Goal: Task Accomplishment & Management: Use online tool/utility

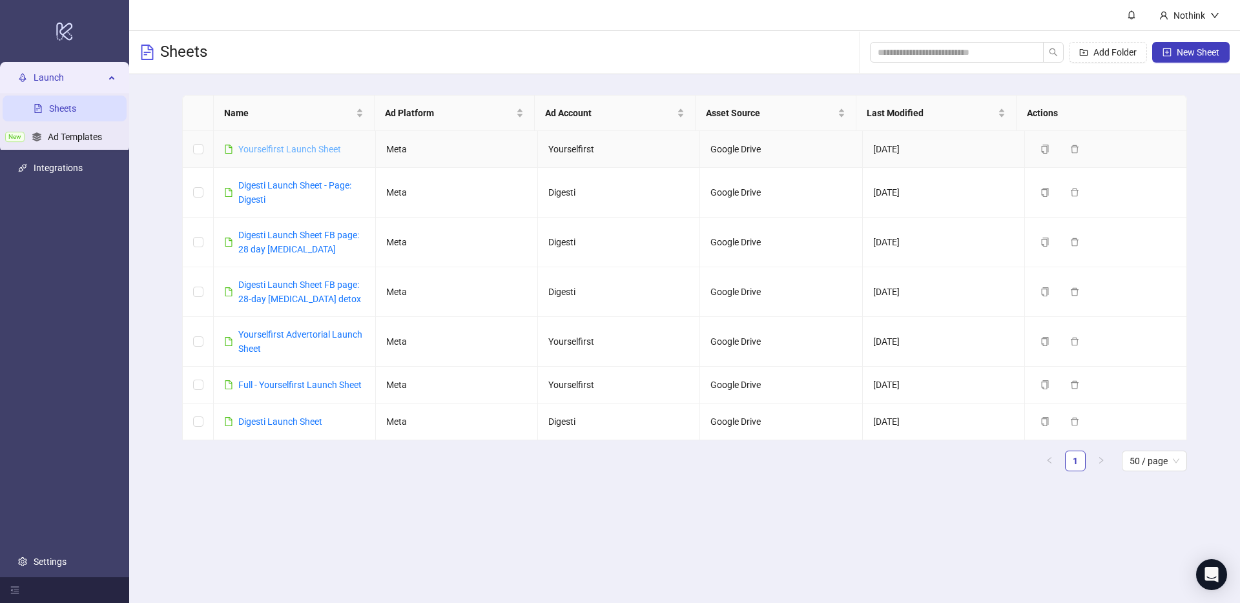
click at [289, 149] on link "Yourselfirst Launch Sheet" at bounding box center [289, 149] width 103 height 10
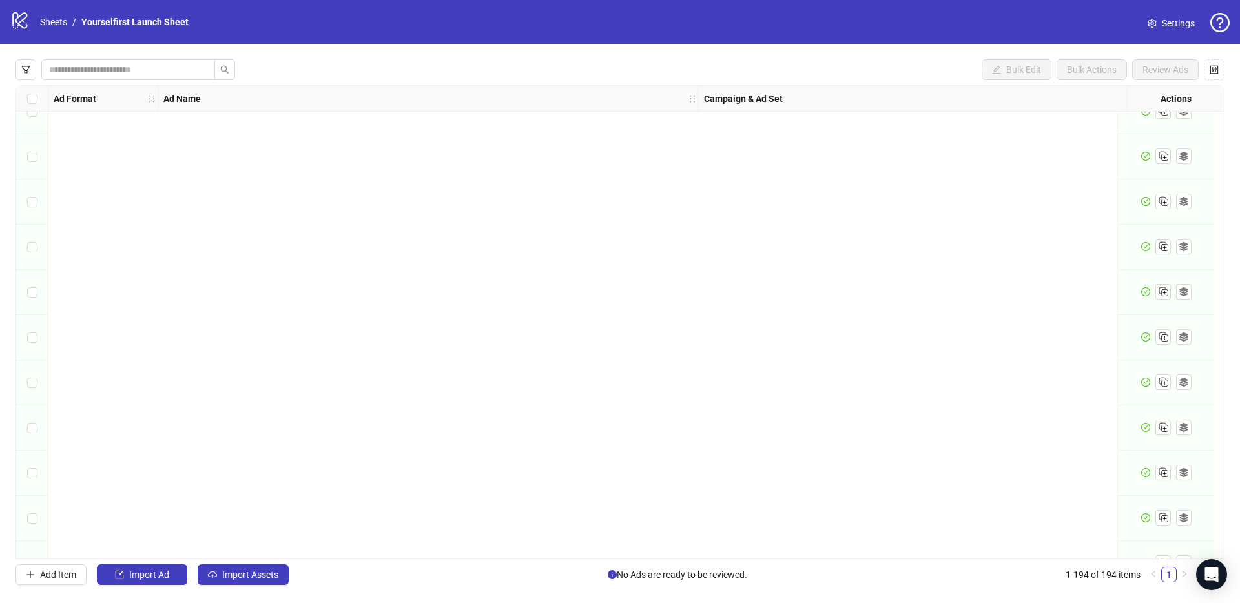
scroll to position [8327, 0]
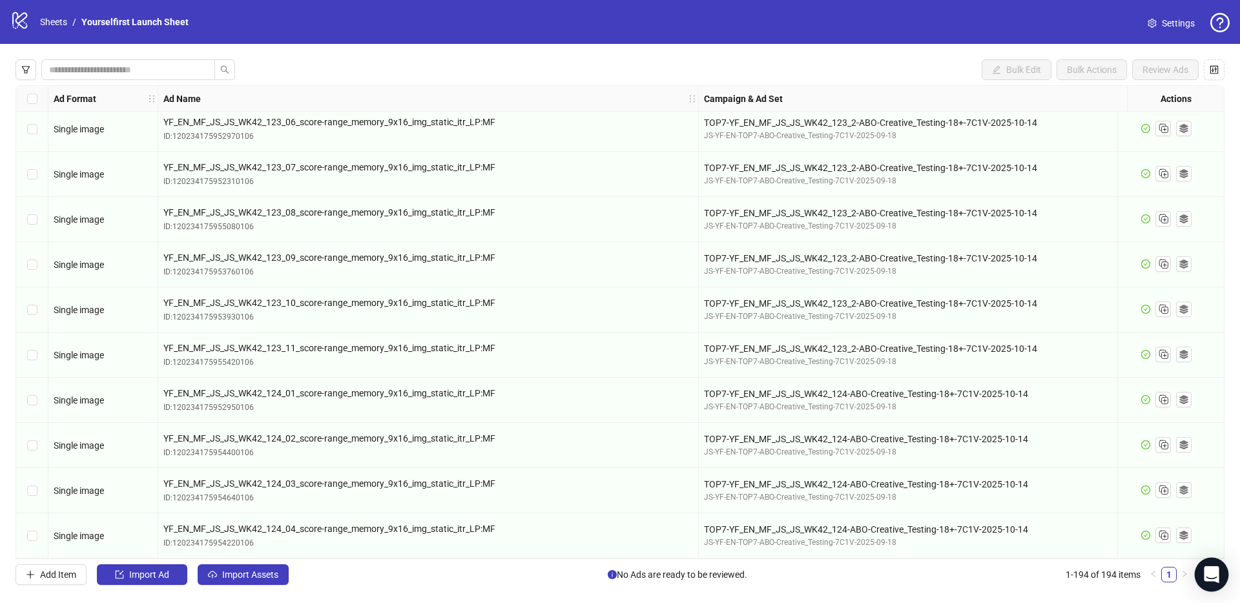
click at [1217, 566] on div "Open Intercom Messenger" at bounding box center [1212, 575] width 34 height 34
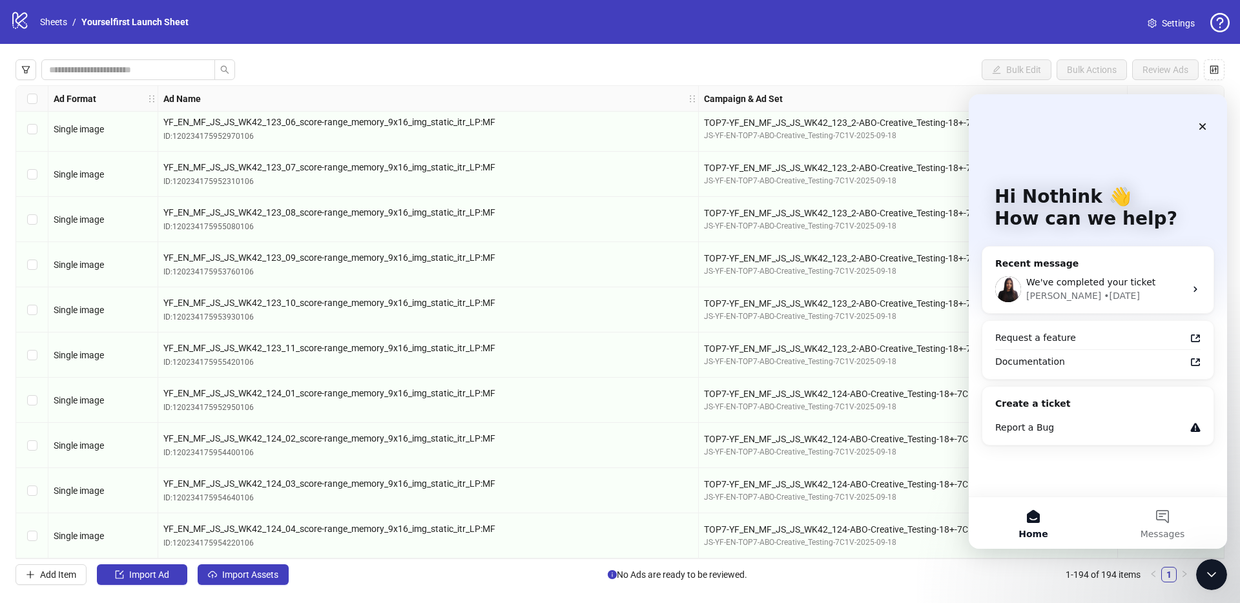
scroll to position [0, 0]
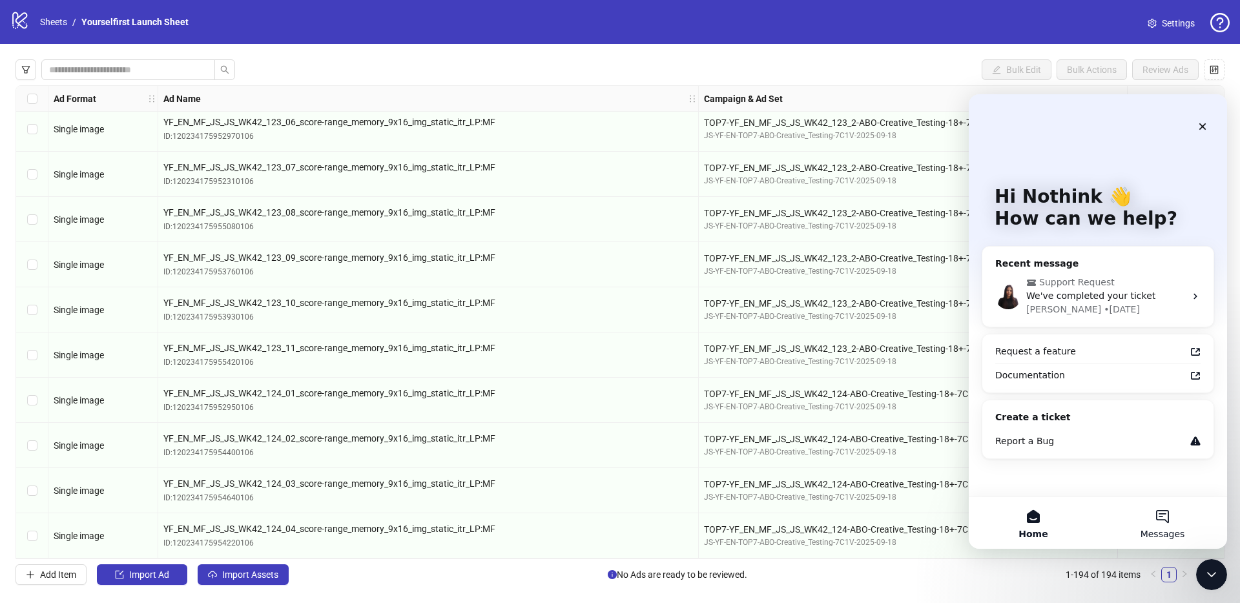
click at [1166, 520] on button "Messages" at bounding box center [1162, 523] width 129 height 52
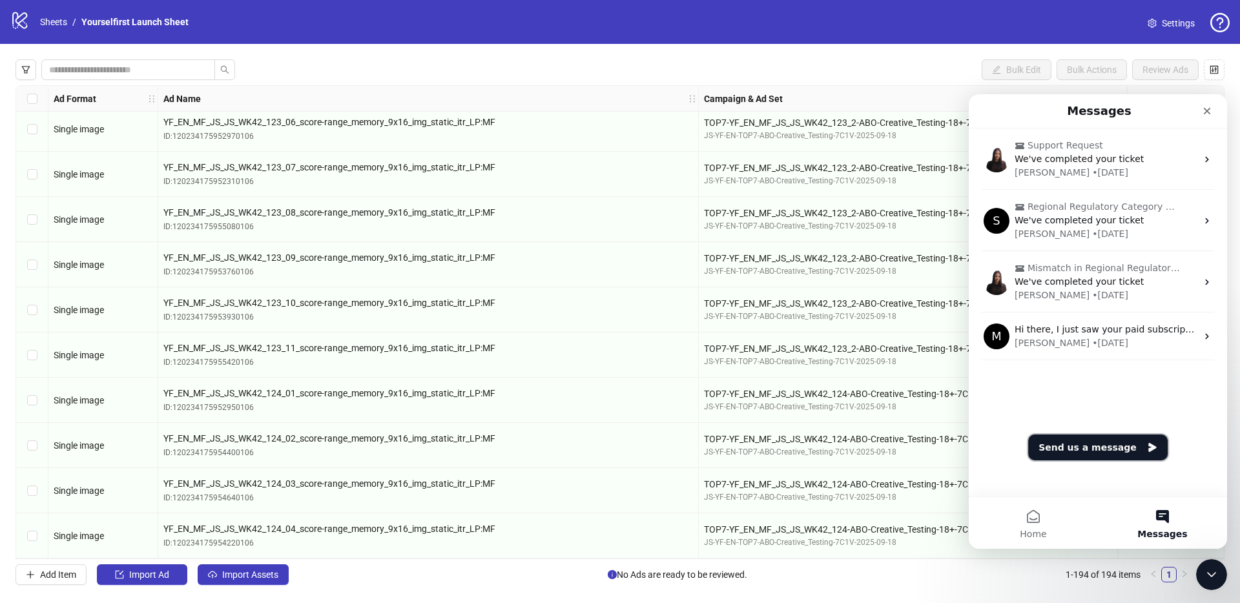
click at [1089, 451] on button "Send us a message" at bounding box center [1097, 448] width 139 height 26
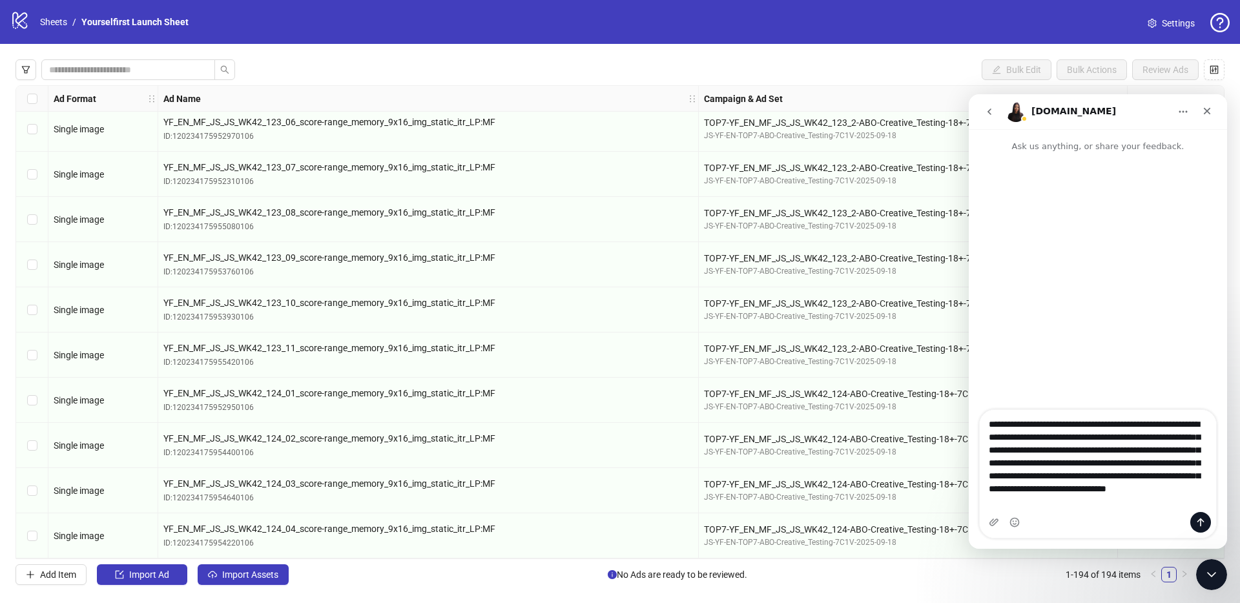
scroll to position [8, 0]
type textarea "**********"
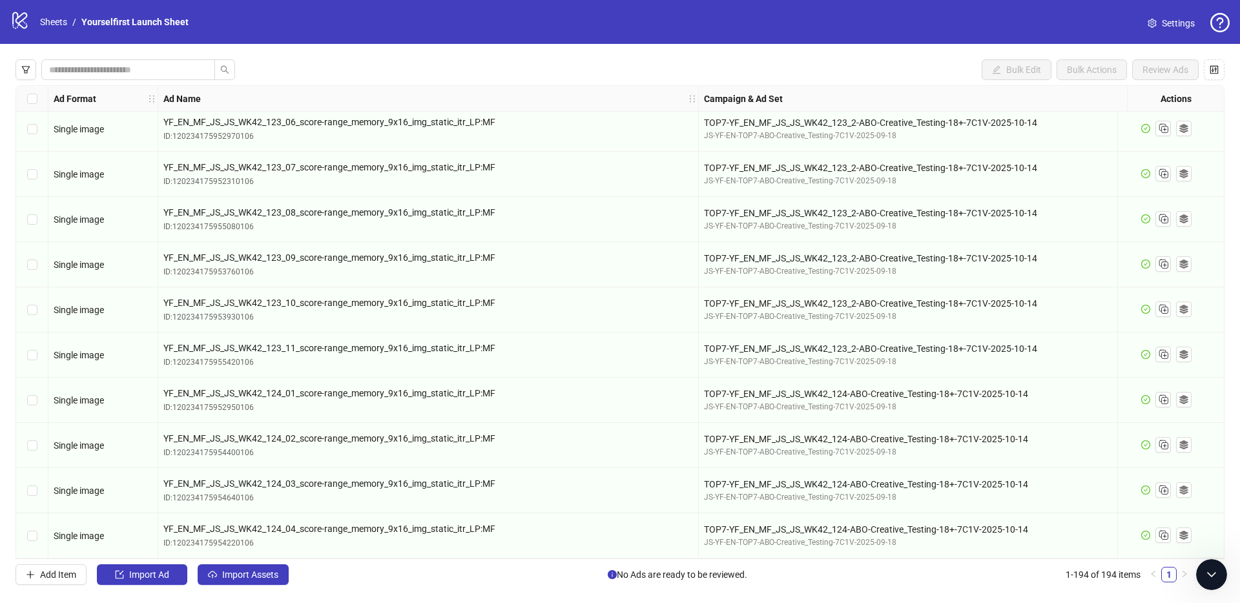
scroll to position [0, 0]
click at [252, 577] on span "Import Assets" at bounding box center [250, 575] width 56 height 10
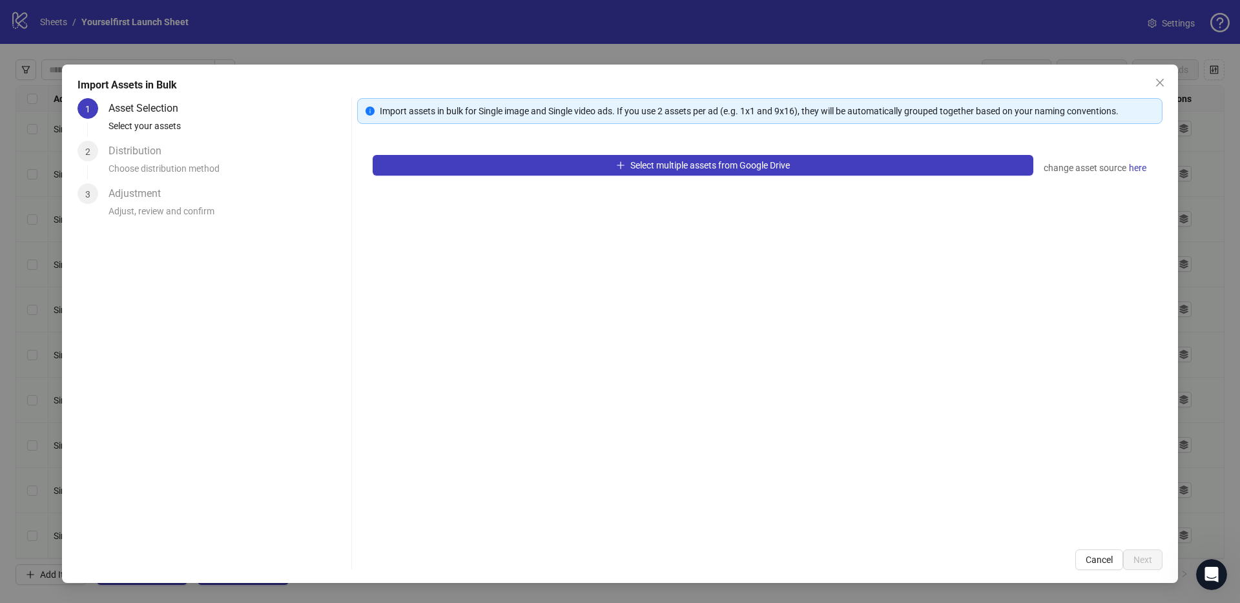
click at [643, 220] on div "Select multiple assets from Google Drive change asset source here" at bounding box center [759, 336] width 805 height 395
click at [731, 268] on div "Select multiple assets from Google Drive change asset source here" at bounding box center [759, 336] width 805 height 395
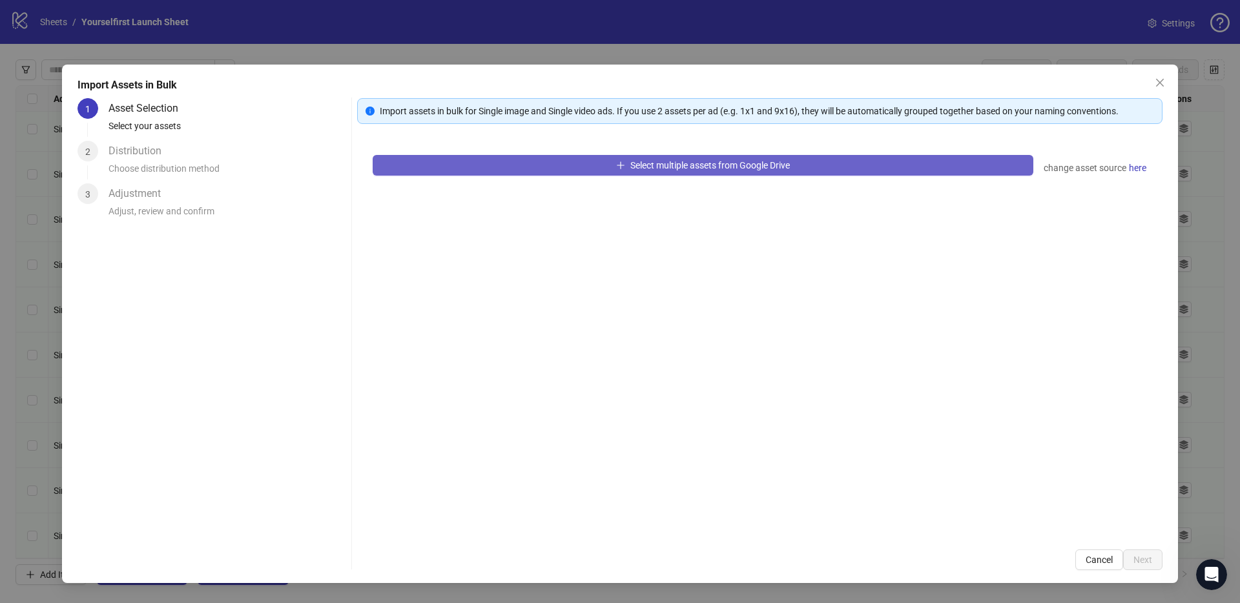
click at [602, 170] on button "Select multiple assets from Google Drive" at bounding box center [703, 165] width 661 height 21
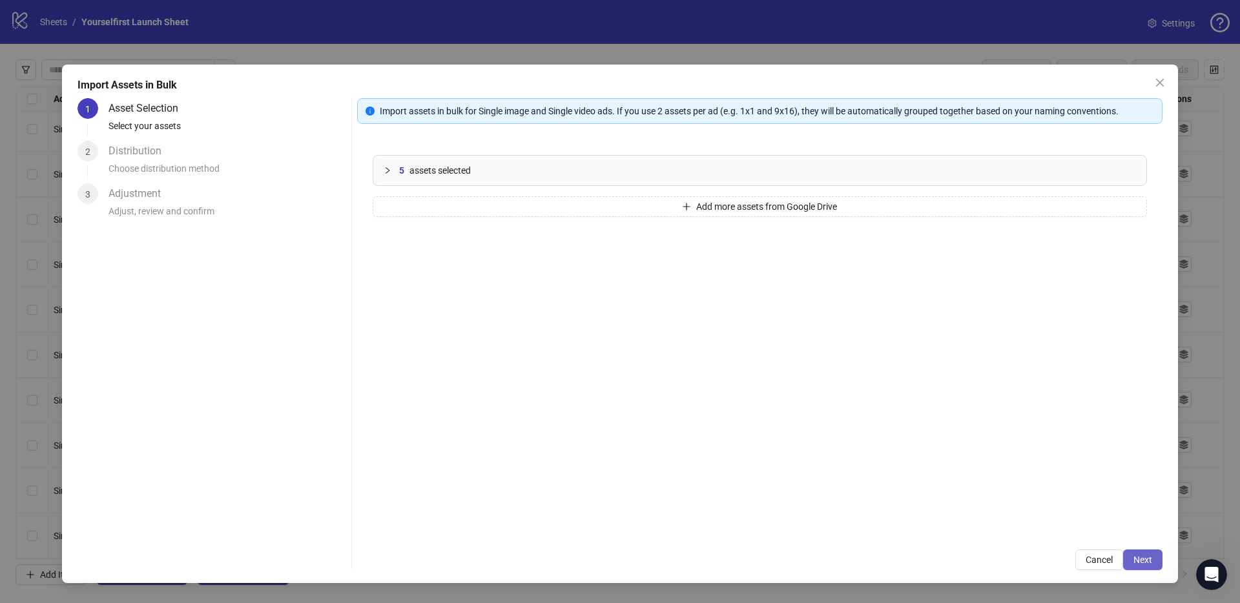
click at [1153, 564] on button "Next" at bounding box center [1142, 559] width 39 height 21
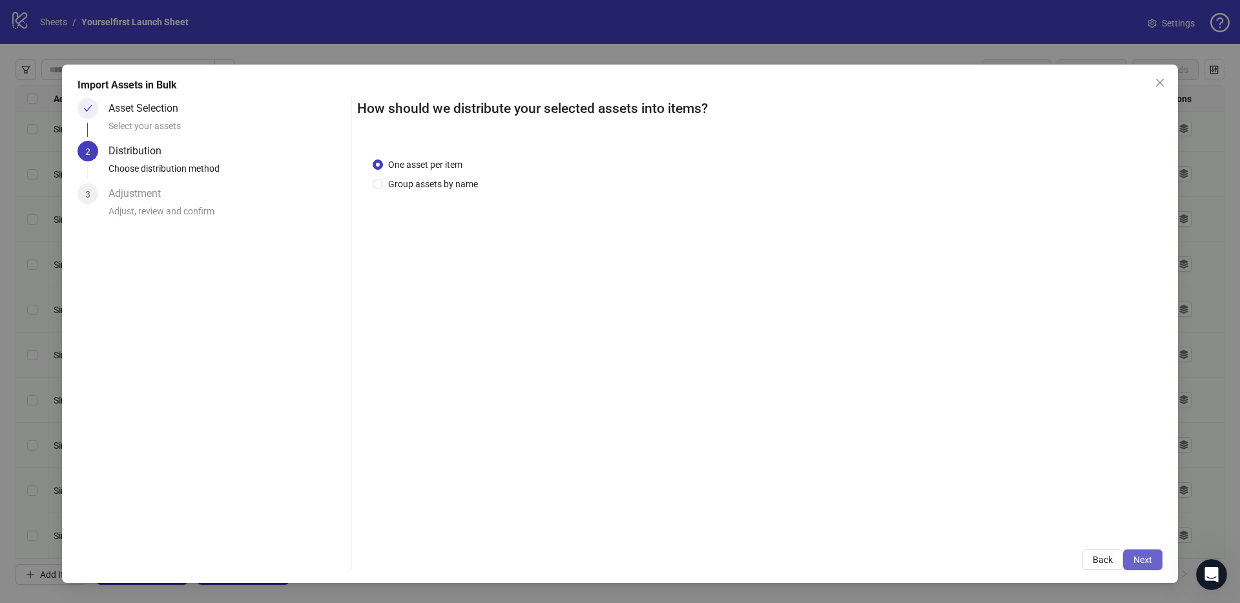
click at [1150, 562] on span "Next" at bounding box center [1142, 560] width 19 height 10
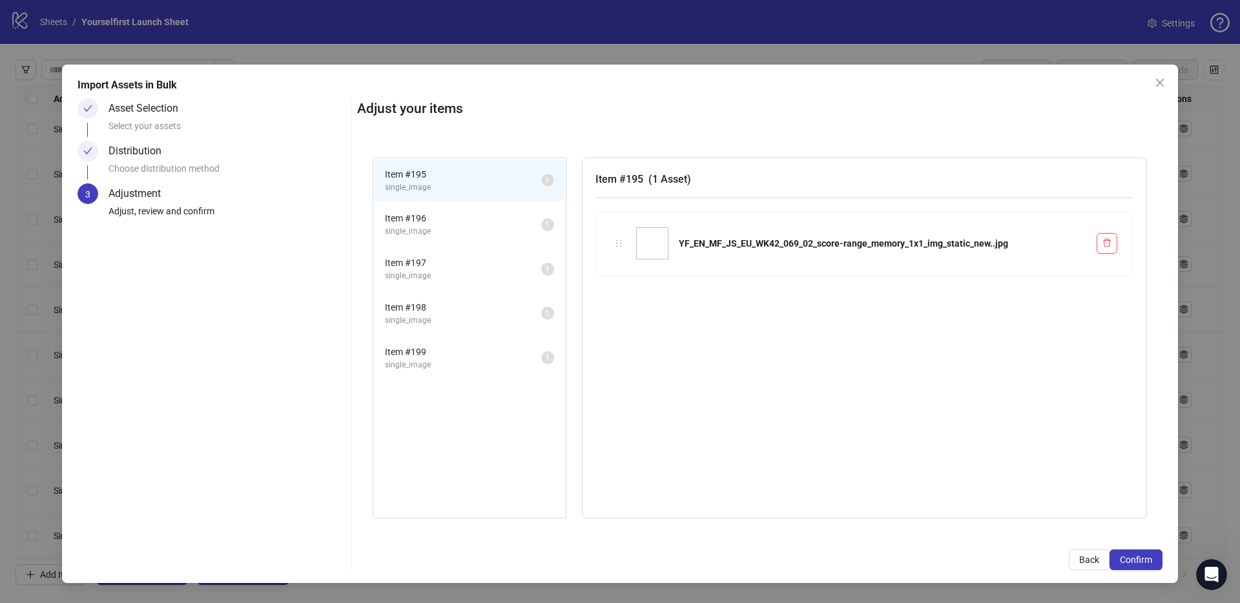
click at [1150, 562] on span "Confirm" at bounding box center [1136, 560] width 32 height 10
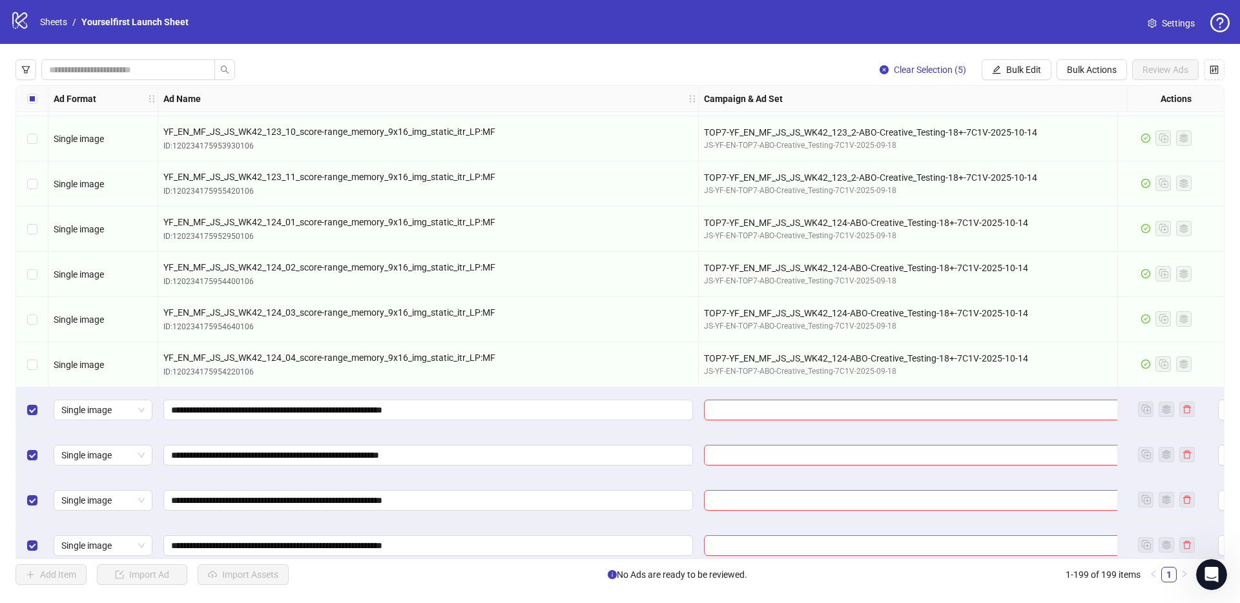
scroll to position [8553, 0]
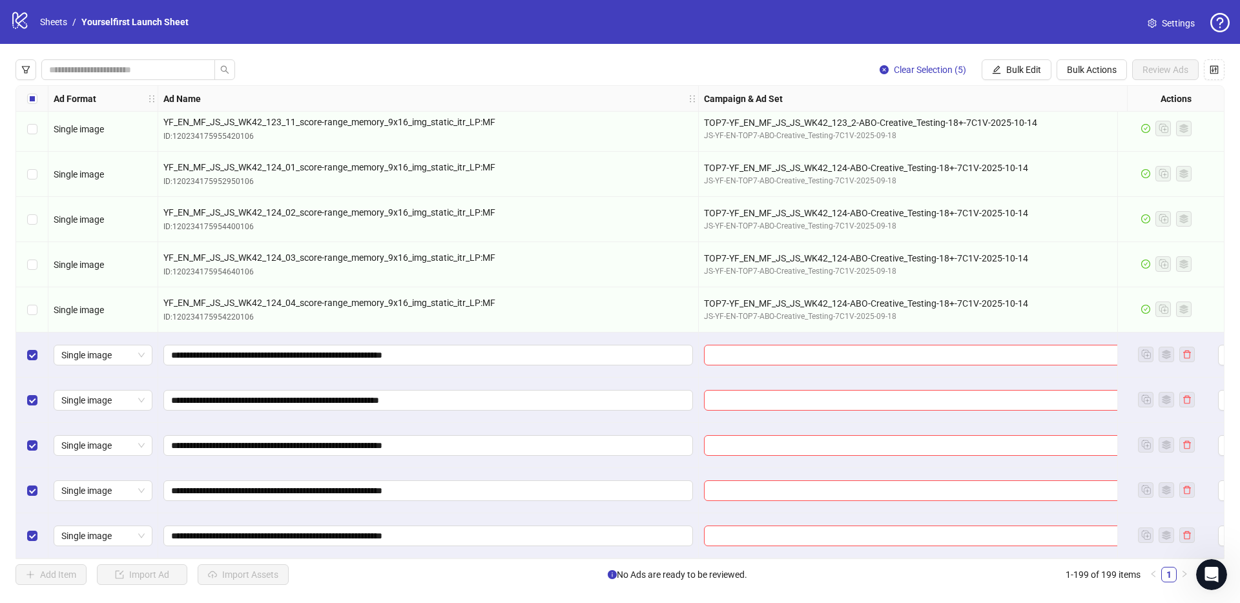
click at [1023, 56] on div "Clear Selection (5) Bulk Edit Bulk Actions Review Ads Ad Format Ad Name Campaig…" at bounding box center [620, 322] width 1240 height 557
click at [1020, 66] on span "Bulk Edit" at bounding box center [1023, 70] width 35 height 10
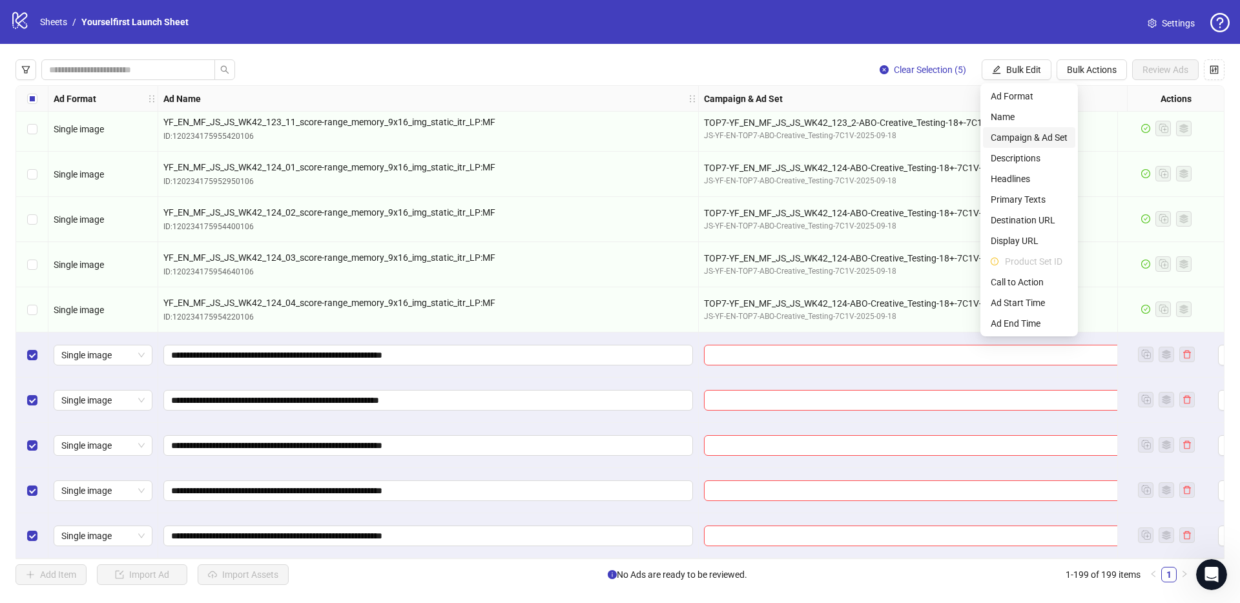
click at [1003, 135] on span "Campaign & Ad Set" at bounding box center [1029, 137] width 77 height 14
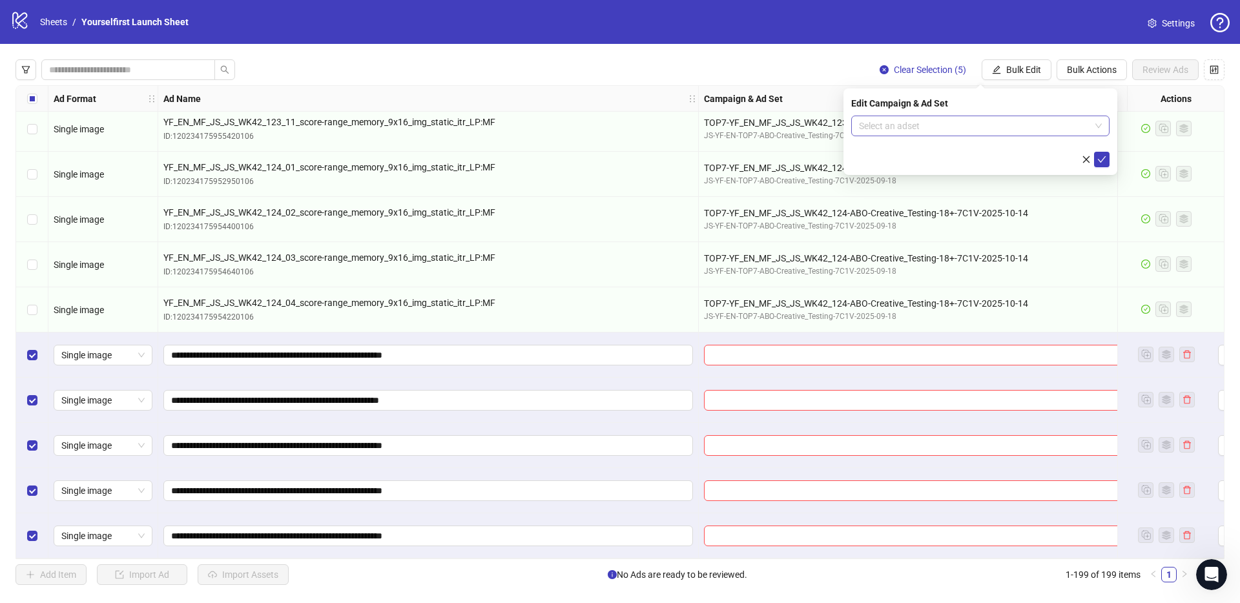
click at [883, 122] on input "search" at bounding box center [974, 125] width 231 height 19
paste input "**********"
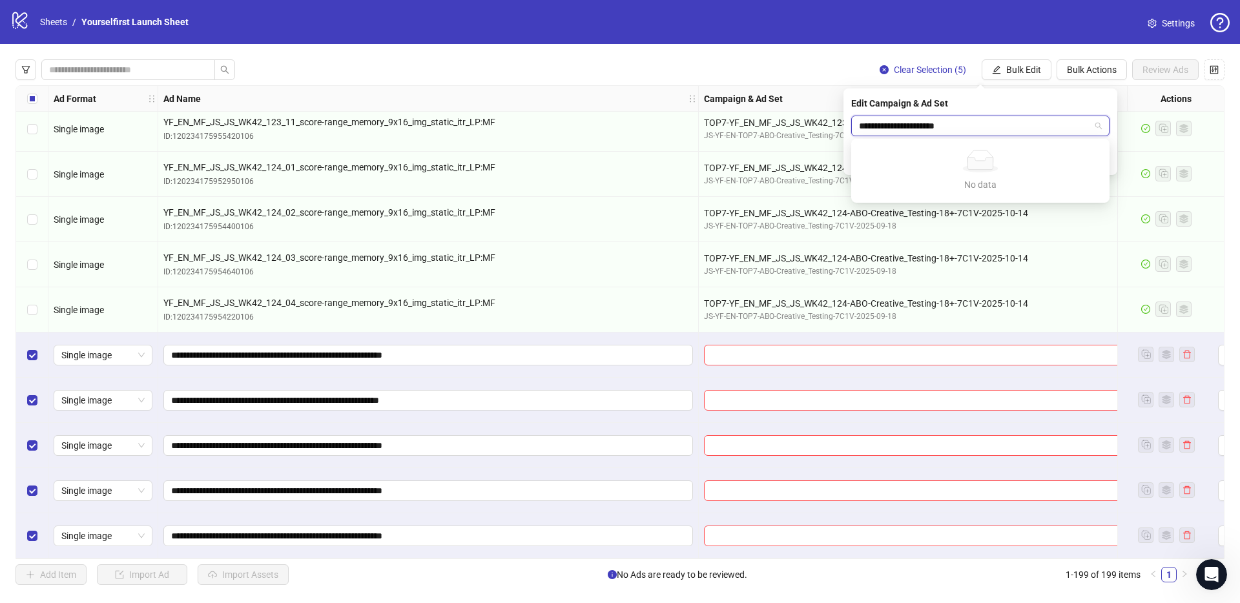
type input "**********"
click at [621, 38] on div "logo/logo-mobile Sheets / Yourselfirst Launch Sheet Settings" at bounding box center [620, 22] width 1240 height 44
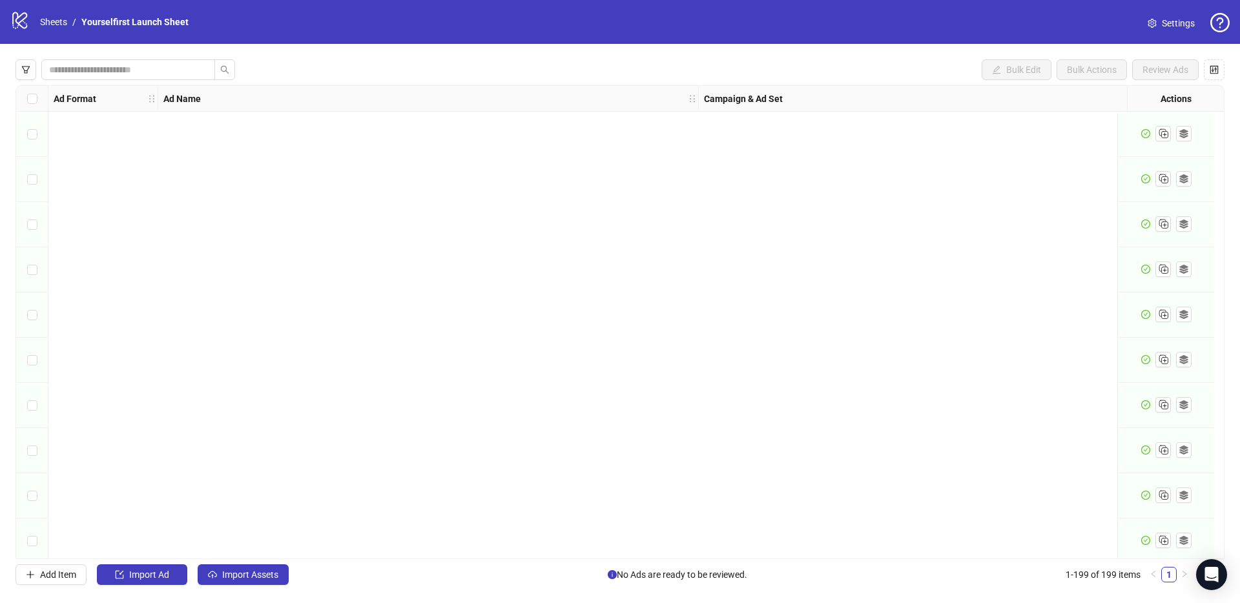
scroll to position [8553, 0]
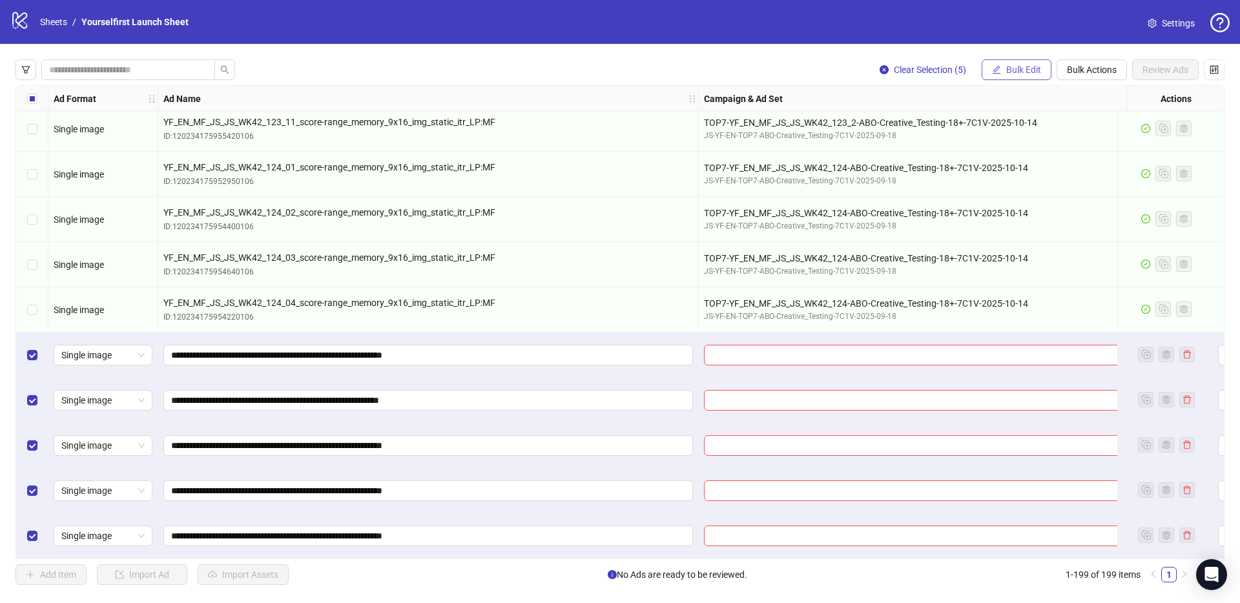
click at [1021, 65] on span "Bulk Edit" at bounding box center [1023, 70] width 35 height 10
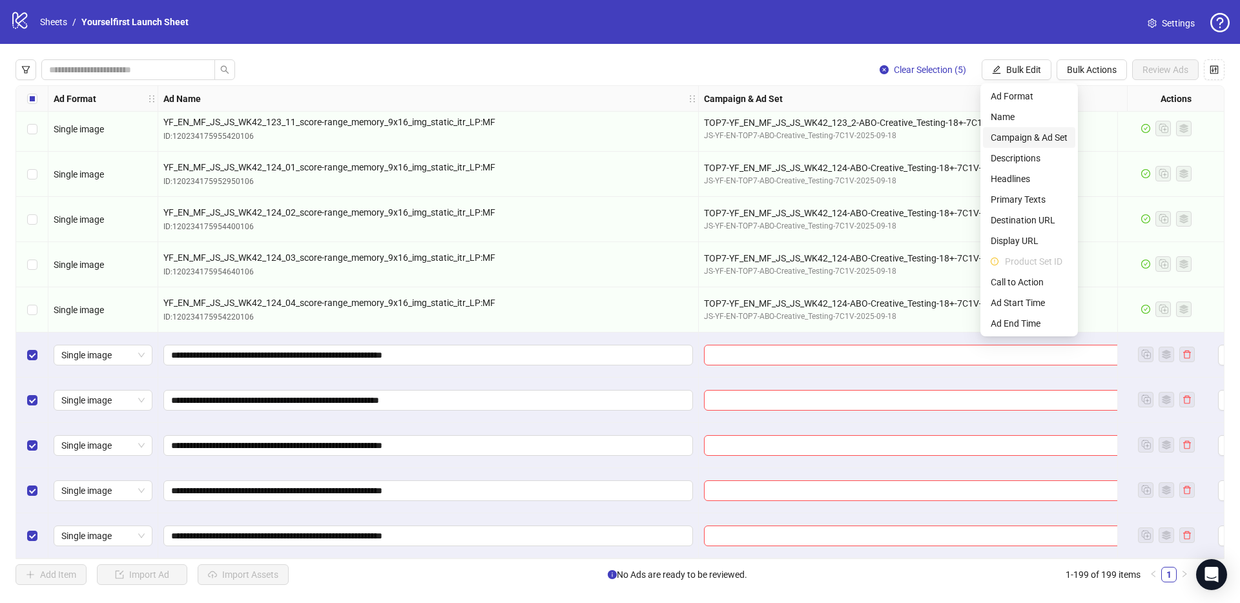
click at [1033, 138] on span "Campaign & Ad Set" at bounding box center [1029, 137] width 77 height 14
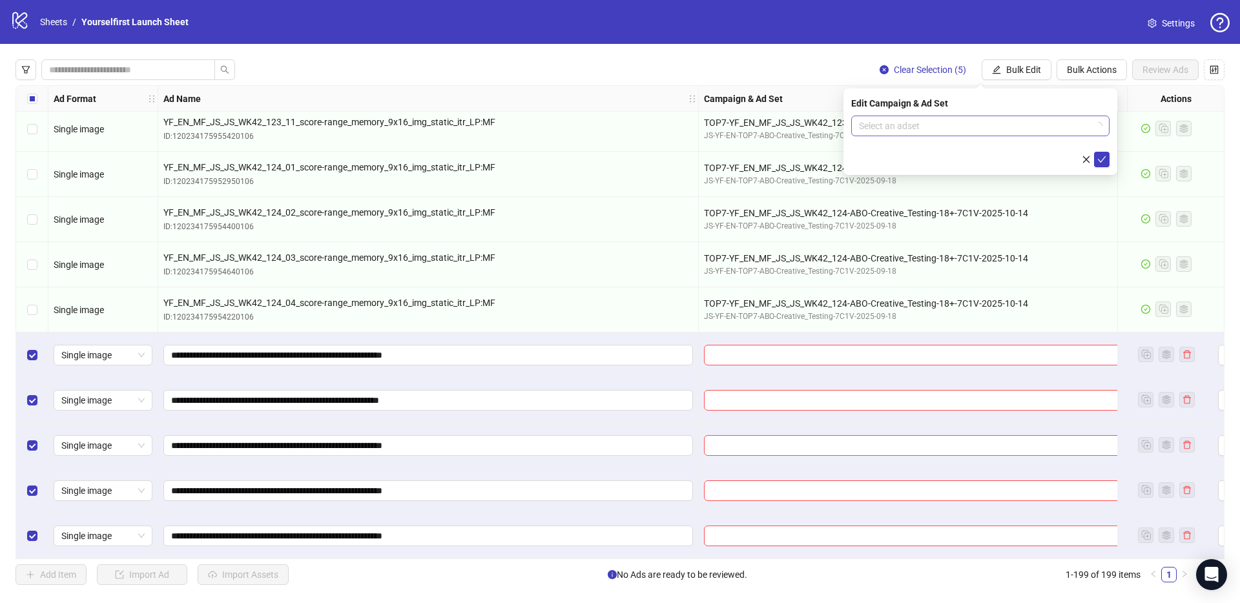
click at [900, 132] on input "search" at bounding box center [974, 125] width 231 height 19
paste input "**********"
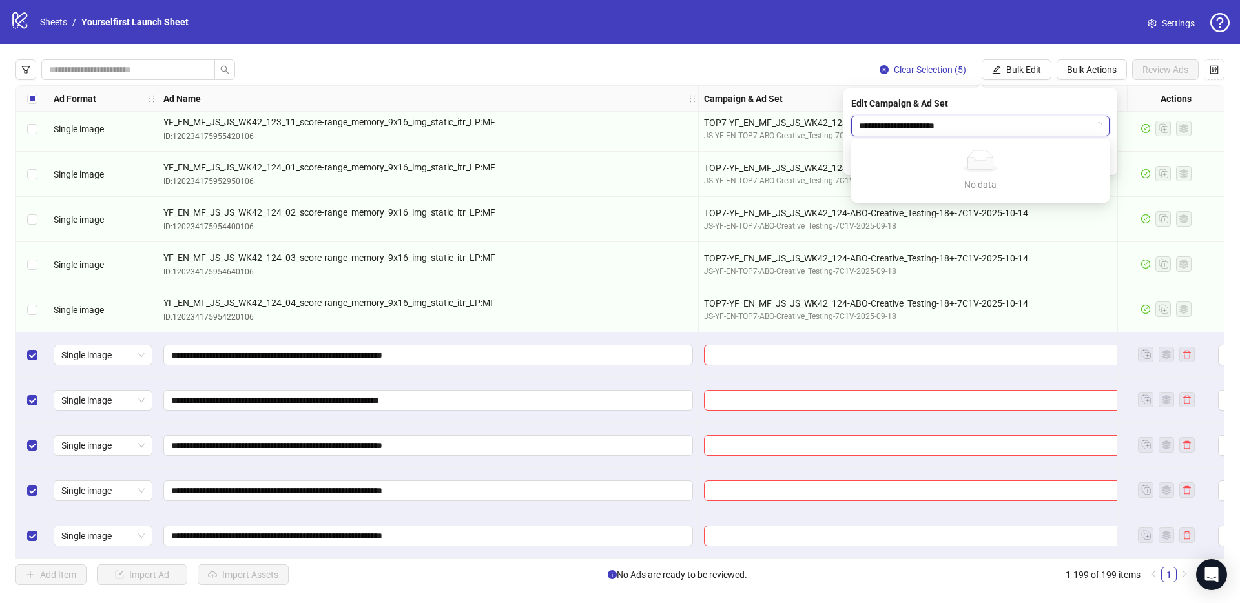
type input "**********"
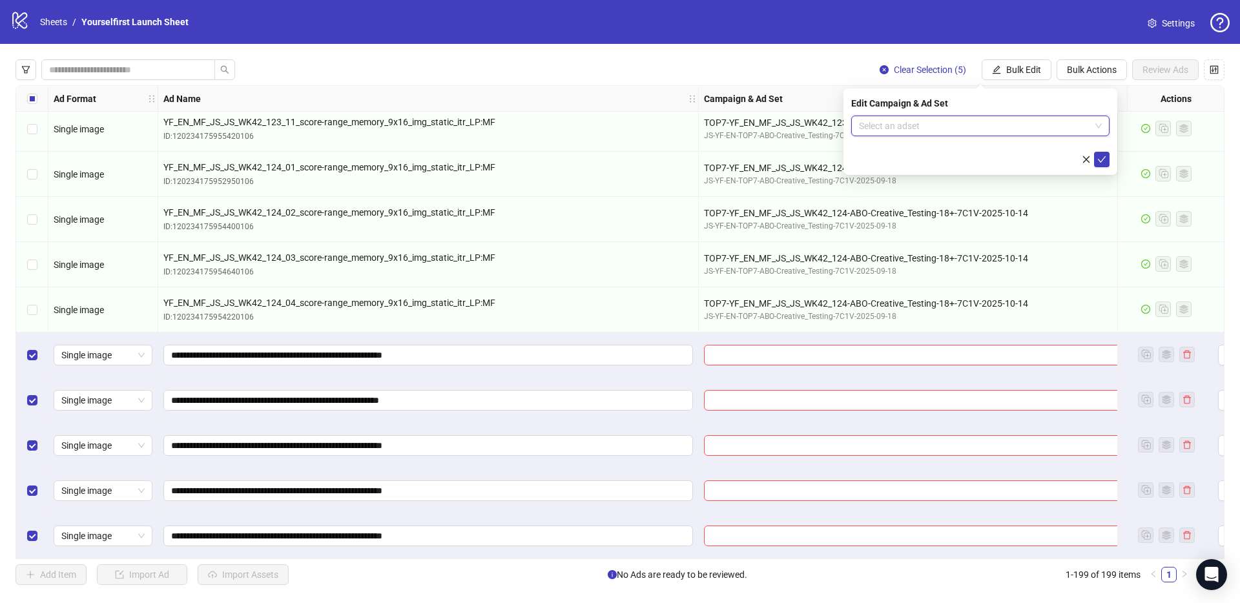
click at [539, 336] on div "**********" at bounding box center [428, 355] width 540 height 45
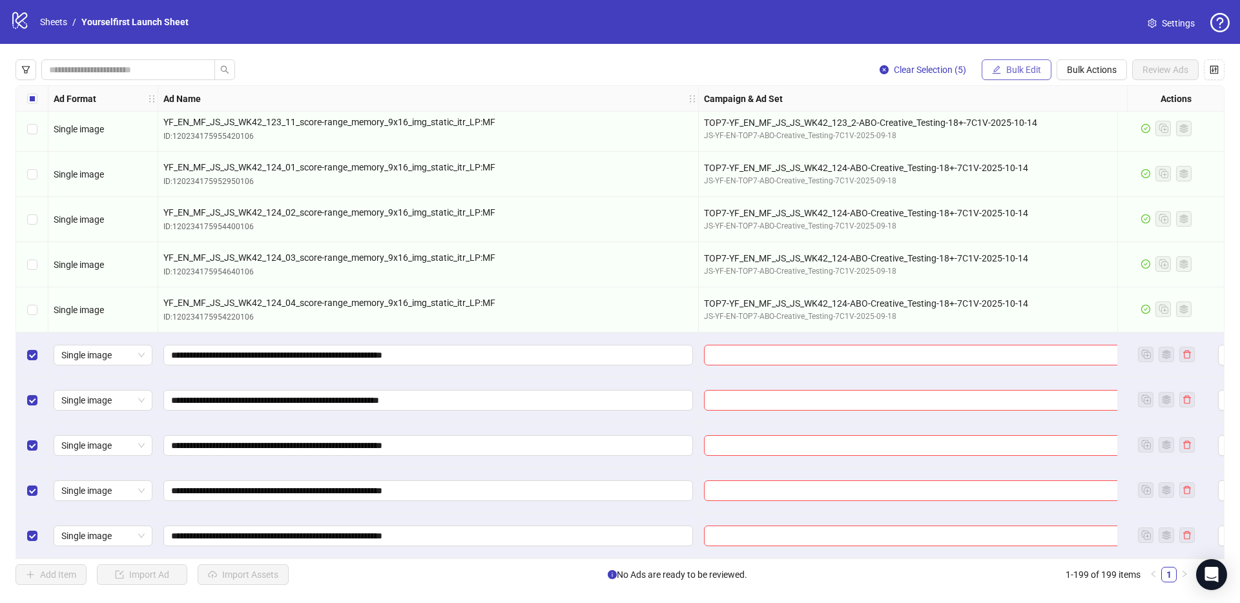
click at [1018, 67] on span "Bulk Edit" at bounding box center [1023, 70] width 35 height 10
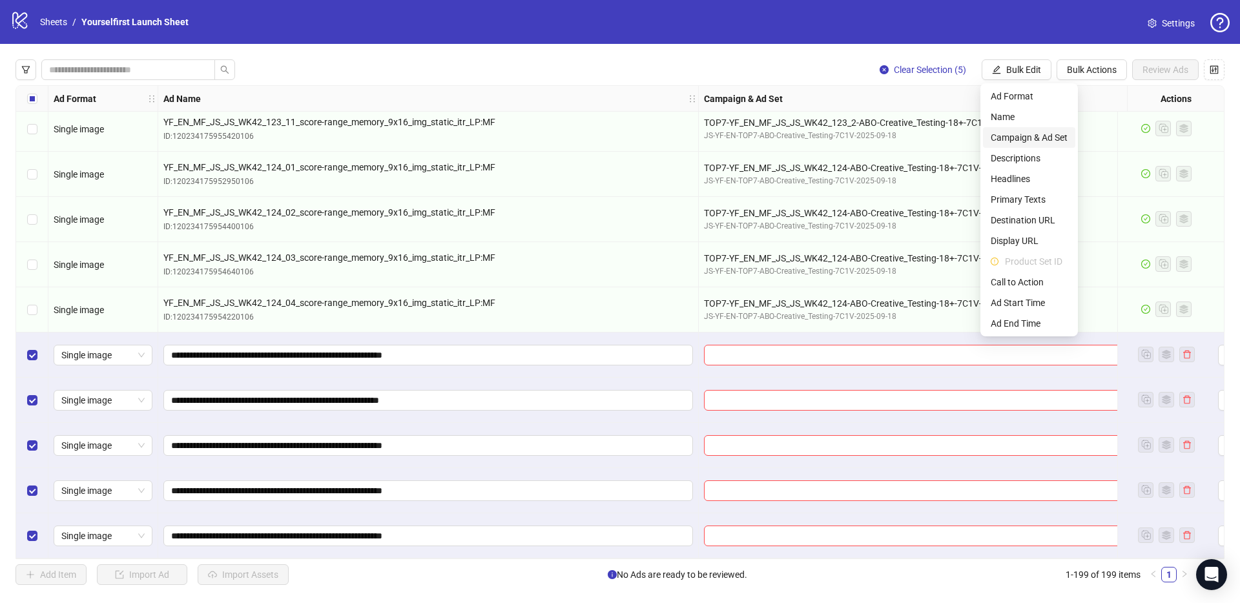
click at [1016, 135] on span "Campaign & Ad Set" at bounding box center [1029, 137] width 77 height 14
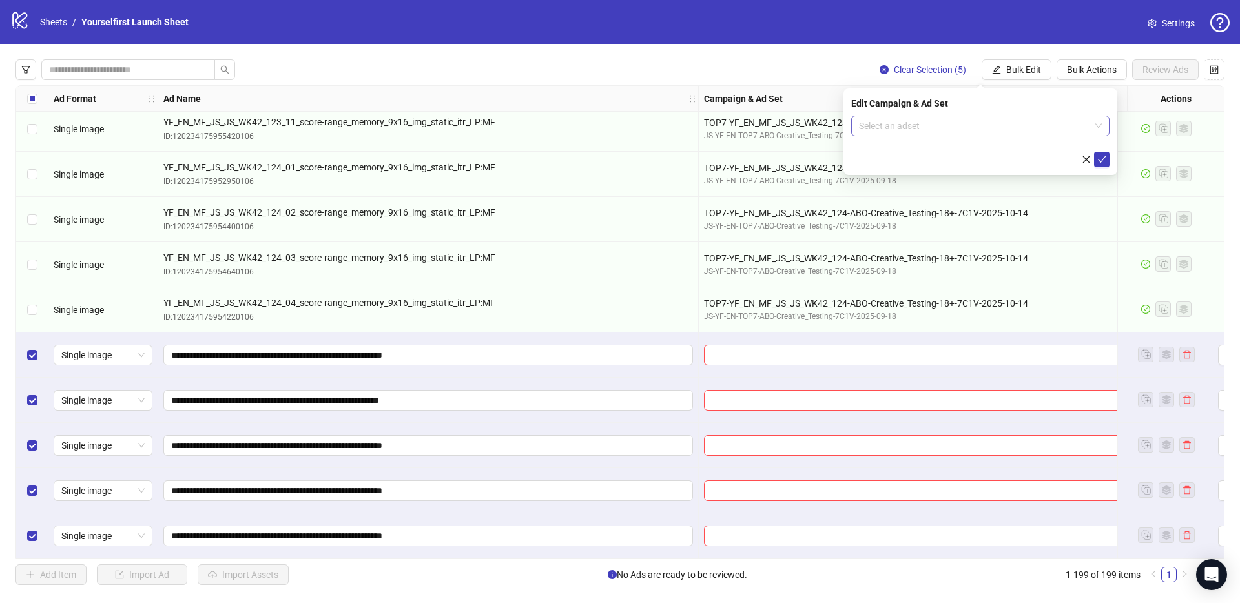
click at [903, 127] on input "search" at bounding box center [974, 125] width 231 height 19
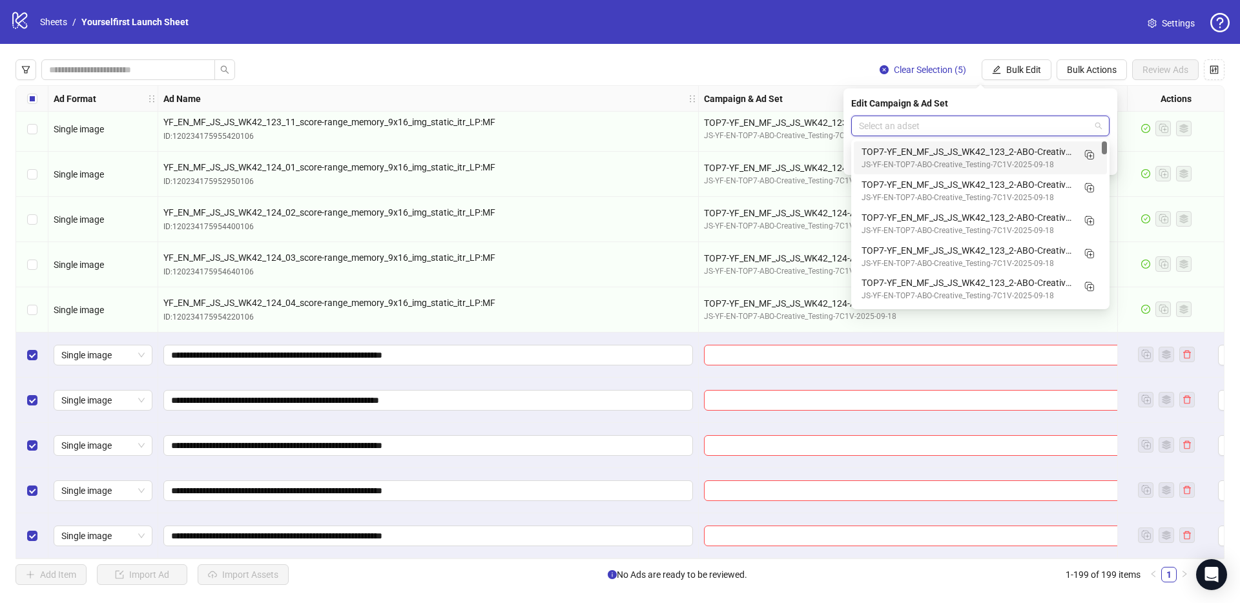
paste input "**********"
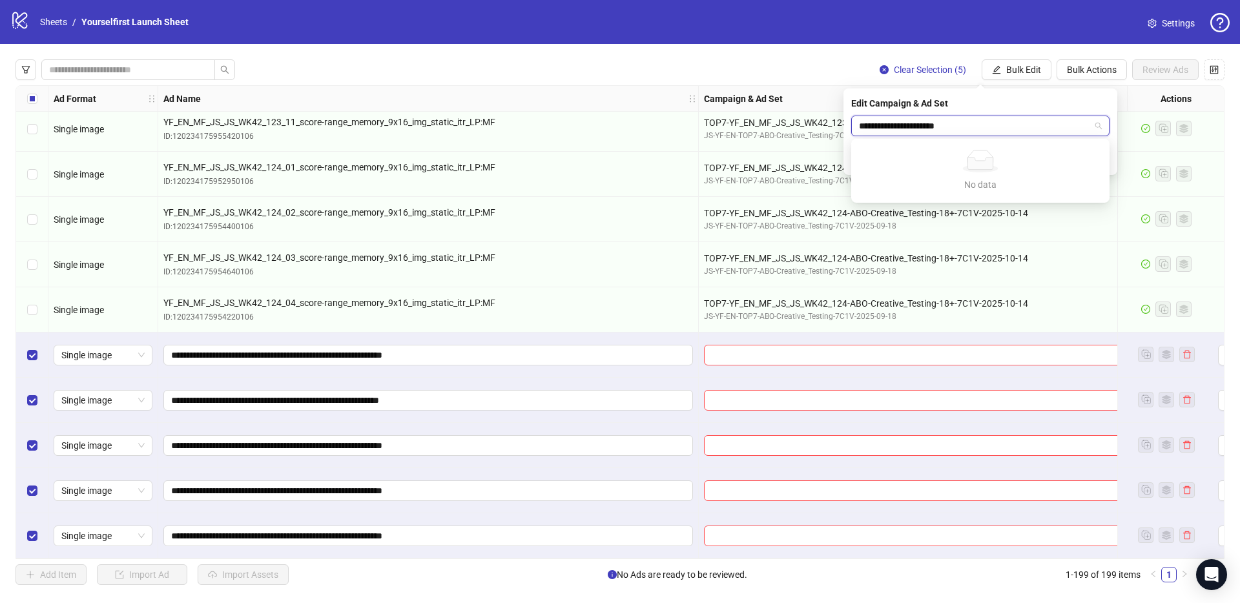
type input "**********"
click at [741, 32] on div "logo/logo-mobile Sheets / Yourselfirst Launch Sheet Settings" at bounding box center [619, 21] width 1219 height 23
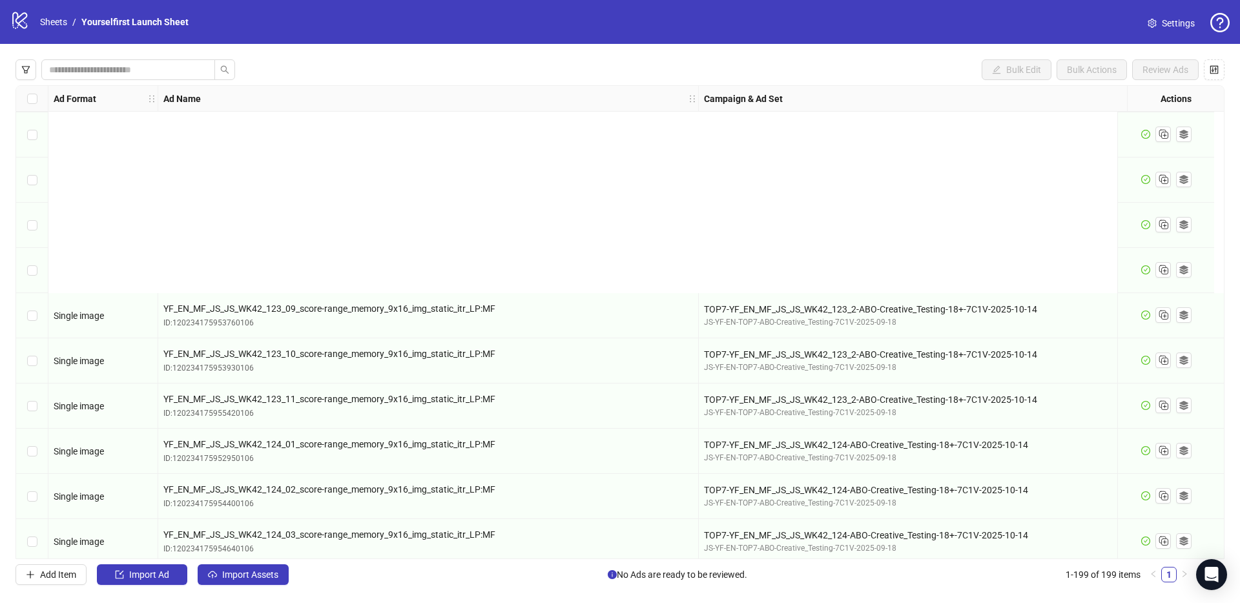
scroll to position [8553, 0]
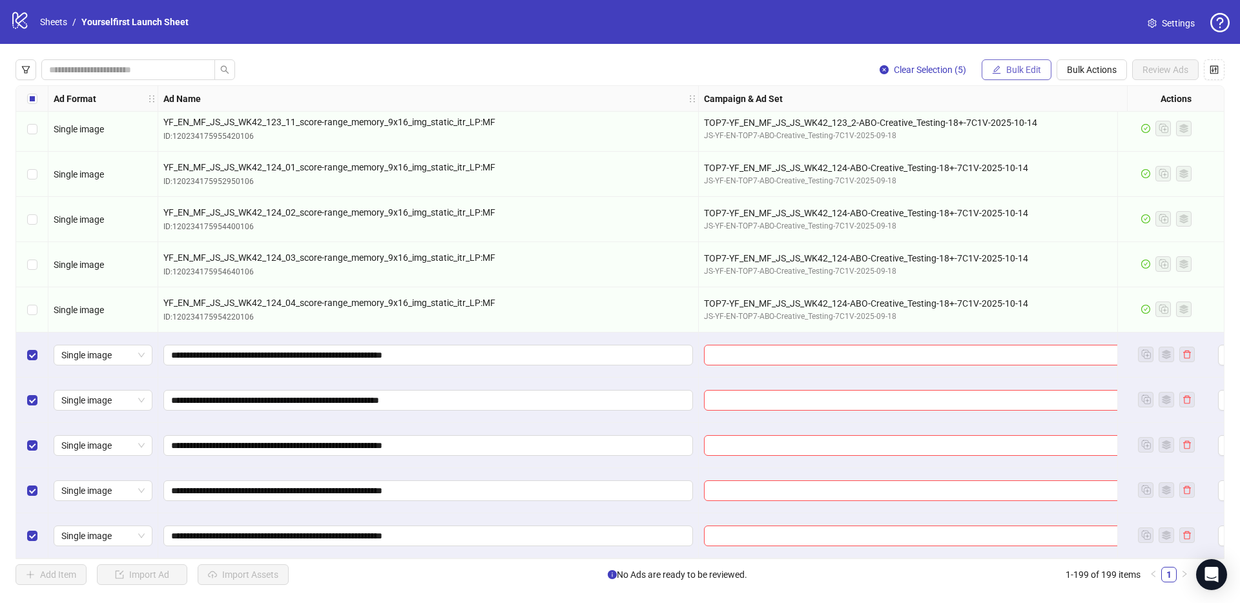
click at [1010, 70] on span "Bulk Edit" at bounding box center [1023, 70] width 35 height 10
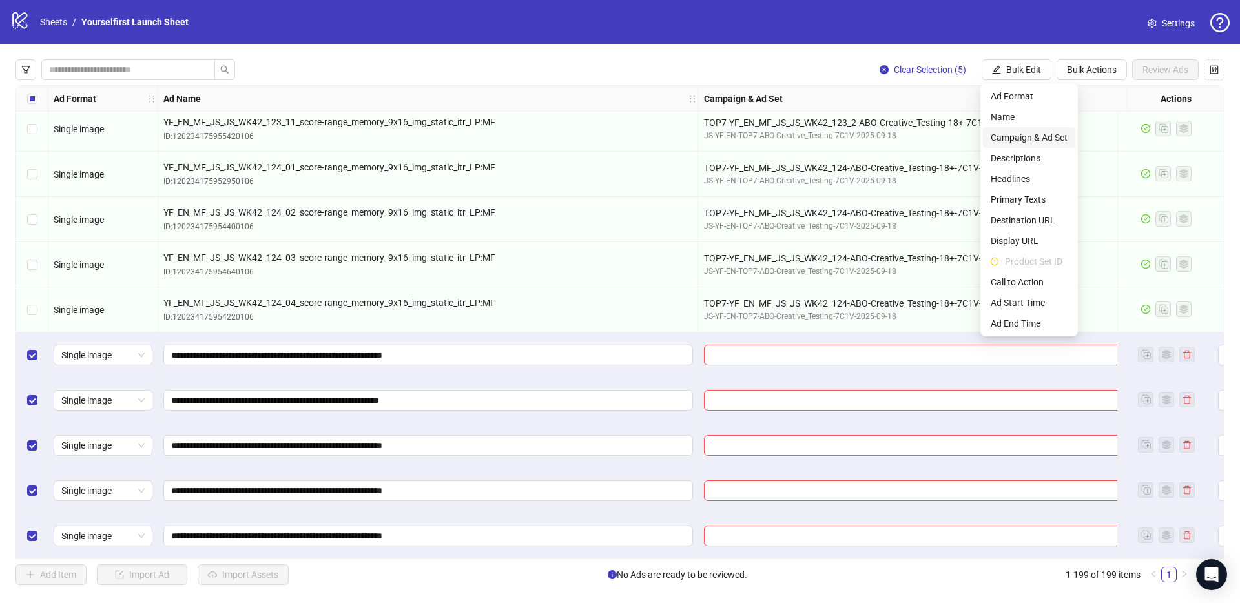
click at [1027, 134] on span "Campaign & Ad Set" at bounding box center [1029, 137] width 77 height 14
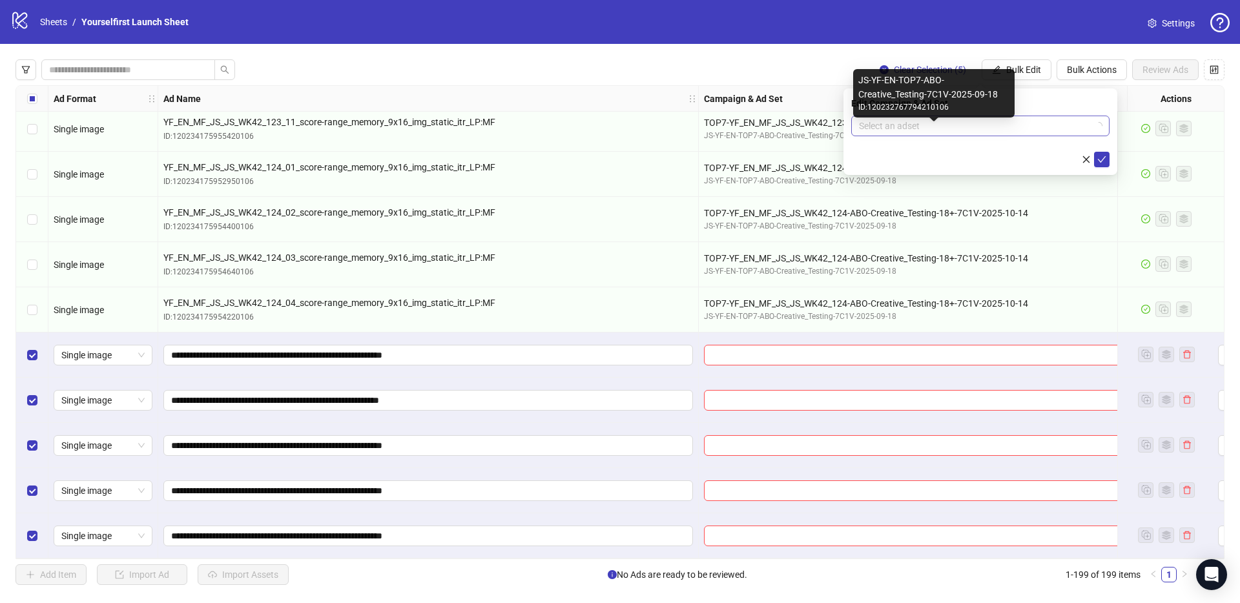
click at [909, 127] on input "search" at bounding box center [974, 125] width 231 height 19
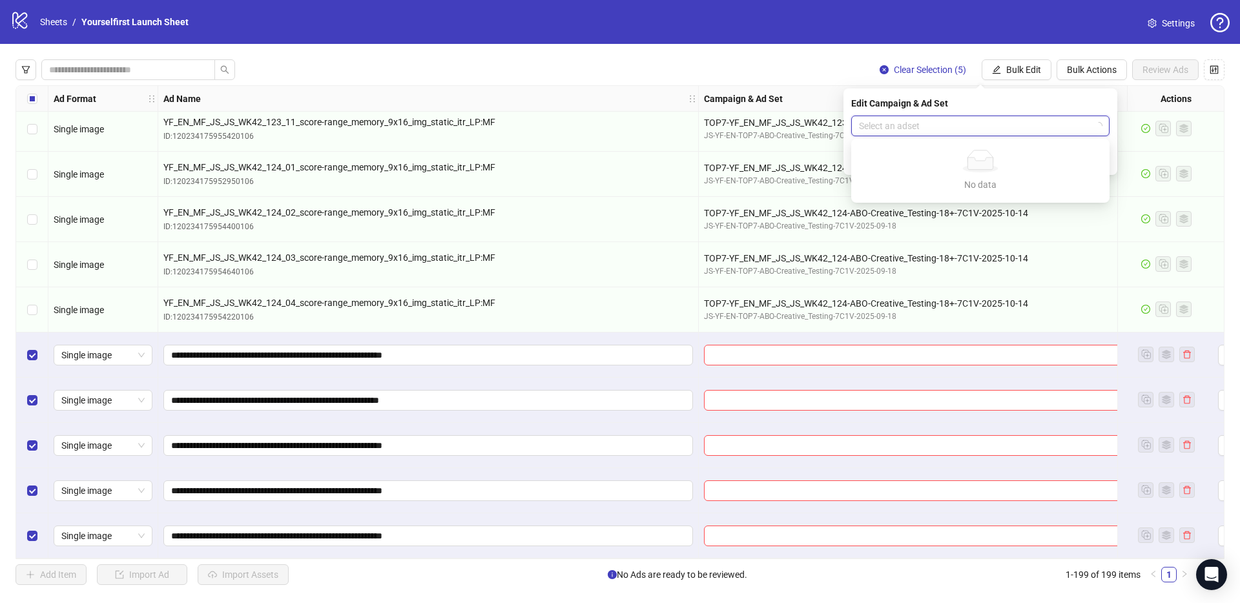
paste input "**********"
type input "**********"
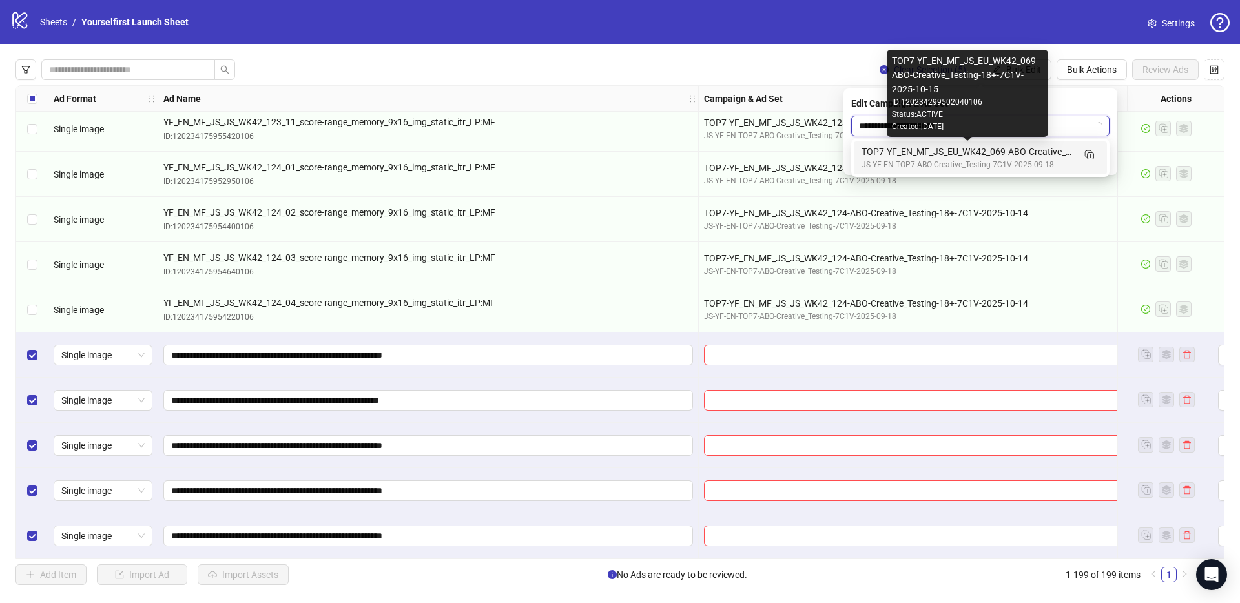
click at [925, 150] on div "TOP7-YF_EN_MF_JS_EU_WK42_069-ABO-Creative_Testing-18+-7C1V-2025-10-15" at bounding box center [967, 152] width 212 height 14
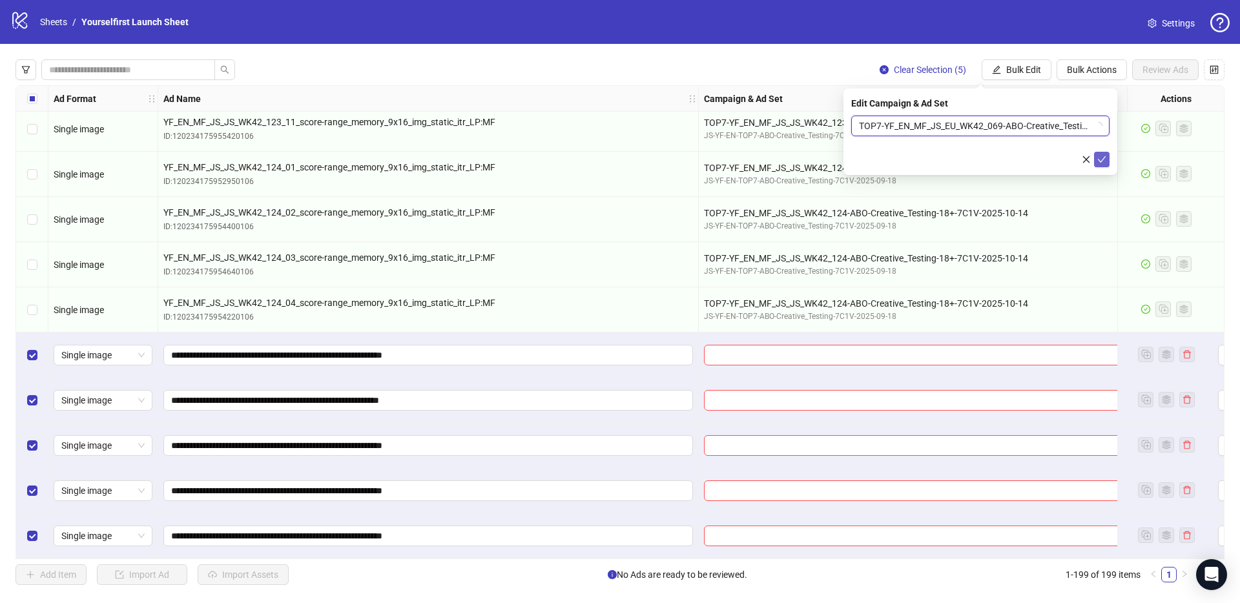
click at [1102, 156] on icon "check" at bounding box center [1101, 159] width 9 height 9
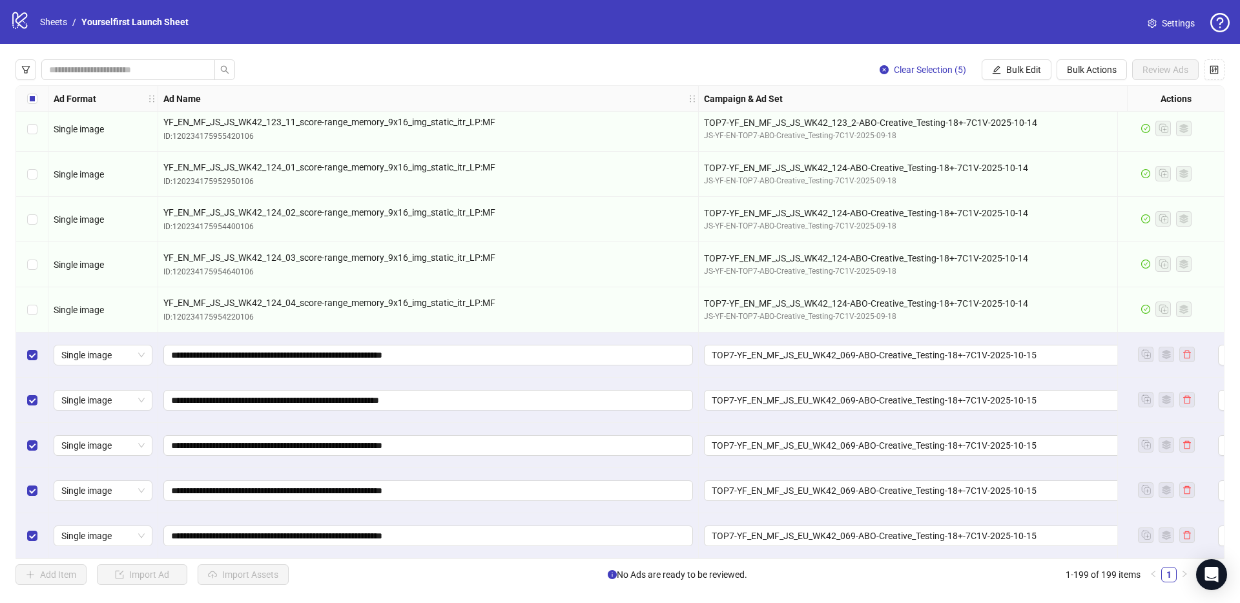
click at [648, 48] on div "Clear Selection (5) Bulk Edit Bulk Actions Review Ads Ad Format Ad Name Campaig…" at bounding box center [620, 322] width 1240 height 557
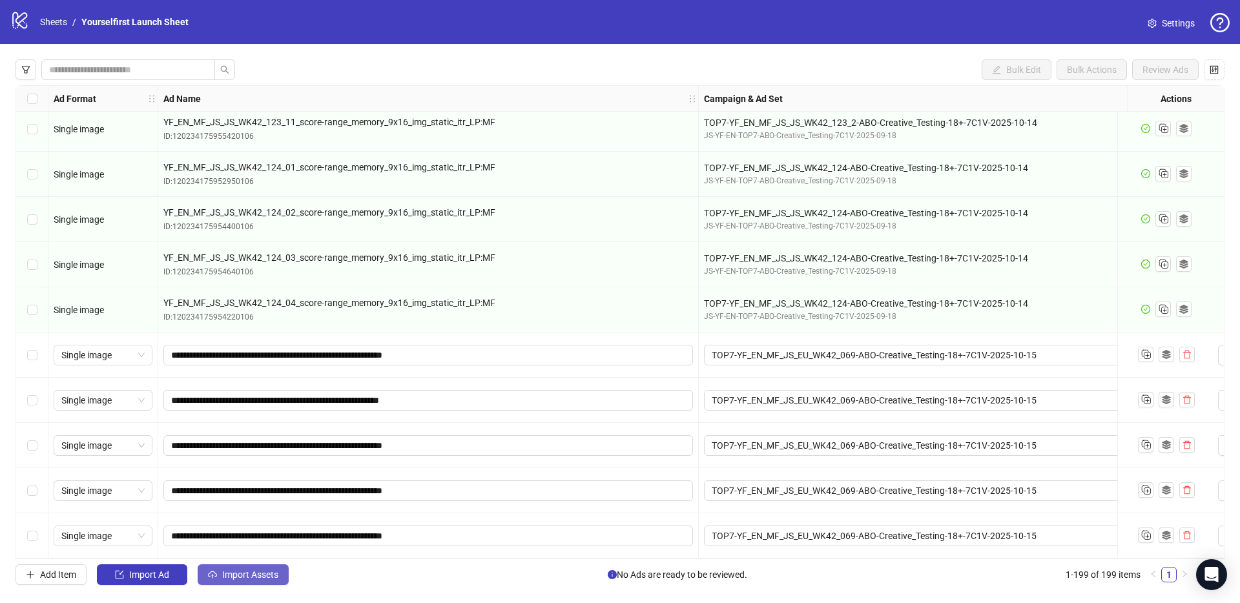
click at [254, 570] on span "Import Assets" at bounding box center [250, 575] width 56 height 10
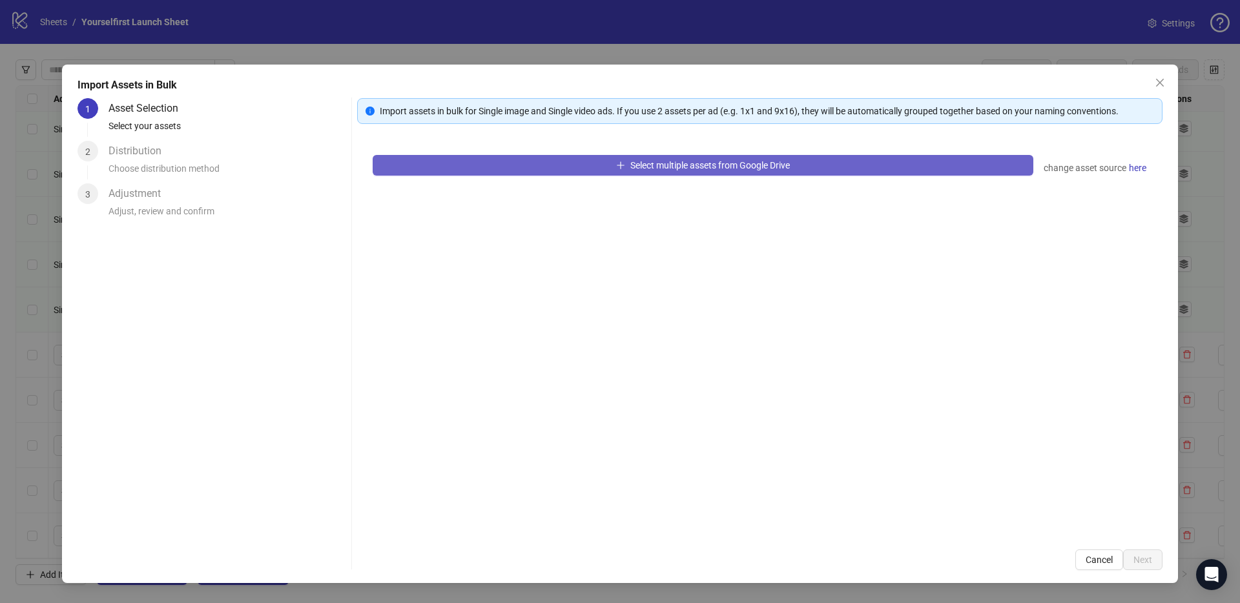
click at [642, 168] on span "Select multiple assets from Google Drive" at bounding box center [709, 165] width 159 height 10
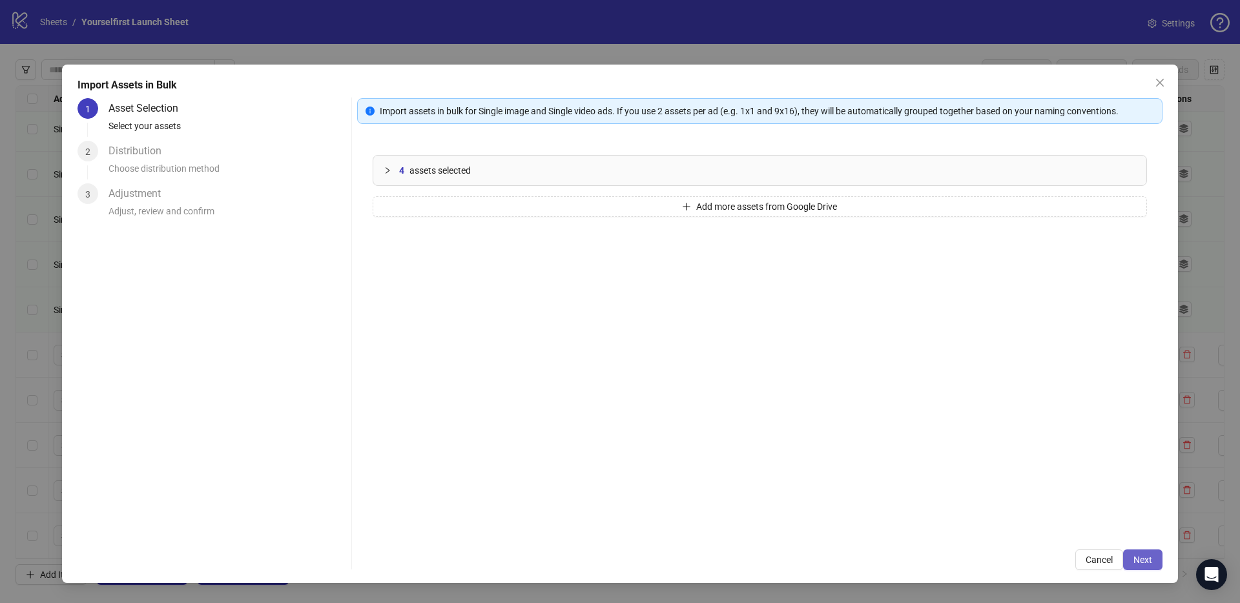
click at [1136, 556] on span "Next" at bounding box center [1142, 560] width 19 height 10
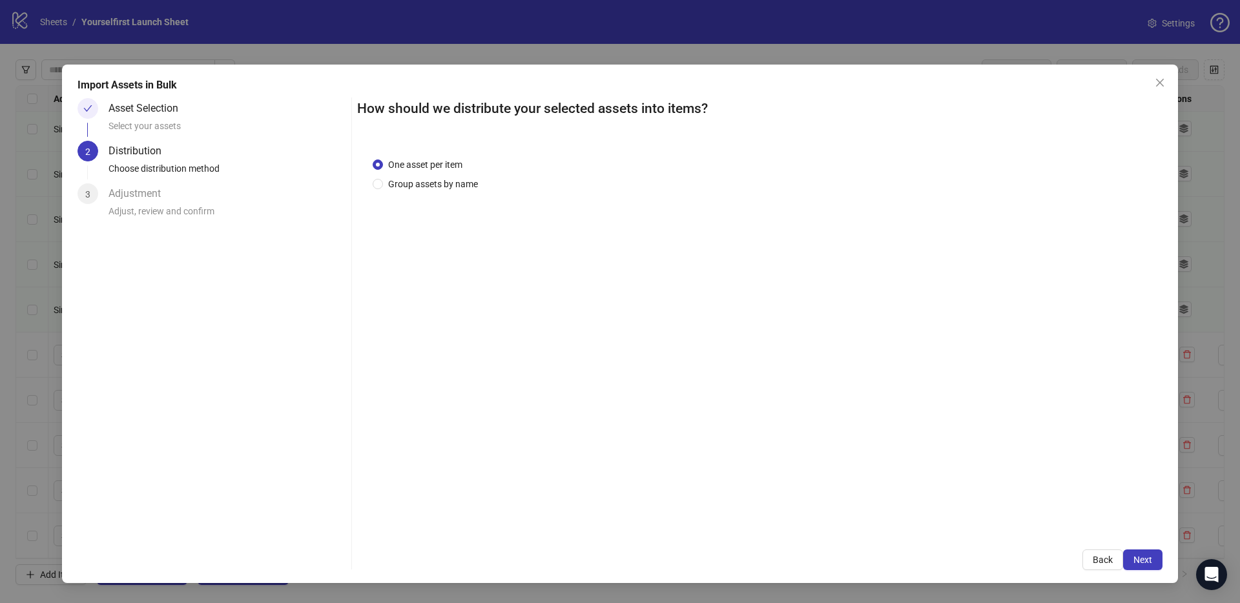
click at [1142, 557] on span "Next" at bounding box center [1142, 560] width 19 height 10
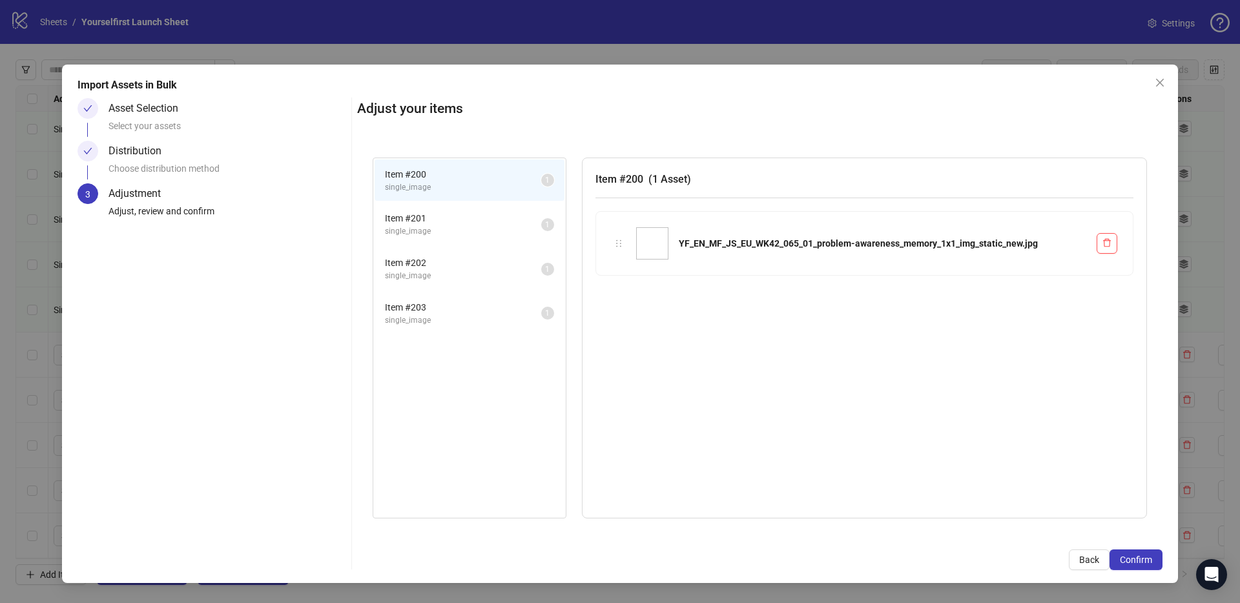
click at [1142, 557] on span "Confirm" at bounding box center [1136, 560] width 32 height 10
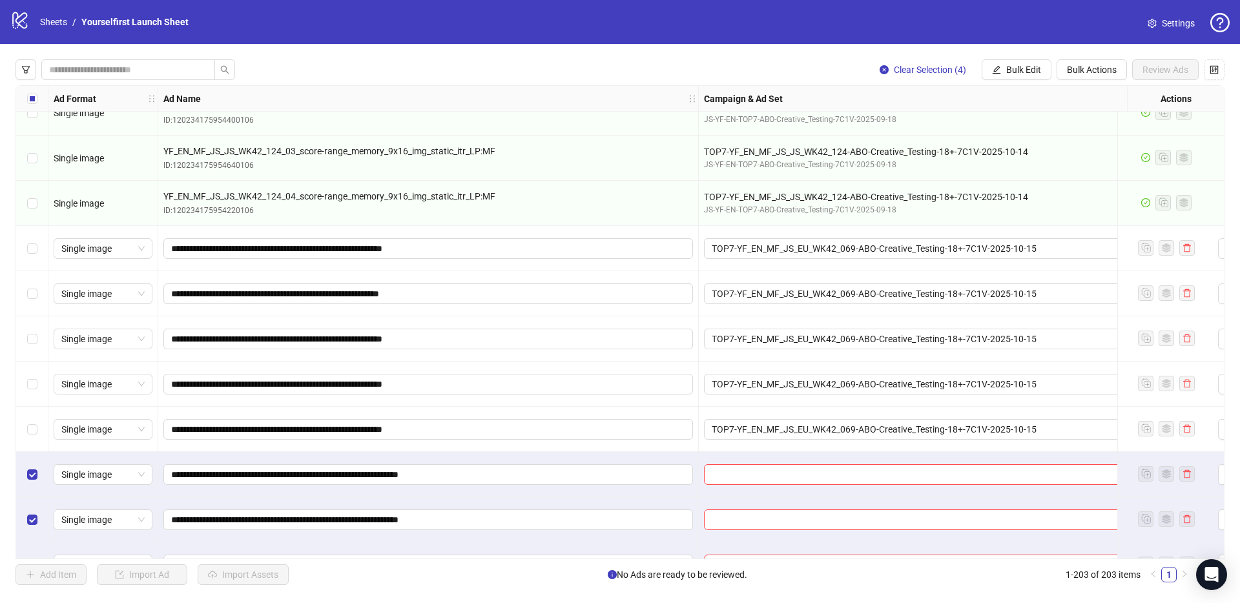
scroll to position [8734, 0]
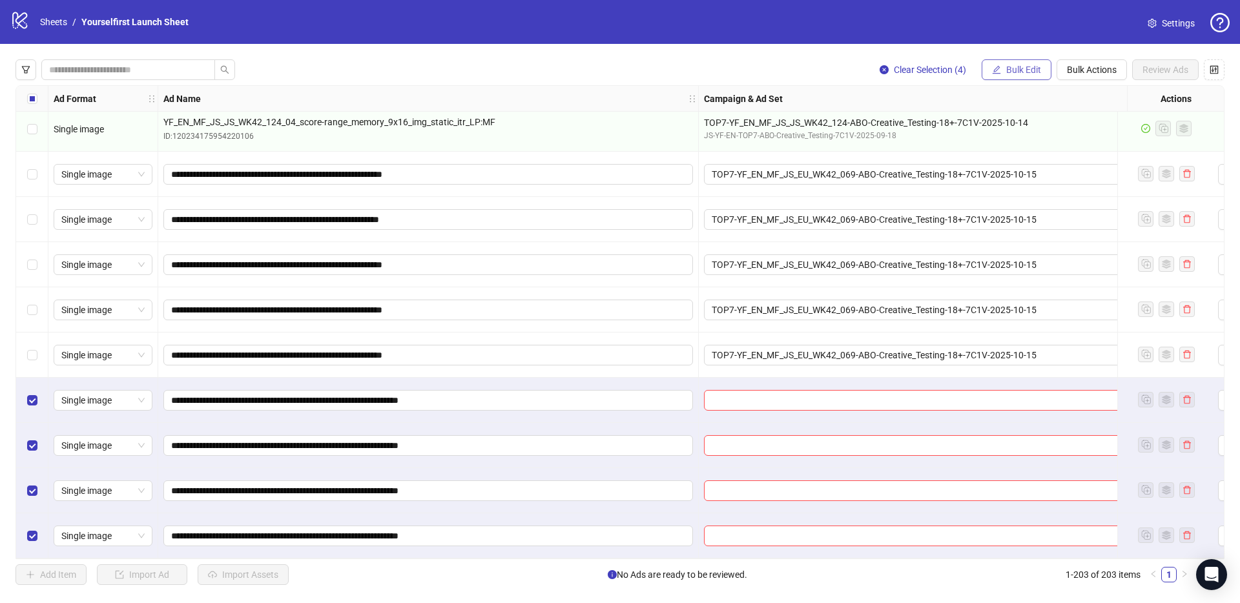
click at [1026, 62] on button "Bulk Edit" at bounding box center [1016, 69] width 70 height 21
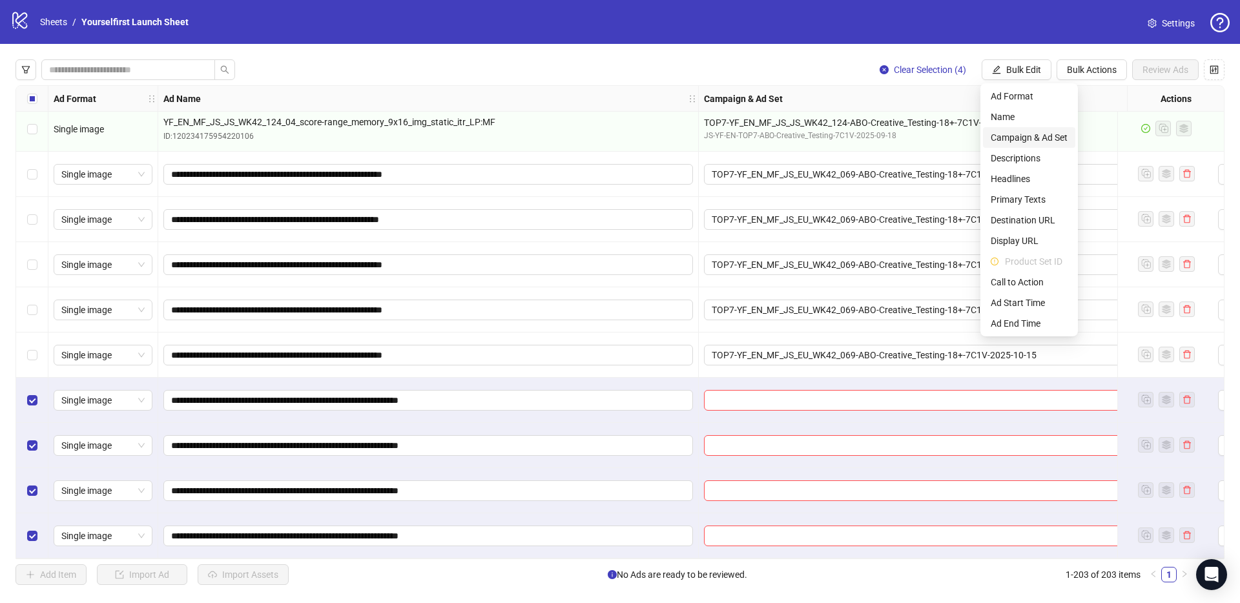
click at [1026, 138] on span "Campaign & Ad Set" at bounding box center [1029, 137] width 77 height 14
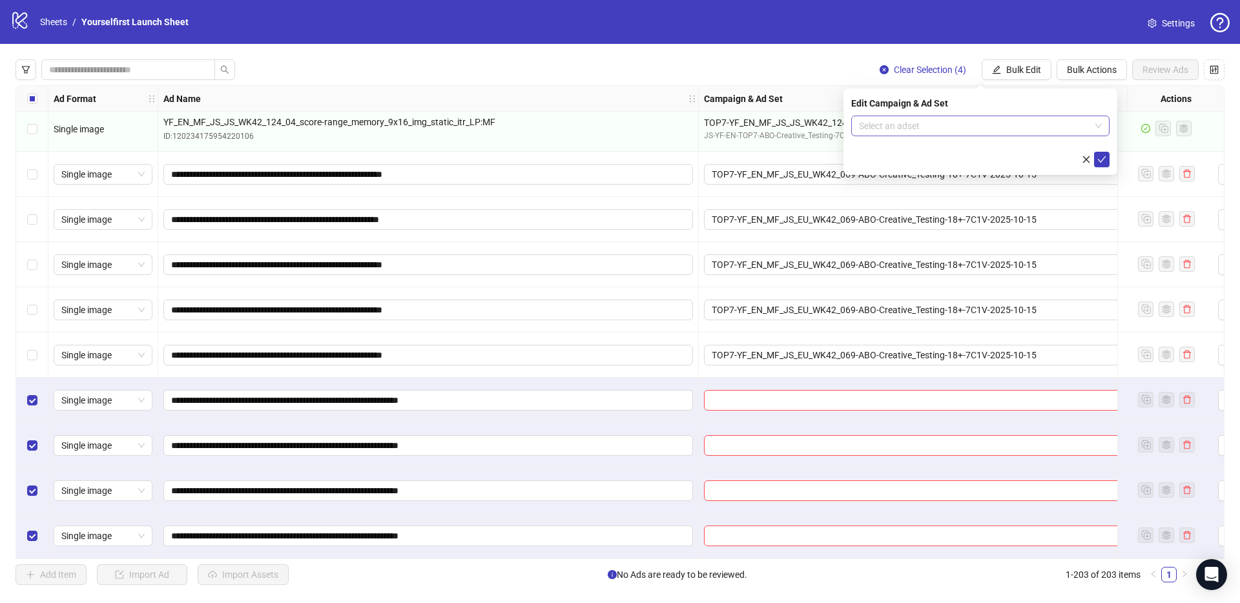
click at [919, 126] on input "search" at bounding box center [974, 125] width 231 height 19
paste input "**********"
type input "**********"
click at [919, 150] on div "TOP7-YF_EN_MF_JS_EU_WK42_065-ABO-Creative_Testing-18+-7C1V-2025-10-15" at bounding box center [967, 152] width 212 height 14
click at [1103, 158] on icon "check" at bounding box center [1102, 159] width 8 height 6
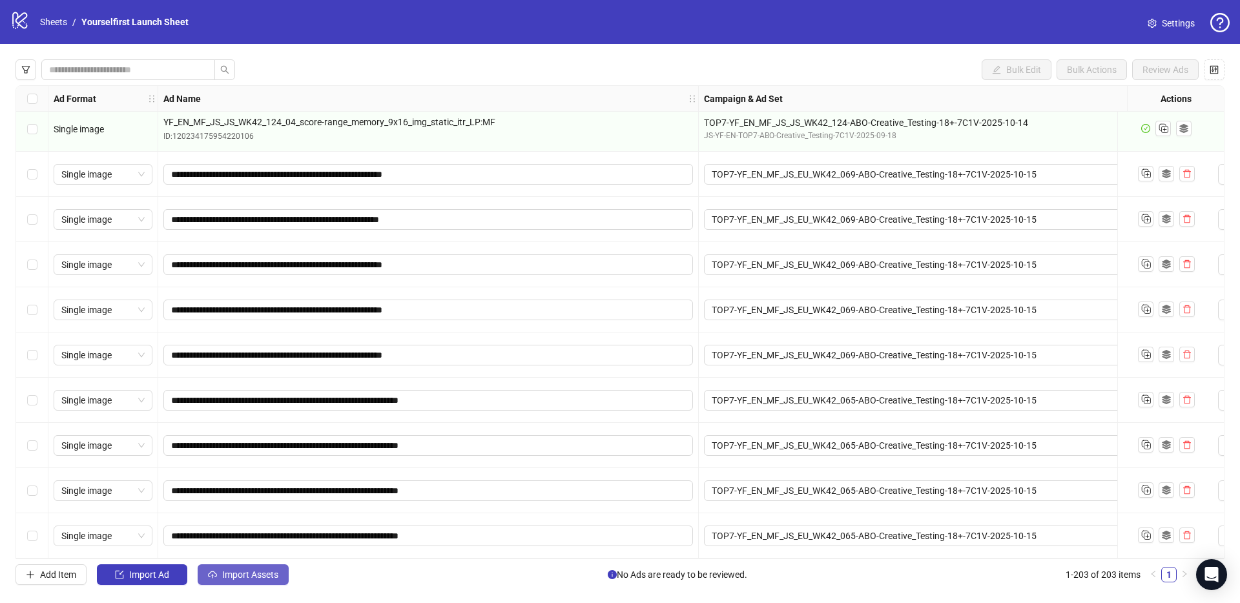
click at [272, 568] on button "Import Assets" at bounding box center [243, 574] width 91 height 21
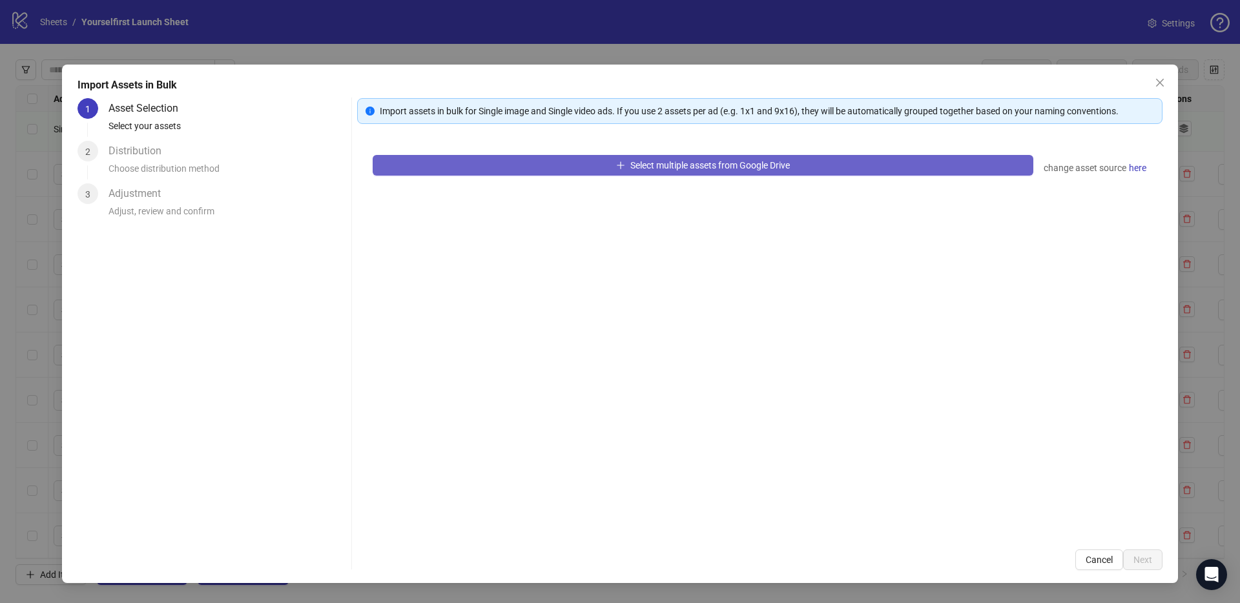
click at [752, 158] on button "Select multiple assets from Google Drive" at bounding box center [703, 165] width 661 height 21
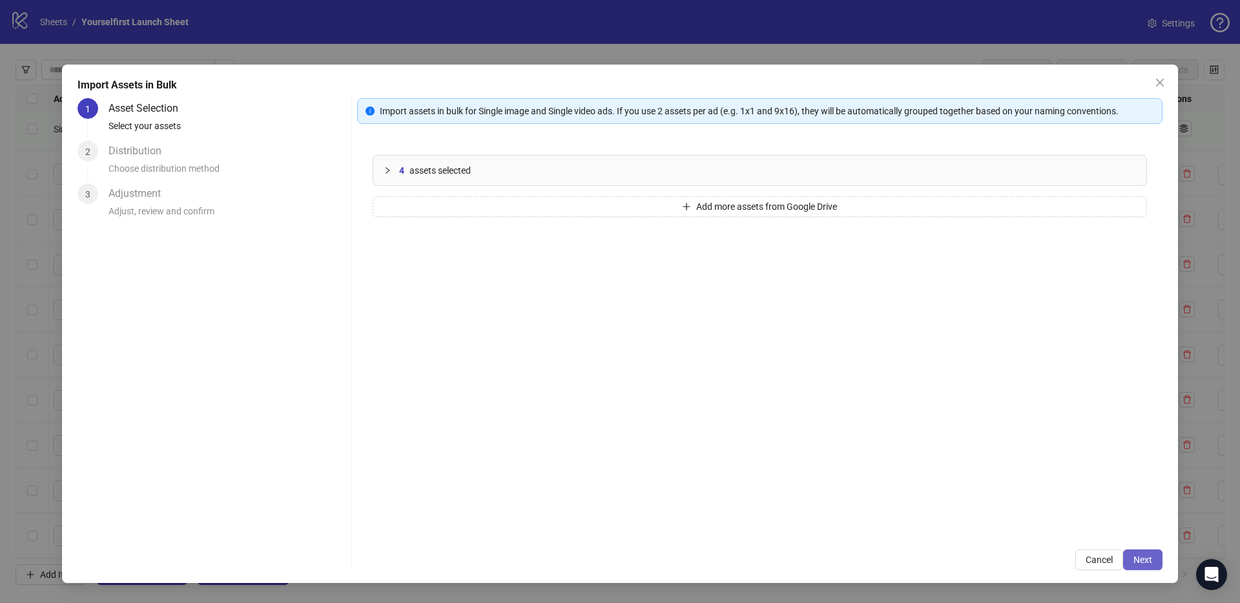
click at [1147, 555] on span "Next" at bounding box center [1142, 560] width 19 height 10
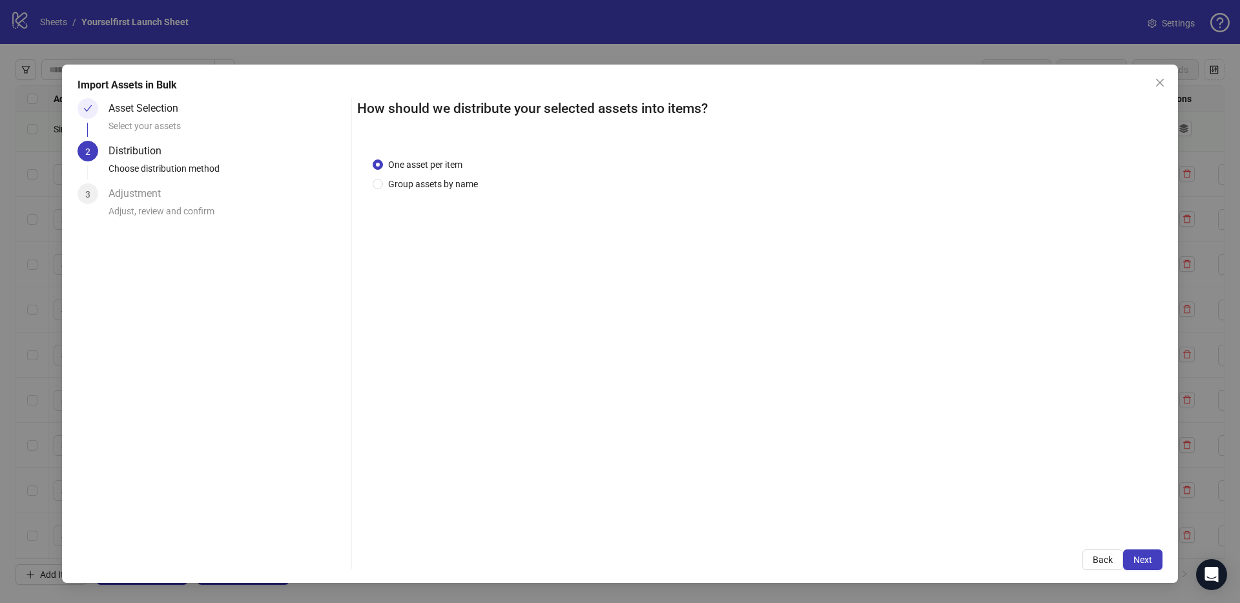
click at [1147, 558] on span "Next" at bounding box center [1142, 560] width 19 height 10
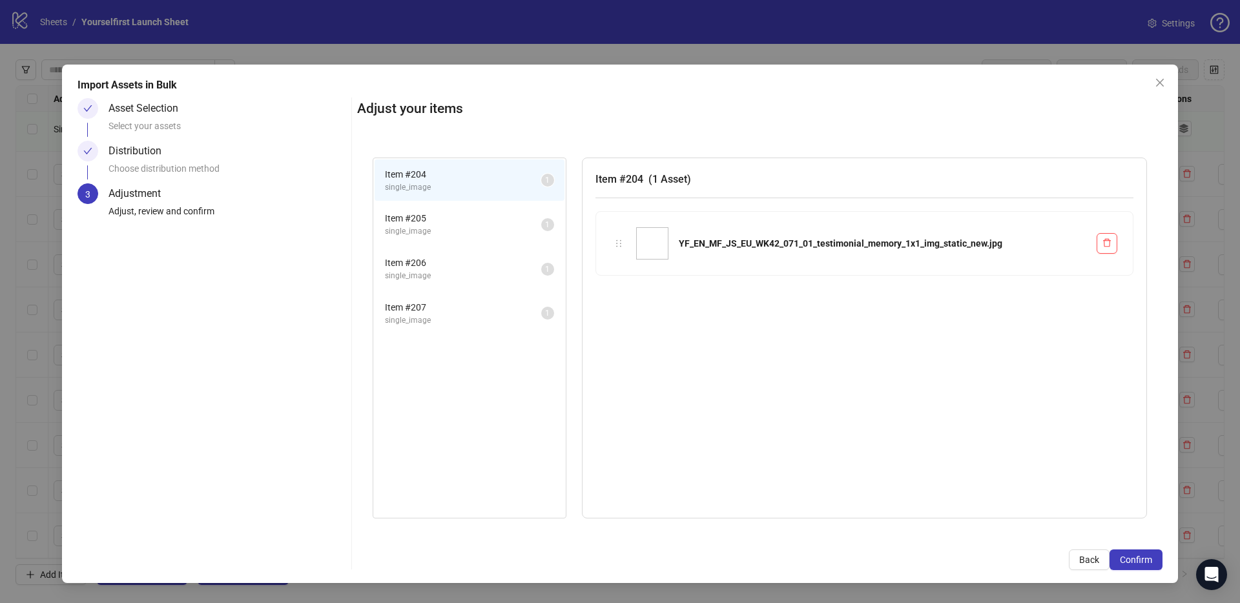
click at [1147, 558] on span "Confirm" at bounding box center [1136, 560] width 32 height 10
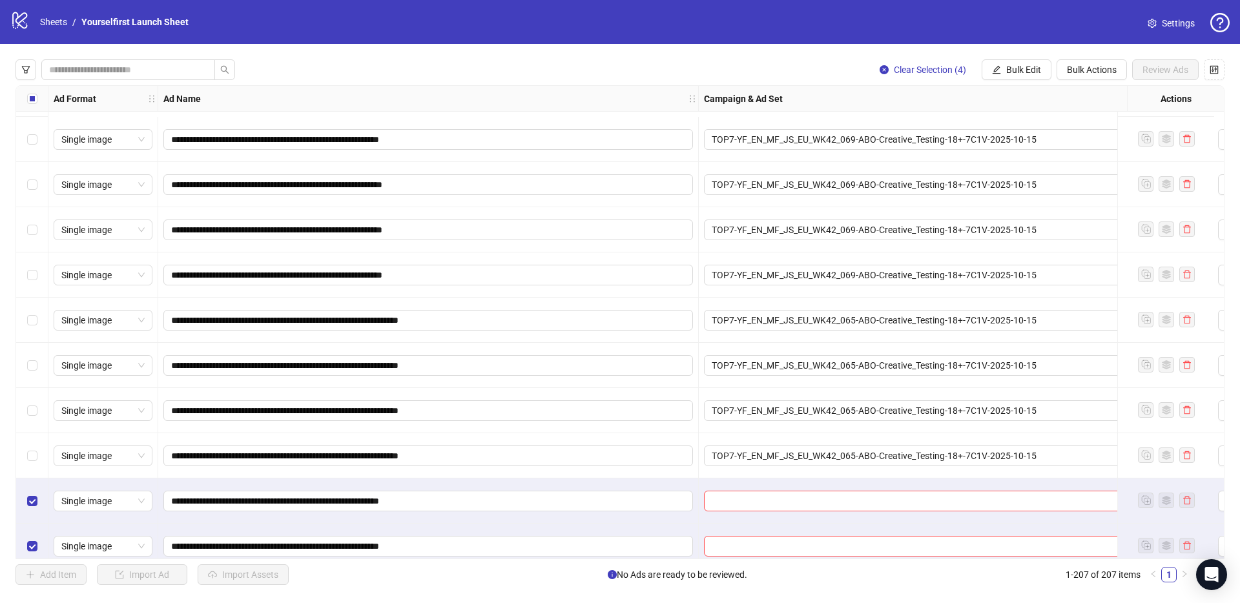
scroll to position [8915, 0]
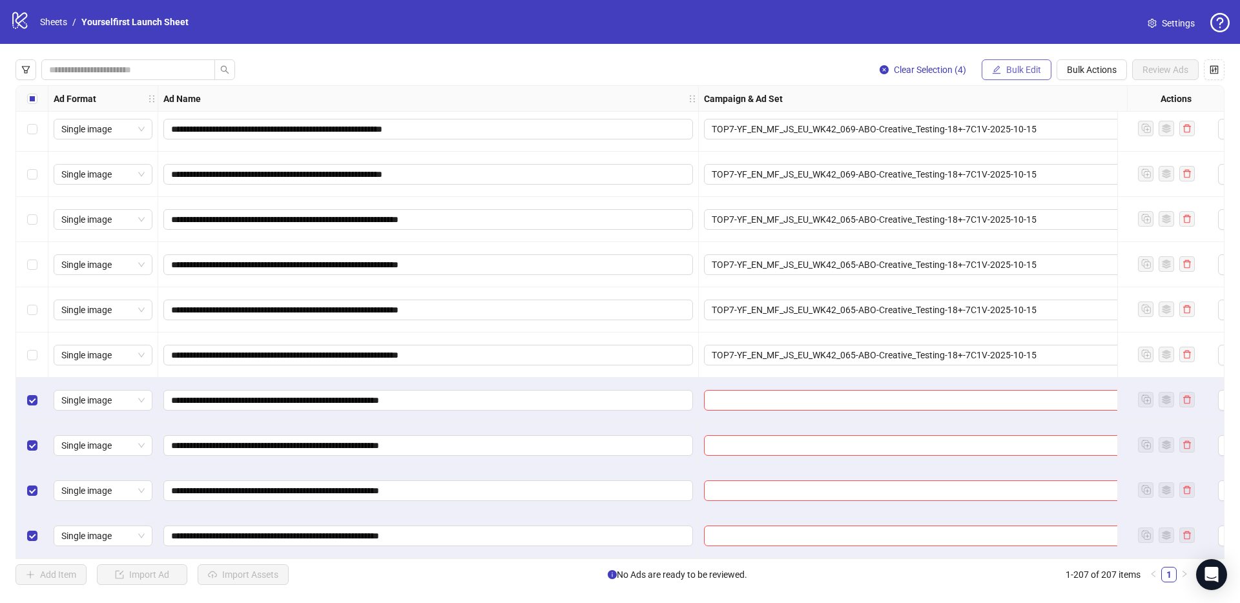
click at [1042, 69] on button "Bulk Edit" at bounding box center [1016, 69] width 70 height 21
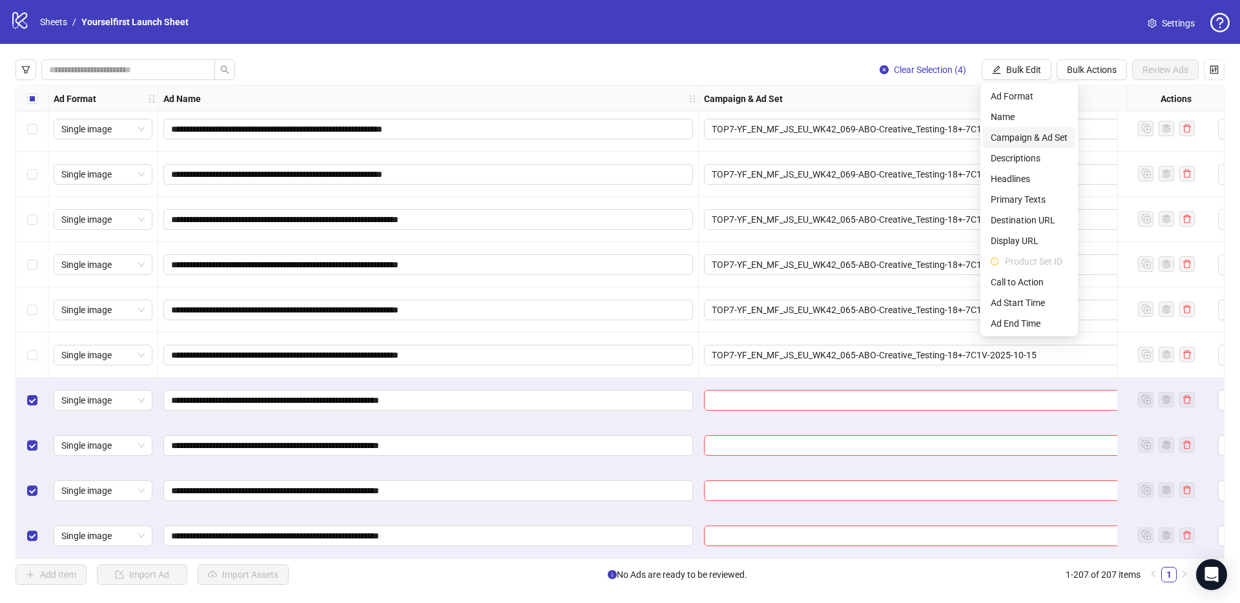
click at [1034, 132] on span "Campaign & Ad Set" at bounding box center [1029, 137] width 77 height 14
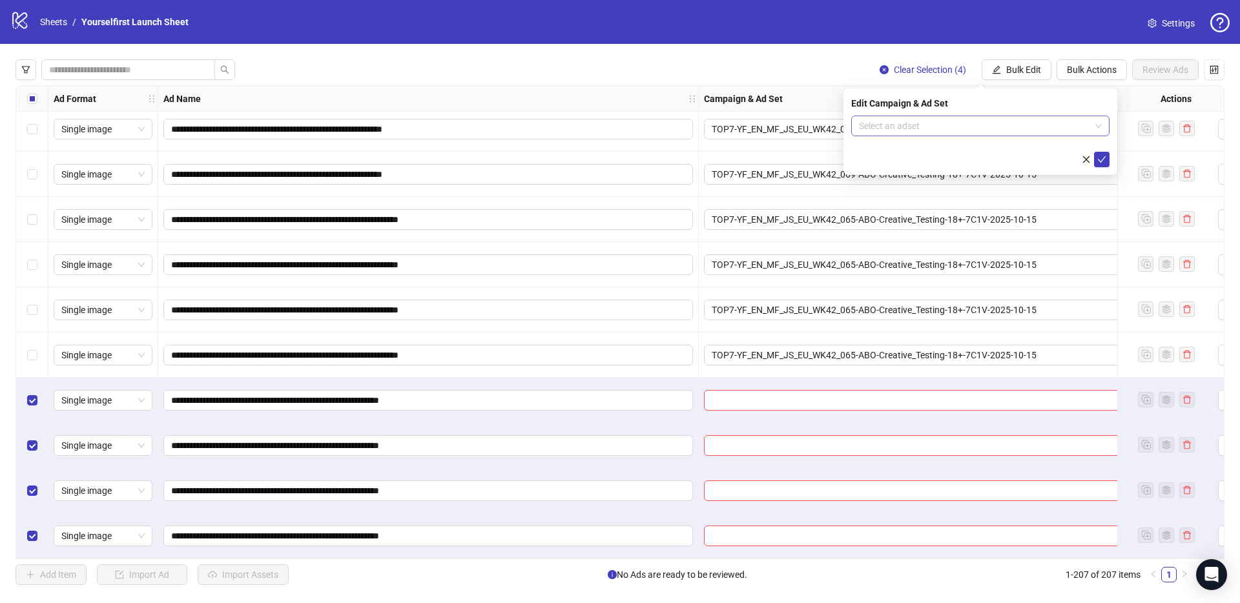
click at [891, 124] on input "search" at bounding box center [974, 125] width 231 height 19
paste input "**********"
type input "**********"
click at [915, 152] on div "TOP7-YF_EN_MF_JS_EU_WK42_071-ABO-Creative_Testing-18+-7C1V-2025-10-15" at bounding box center [967, 152] width 212 height 14
click at [1102, 163] on span "submit" at bounding box center [1101, 159] width 9 height 10
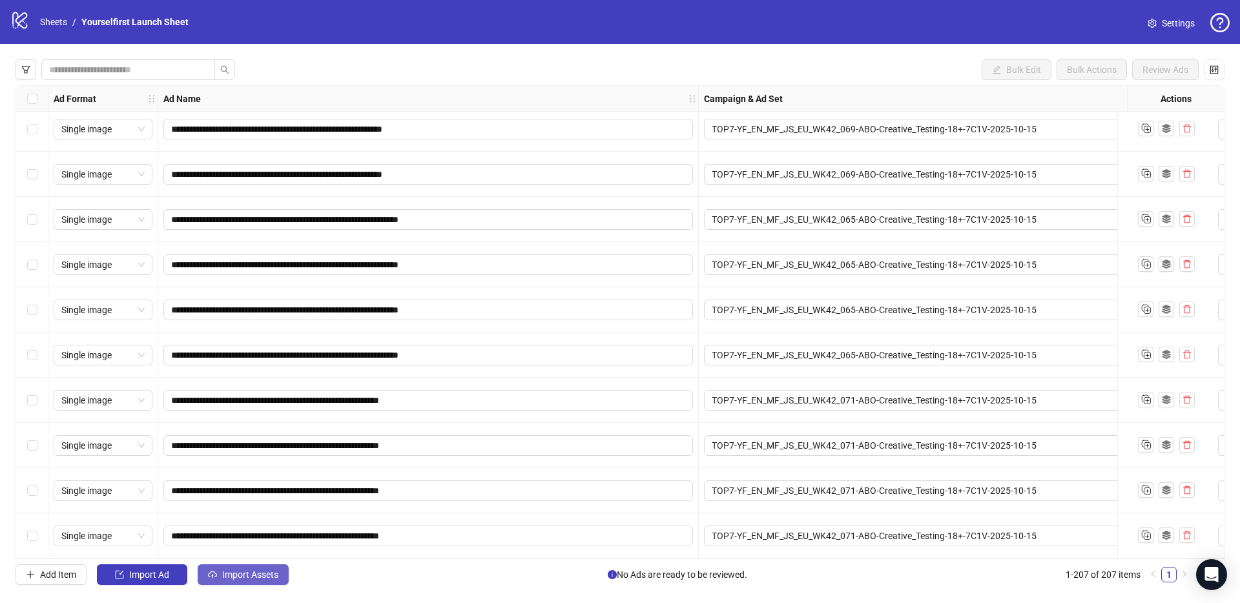
click at [256, 580] on button "Import Assets" at bounding box center [243, 574] width 91 height 21
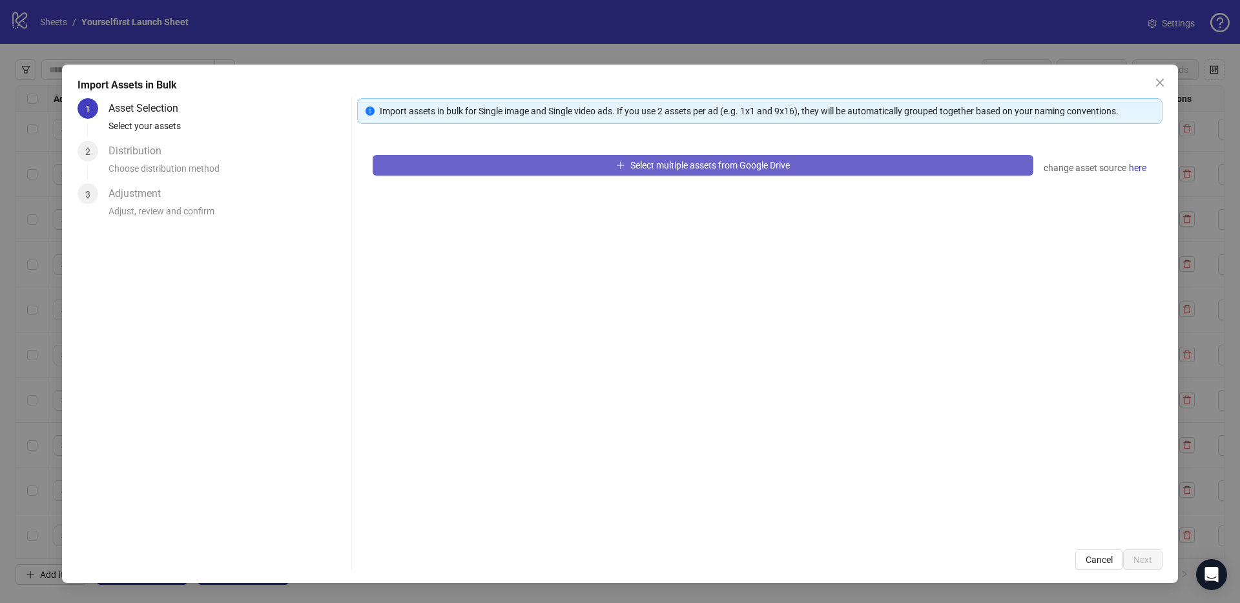
click at [635, 167] on span "Select multiple assets from Google Drive" at bounding box center [709, 165] width 159 height 10
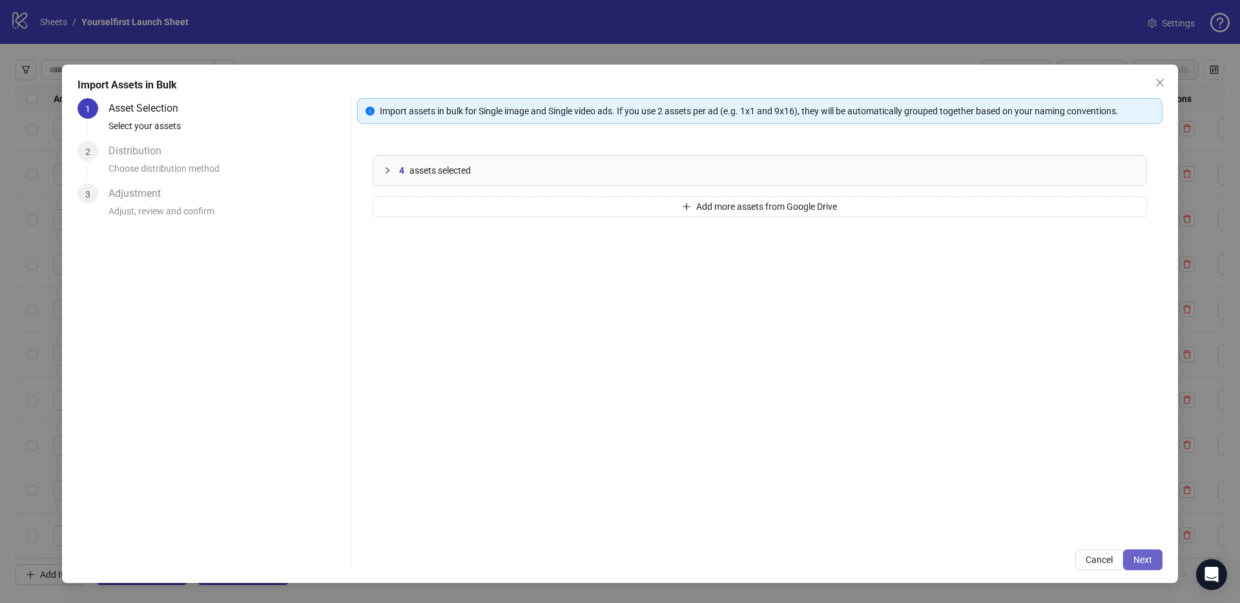
click at [1132, 559] on button "Next" at bounding box center [1142, 559] width 39 height 21
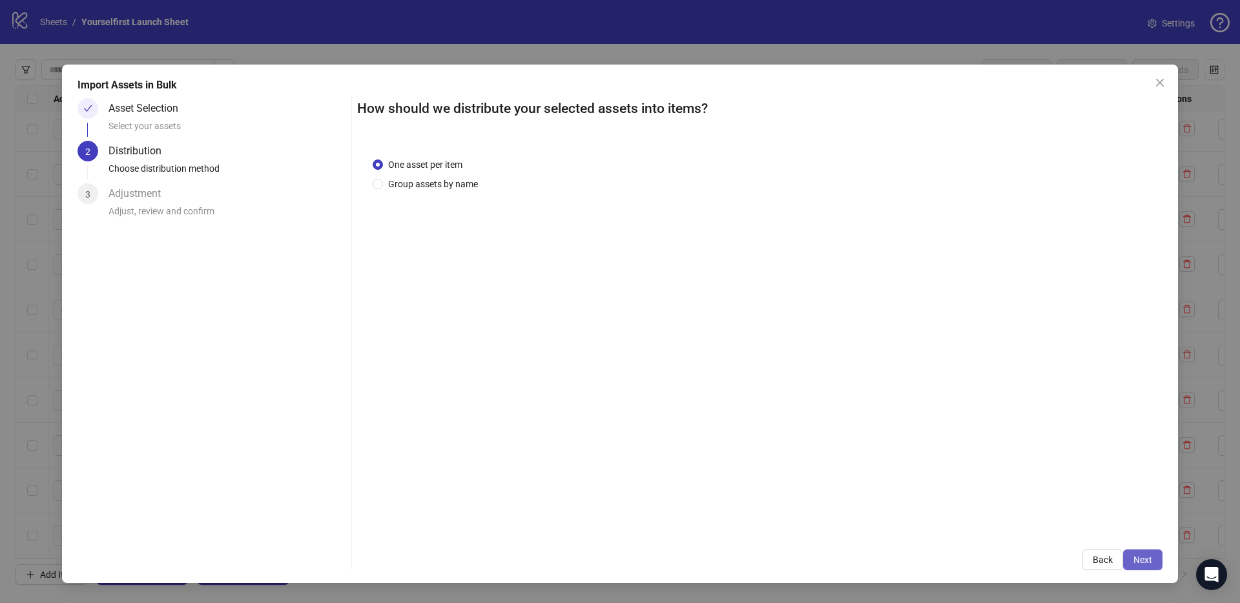
click at [1144, 559] on span "Next" at bounding box center [1142, 560] width 19 height 10
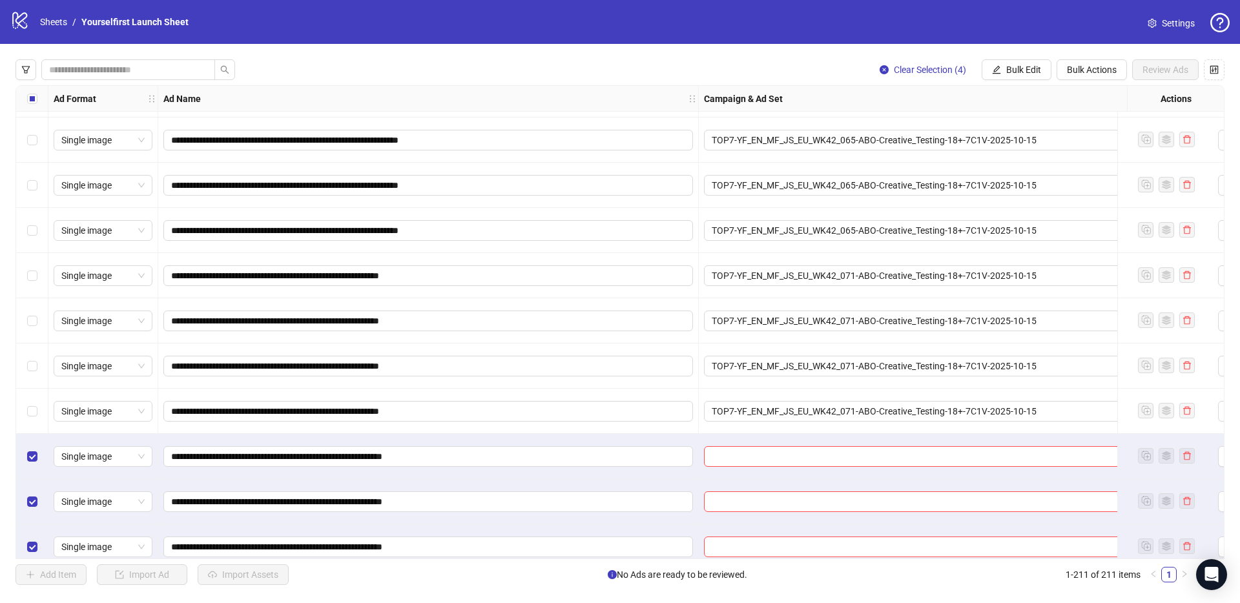
scroll to position [9095, 0]
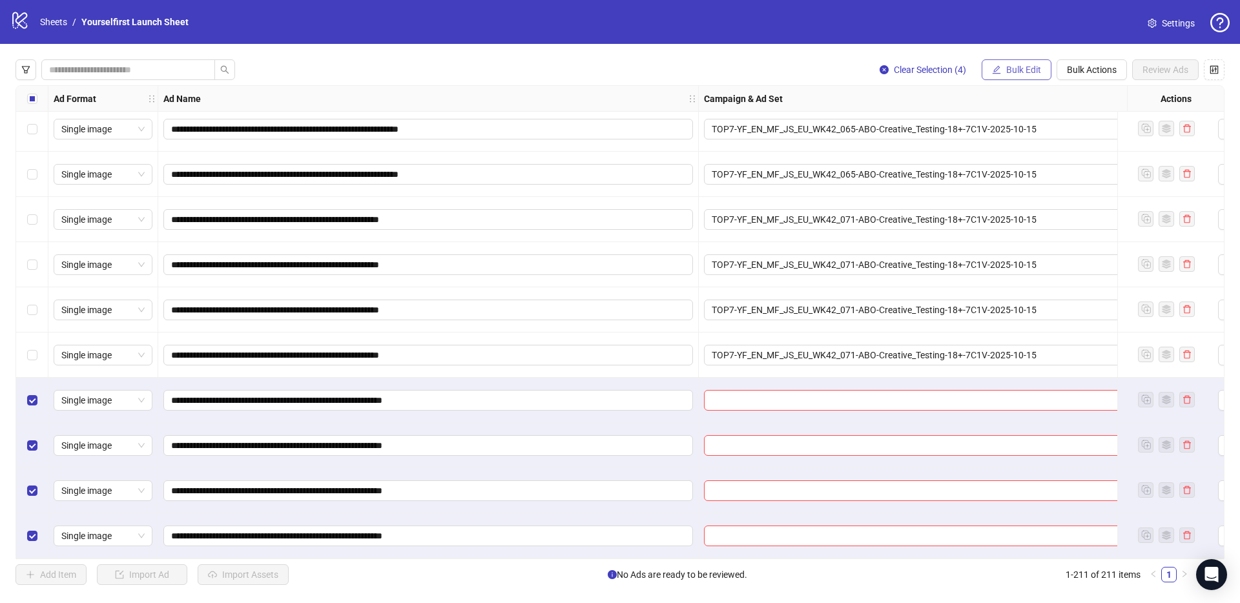
click at [1032, 68] on span "Bulk Edit" at bounding box center [1023, 70] width 35 height 10
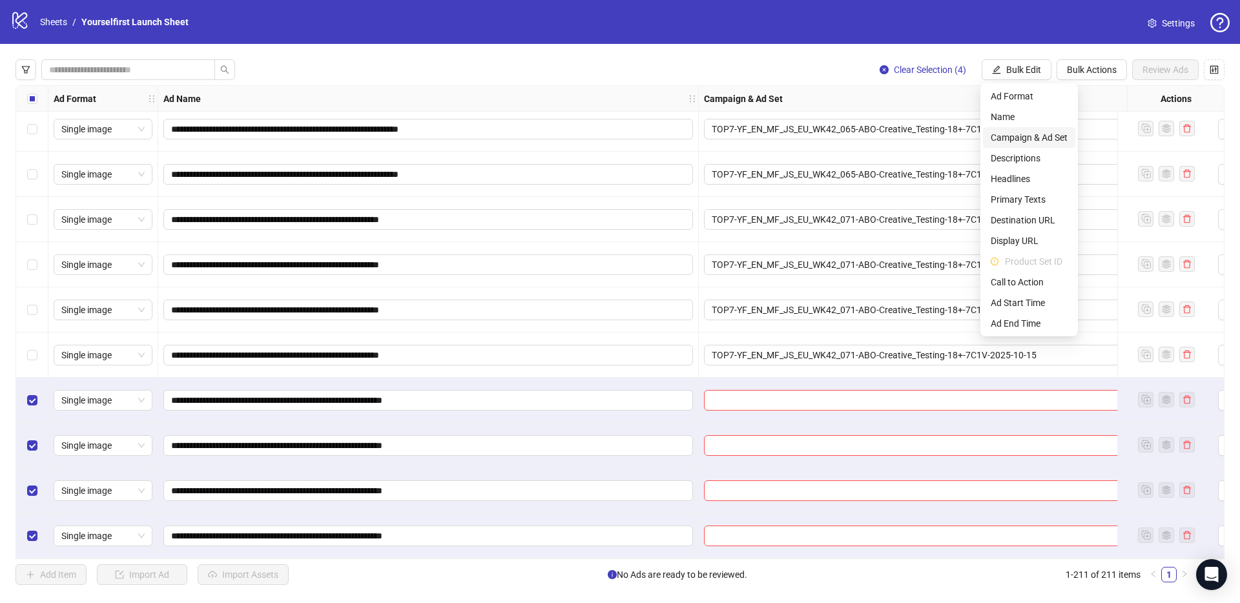
click at [1018, 137] on span "Campaign & Ad Set" at bounding box center [1029, 137] width 77 height 14
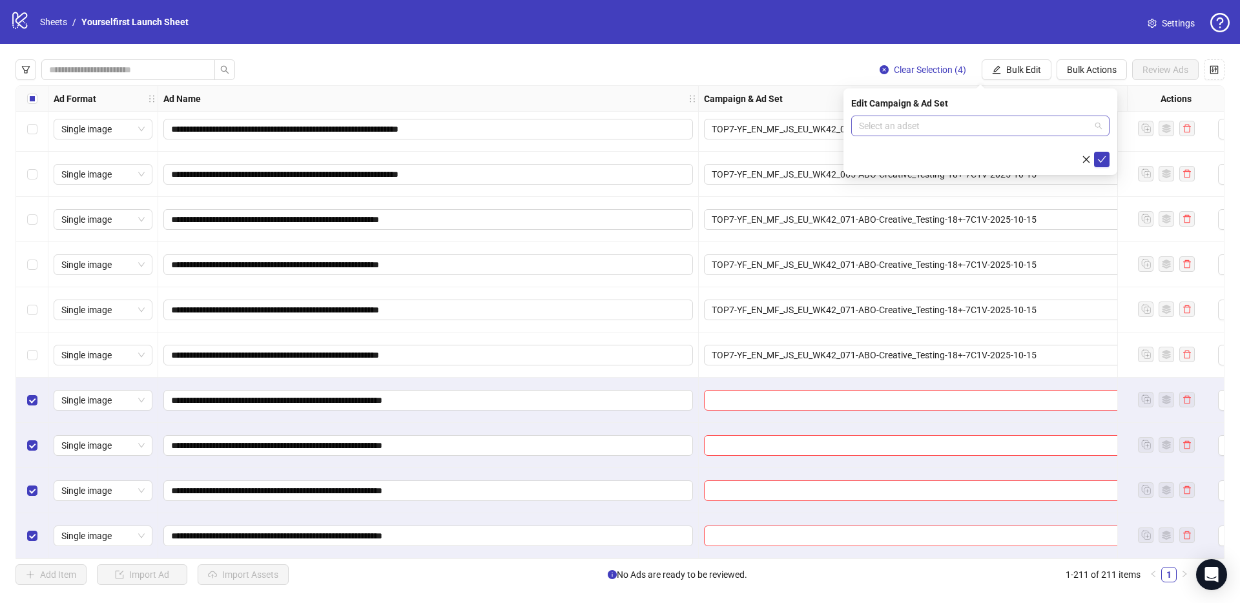
click at [912, 130] on input "search" at bounding box center [974, 125] width 231 height 19
paste input "**********"
type input "**********"
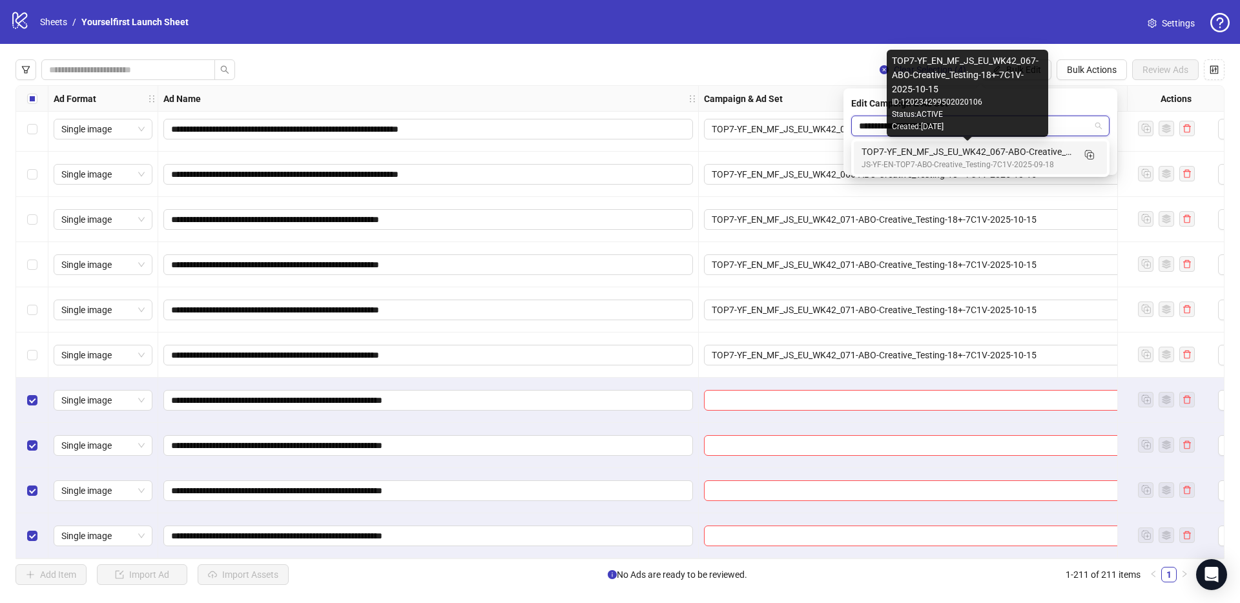
click at [941, 156] on div "TOP7-YF_EN_MF_JS_EU_WK42_067-ABO-Creative_Testing-18+-7C1V-2025-10-15" at bounding box center [967, 152] width 212 height 14
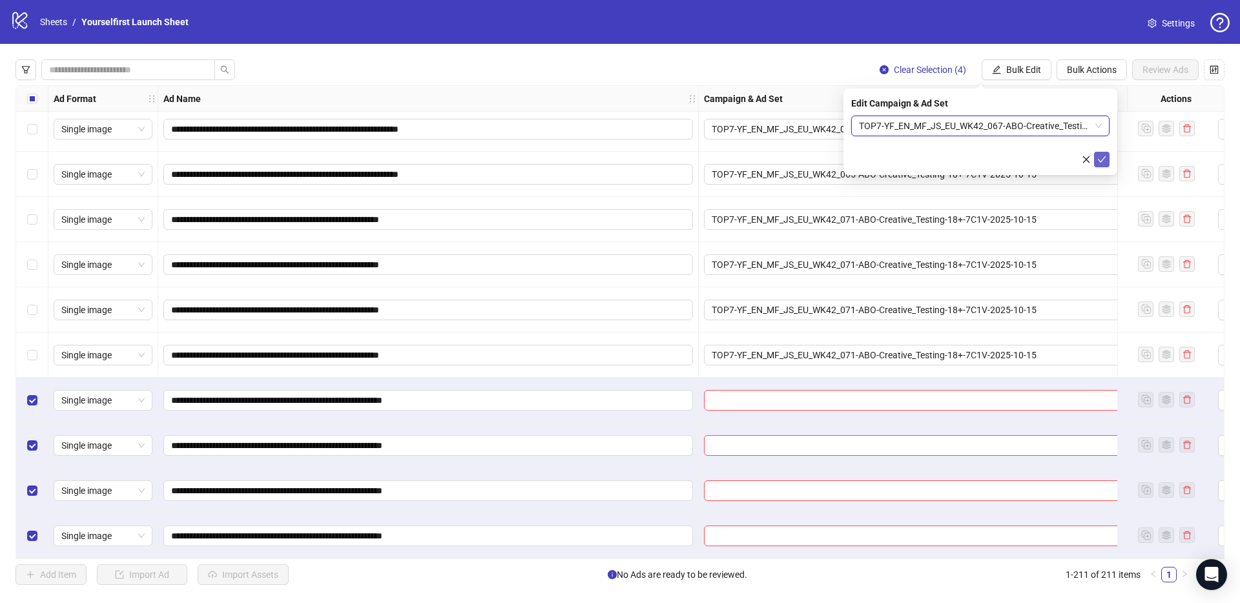
click at [1102, 158] on icon "check" at bounding box center [1101, 159] width 9 height 9
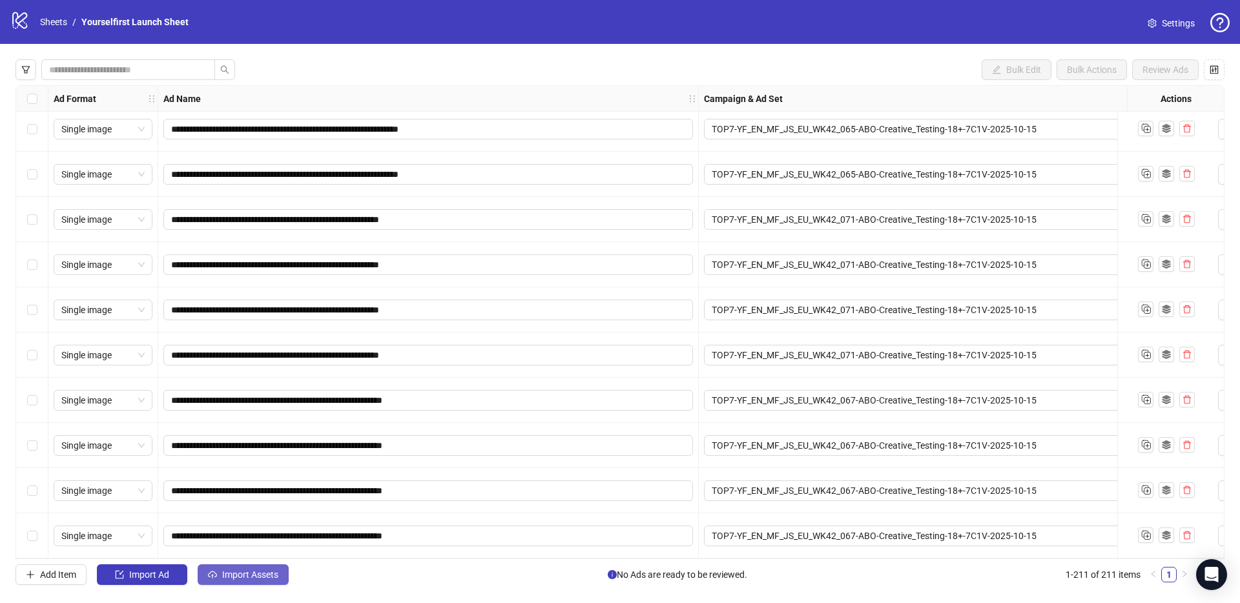
click at [258, 575] on span "Import Assets" at bounding box center [250, 575] width 56 height 10
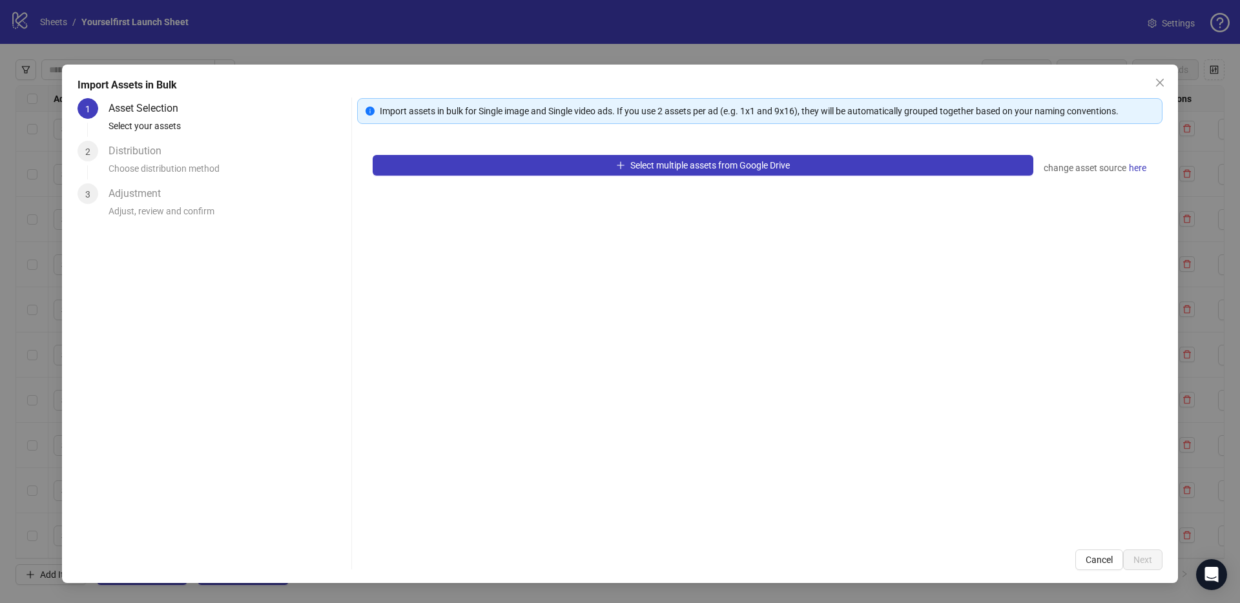
click at [759, 150] on div "Select multiple assets from Google Drive change asset source here" at bounding box center [759, 336] width 805 height 395
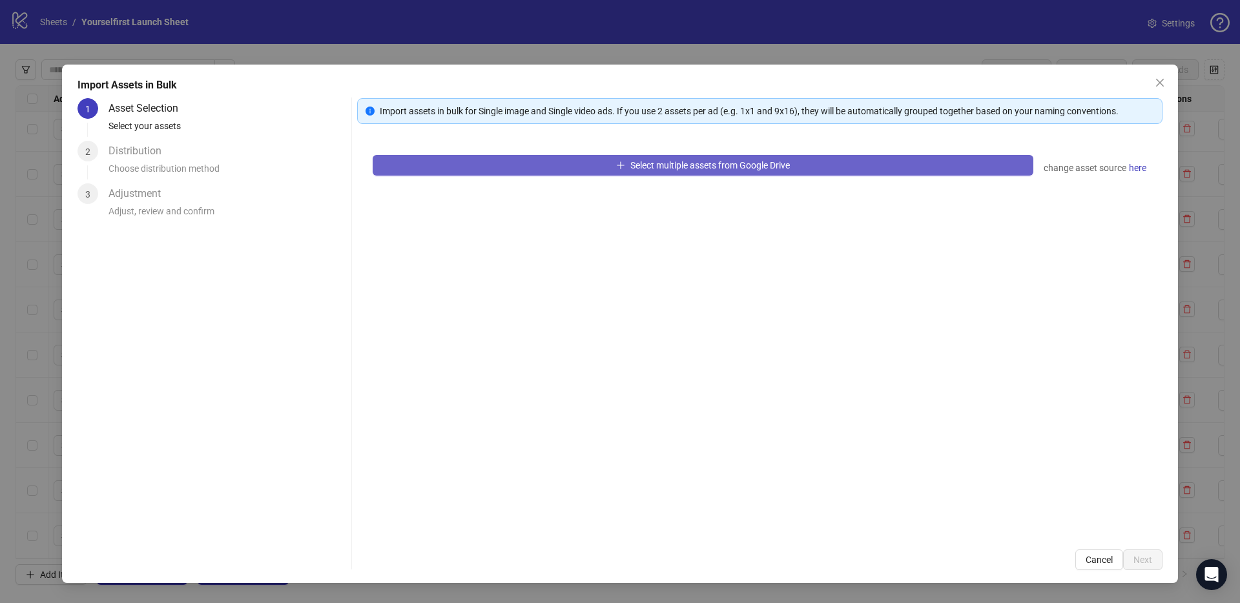
click at [751, 159] on button "Select multiple assets from Google Drive" at bounding box center [703, 165] width 661 height 21
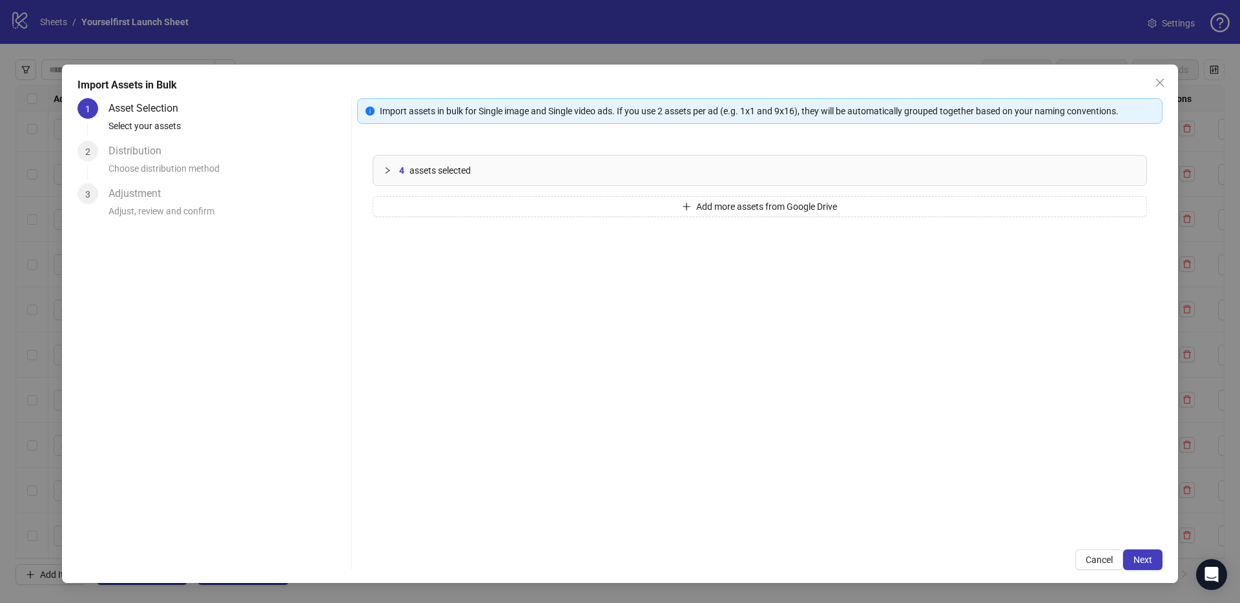
click at [520, 48] on div "Import Assets in Bulk 1 Asset Selection Select your assets 2 Distribution Choos…" at bounding box center [620, 301] width 1240 height 603
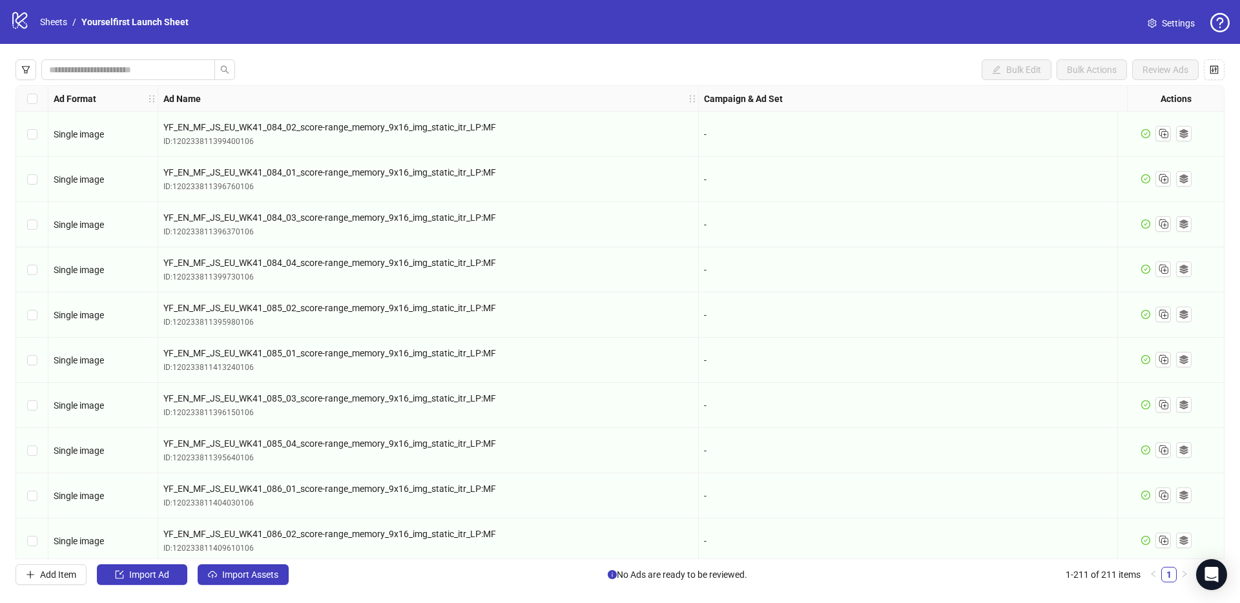
click at [495, 56] on div "Bulk Edit Bulk Actions Review Ads Ad Format Ad Name Campaign & Ad Set Assets De…" at bounding box center [620, 322] width 1240 height 557
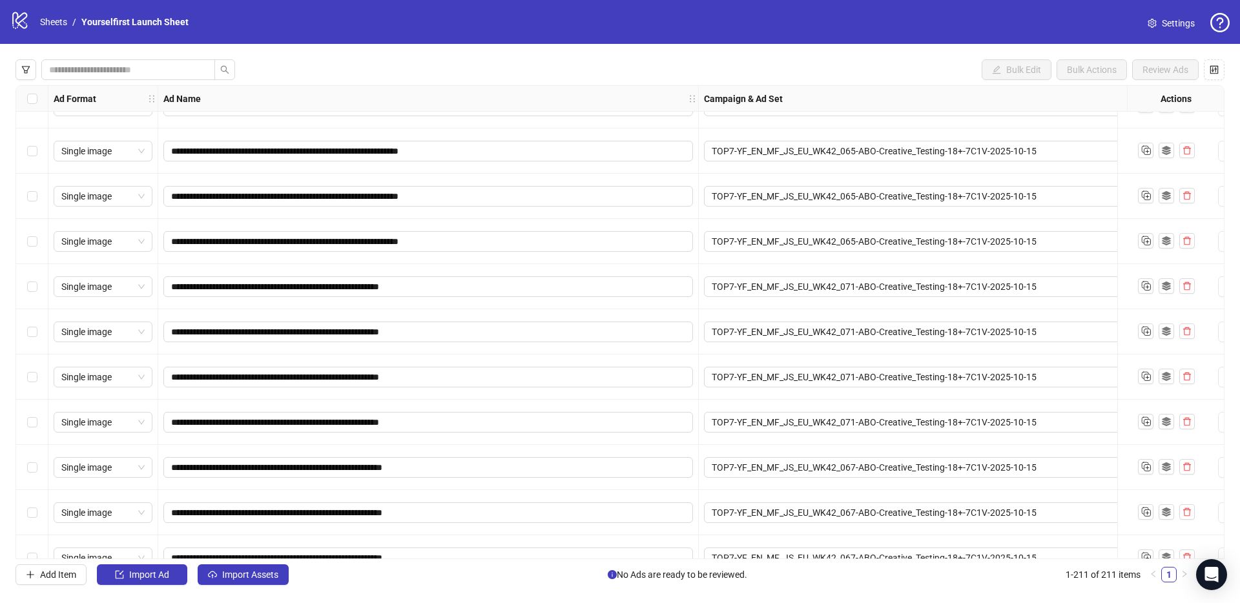
scroll to position [9095, 0]
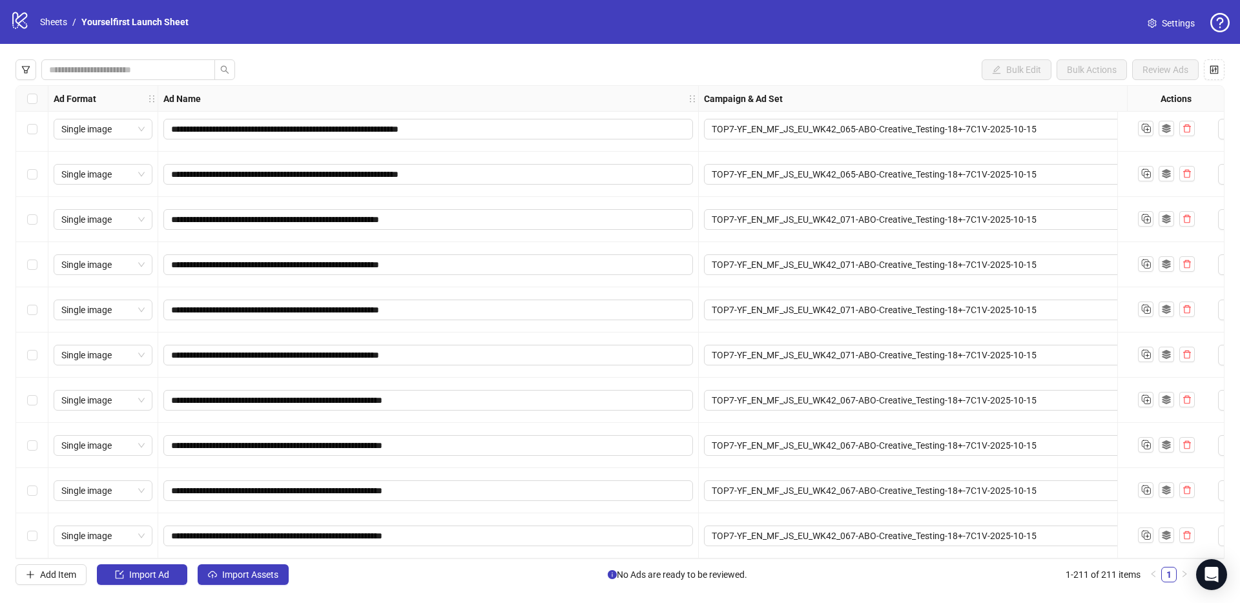
click at [439, 414] on div "**********" at bounding box center [428, 400] width 540 height 45
click at [239, 577] on span "Import Assets" at bounding box center [250, 575] width 56 height 10
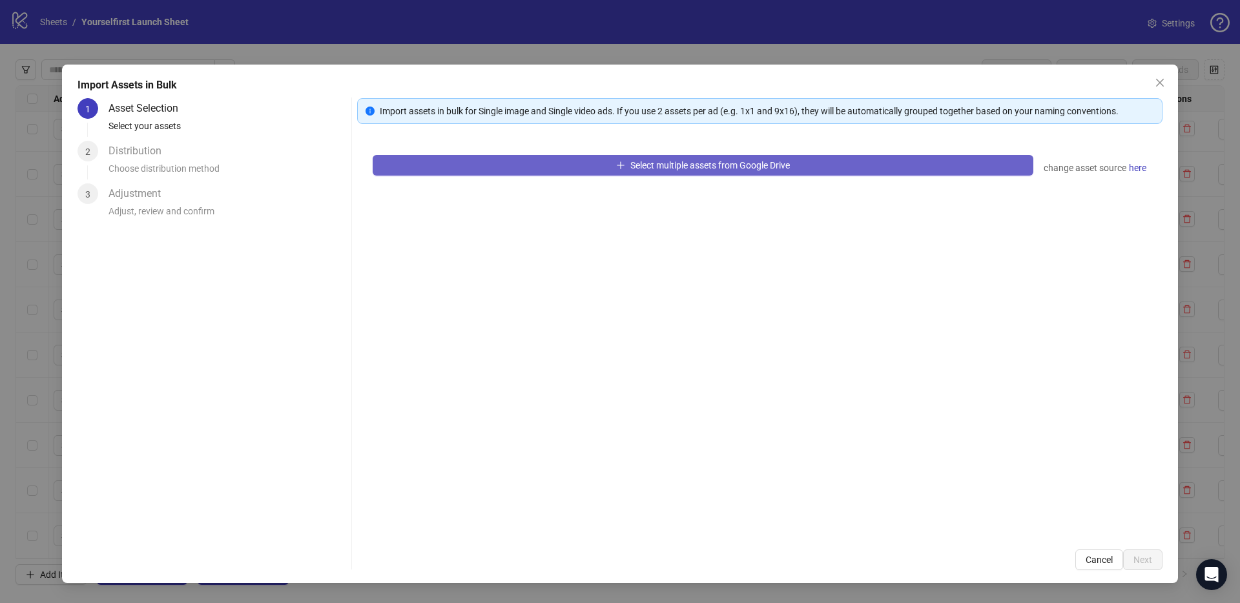
click at [704, 174] on button "Select multiple assets from Google Drive" at bounding box center [703, 165] width 661 height 21
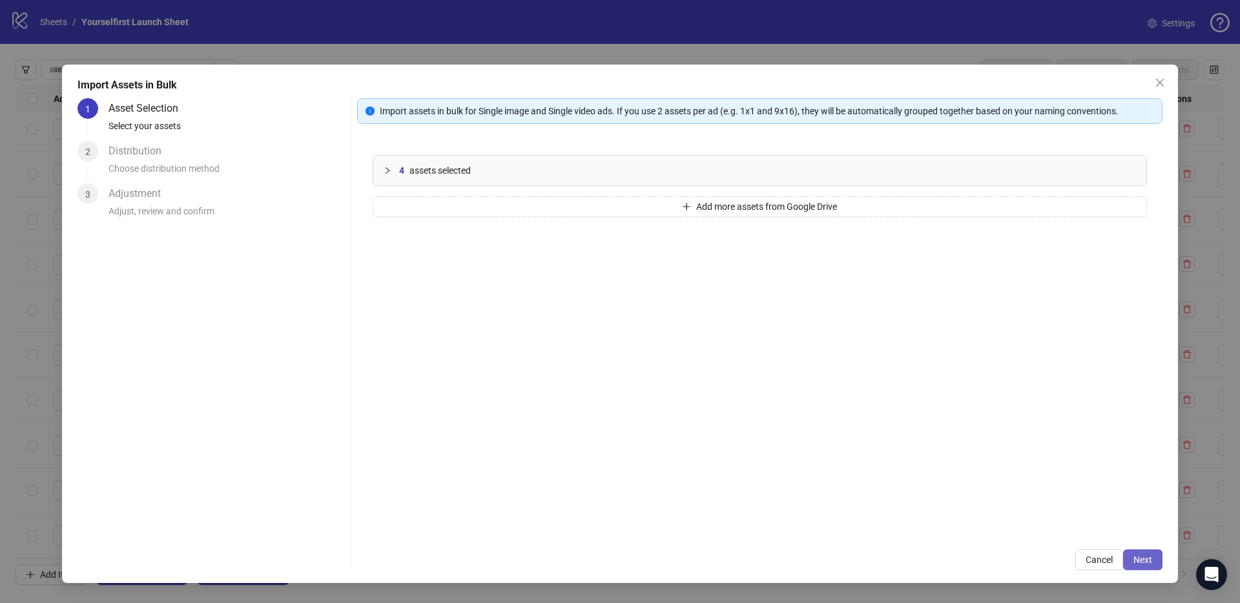
click at [1136, 562] on span "Next" at bounding box center [1142, 560] width 19 height 10
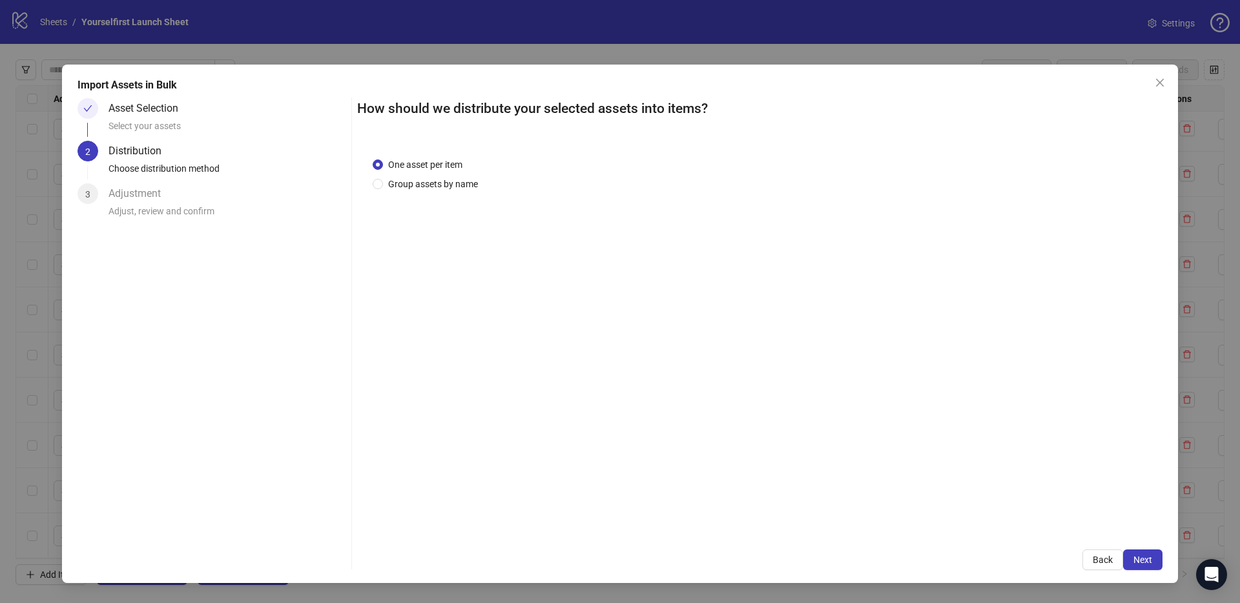
click at [1142, 562] on span "Next" at bounding box center [1142, 560] width 19 height 10
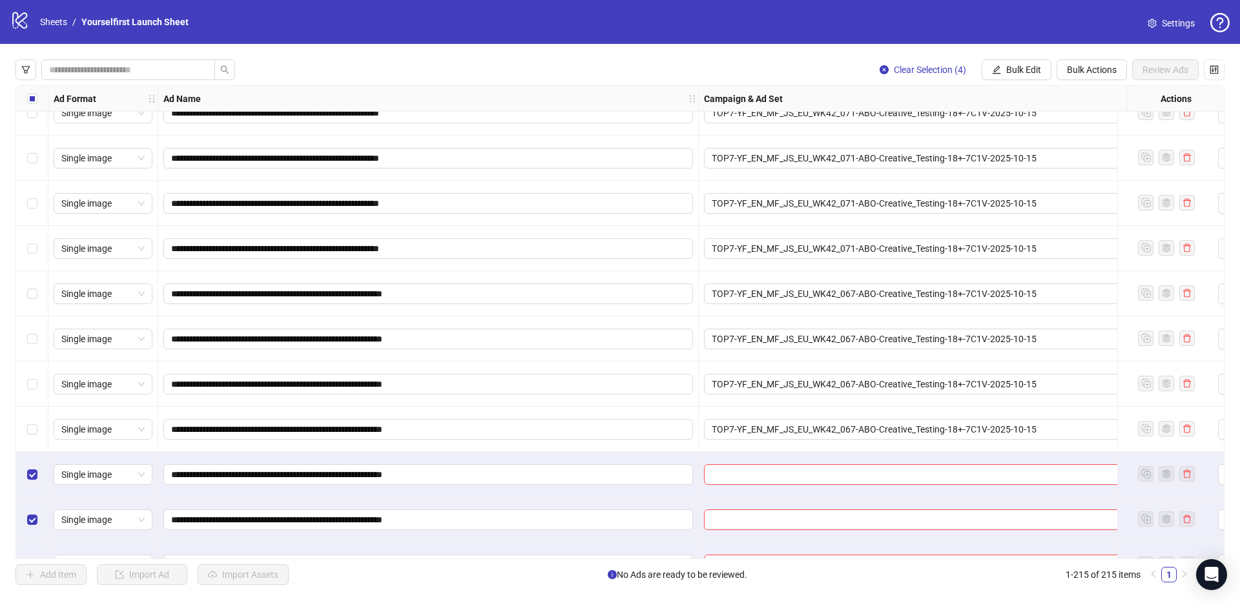
scroll to position [9276, 0]
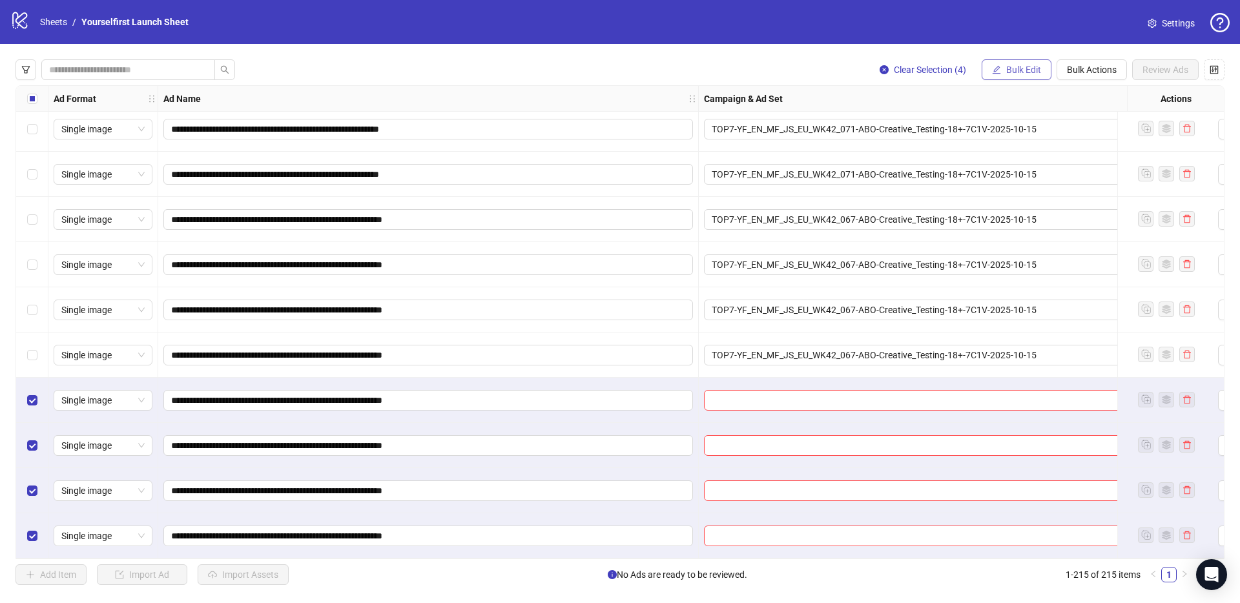
click at [1029, 62] on button "Bulk Edit" at bounding box center [1016, 69] width 70 height 21
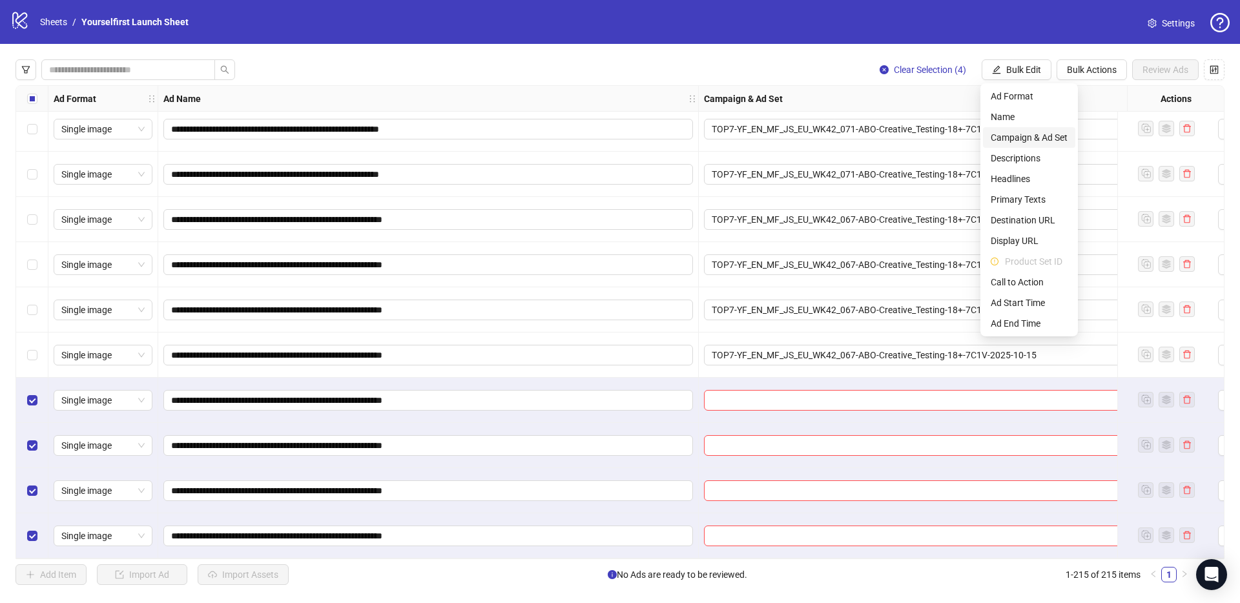
click at [1012, 134] on span "Campaign & Ad Set" at bounding box center [1029, 137] width 77 height 14
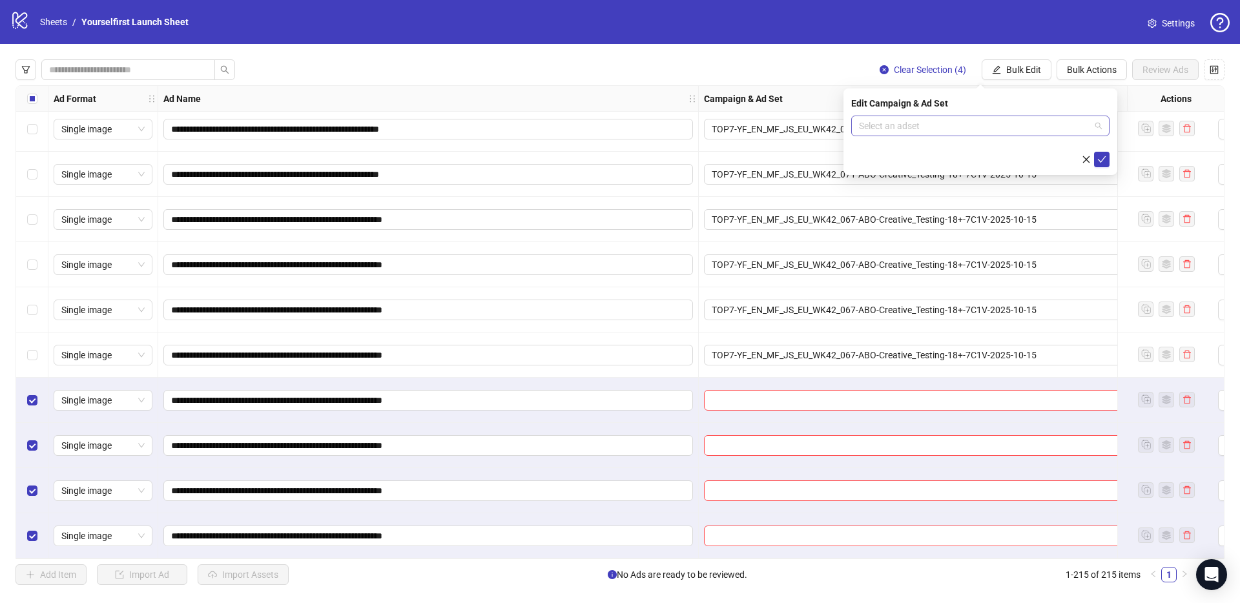
click at [938, 127] on input "search" at bounding box center [974, 125] width 231 height 19
paste input "**********"
type input "**********"
click at [941, 147] on div "TOP7-YF_EN_MF_JS_EU_WK42_070-ABO-Creative_Testing-18+-7C1V-2025-10-15" at bounding box center [967, 152] width 212 height 14
click at [1100, 155] on icon "check" at bounding box center [1101, 159] width 9 height 9
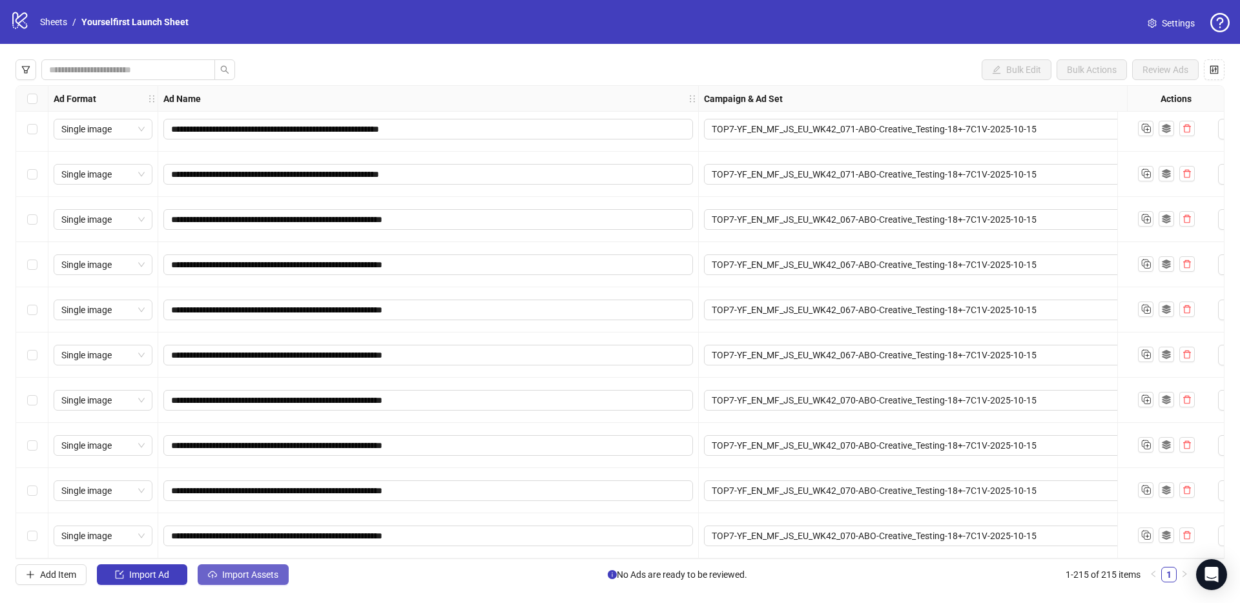
click at [261, 578] on span "Import Assets" at bounding box center [250, 575] width 56 height 10
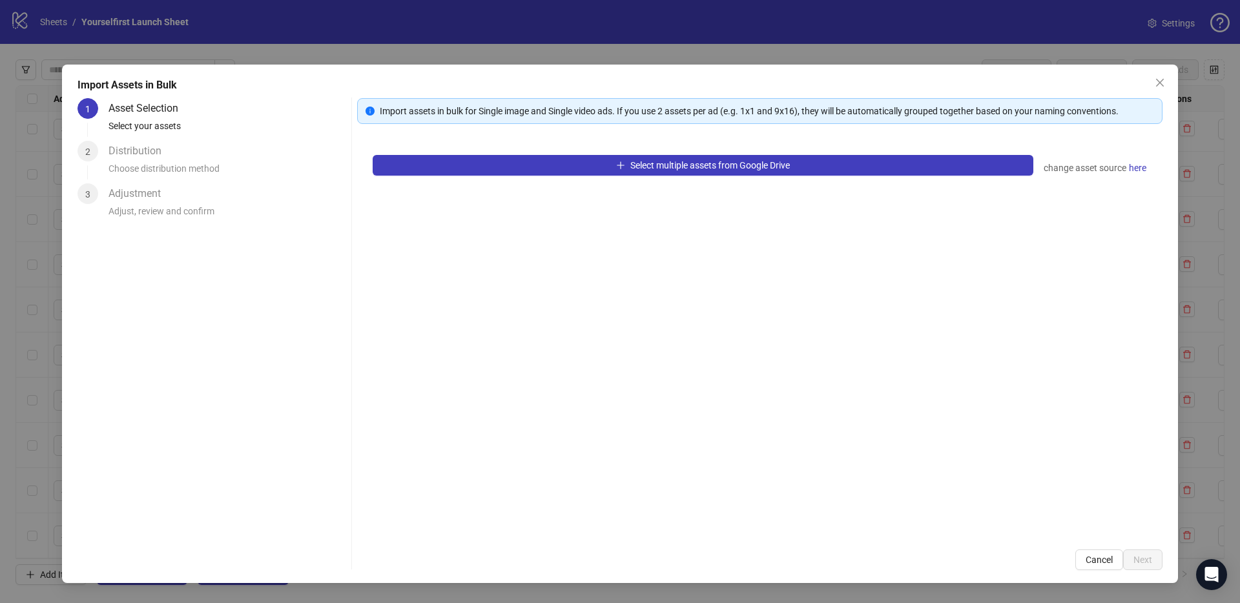
click at [662, 154] on div "Select multiple assets from Google Drive change asset source here" at bounding box center [759, 336] width 805 height 395
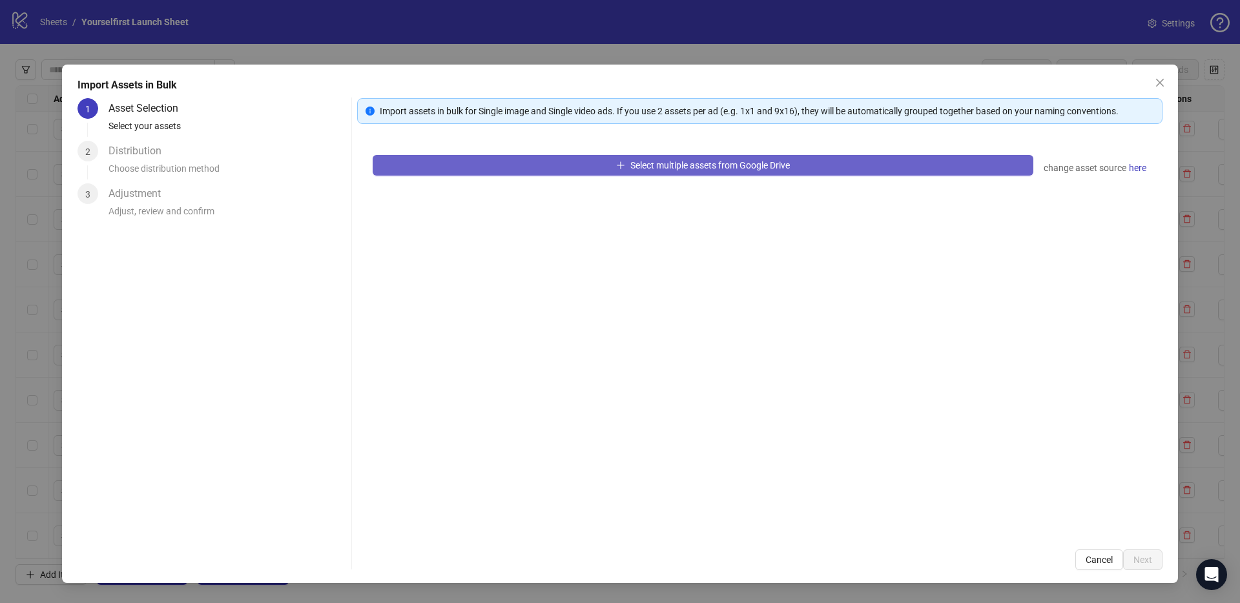
click at [661, 159] on button "Select multiple assets from Google Drive" at bounding box center [703, 165] width 661 height 21
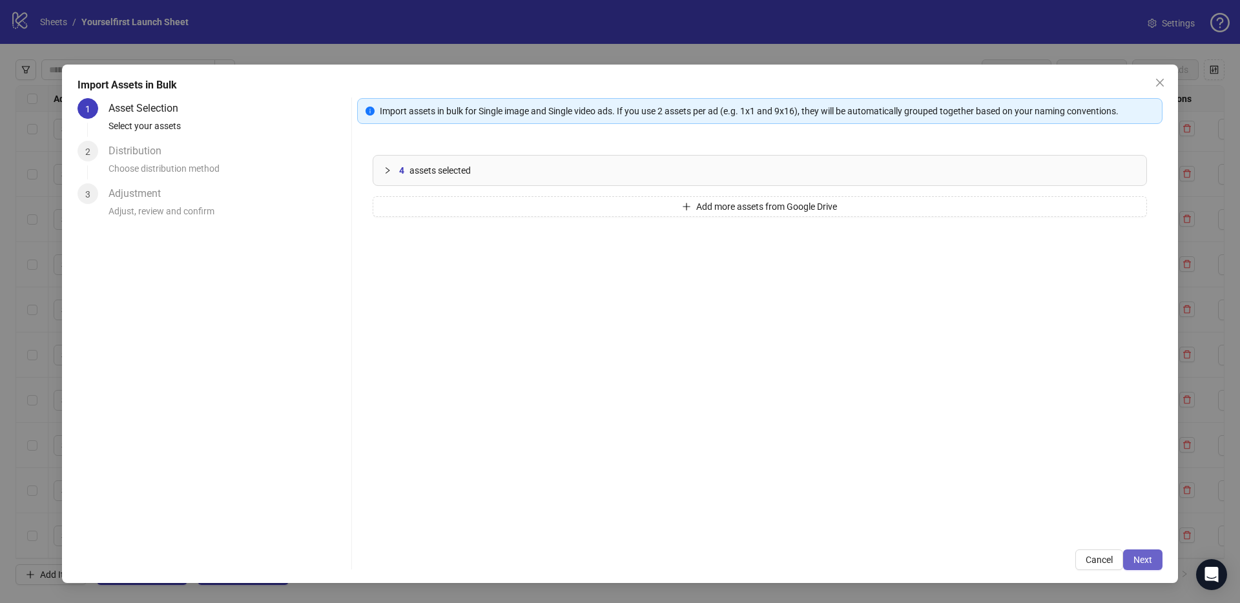
click at [1149, 556] on span "Next" at bounding box center [1142, 560] width 19 height 10
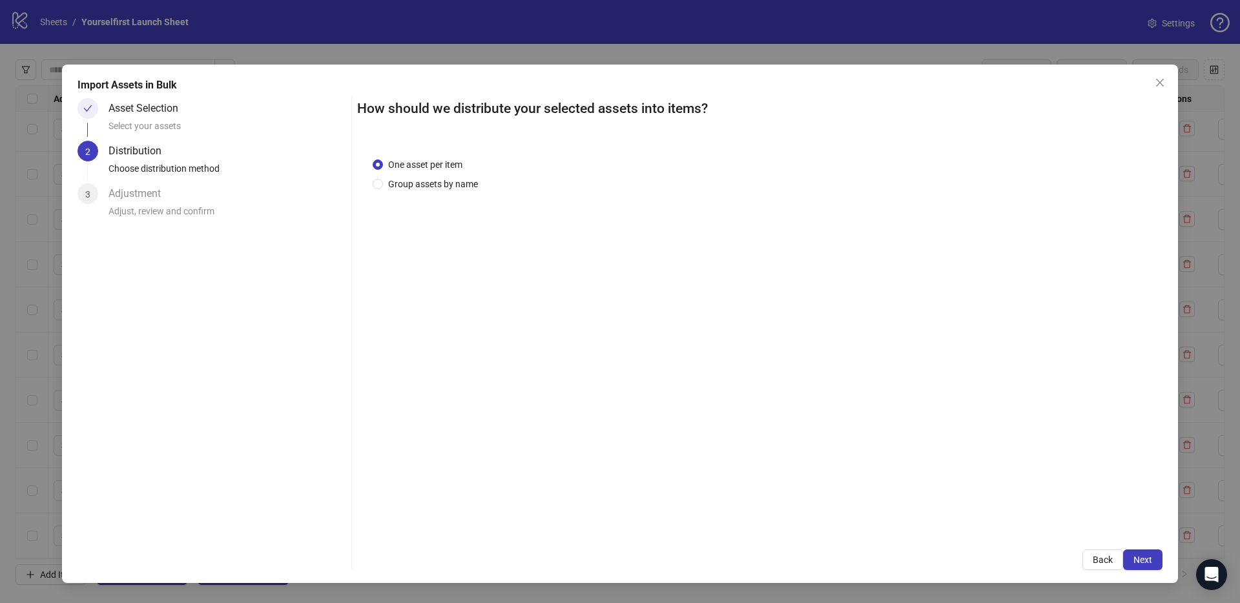
click at [1149, 556] on span "Next" at bounding box center [1142, 560] width 19 height 10
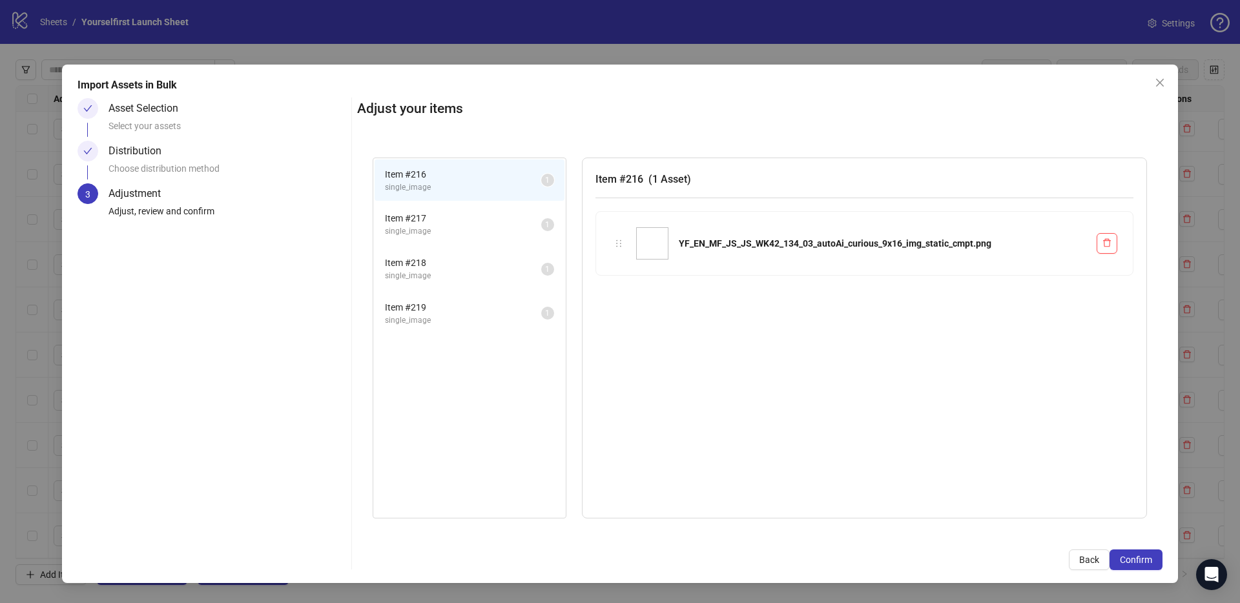
click at [1149, 556] on span "Confirm" at bounding box center [1136, 560] width 32 height 10
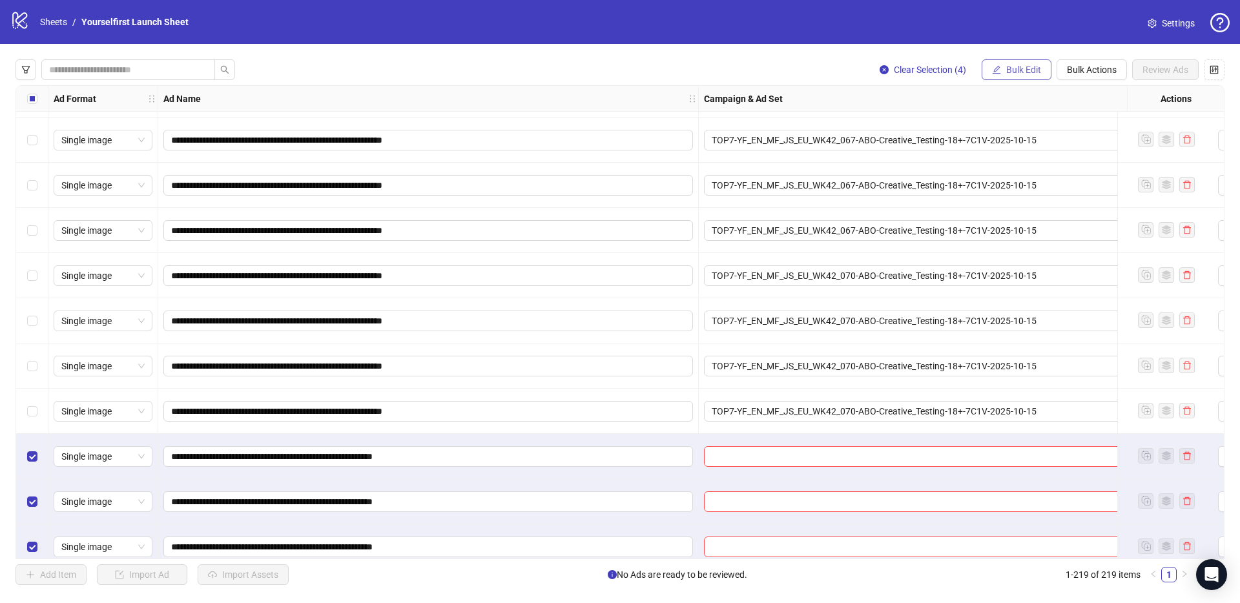
scroll to position [9457, 0]
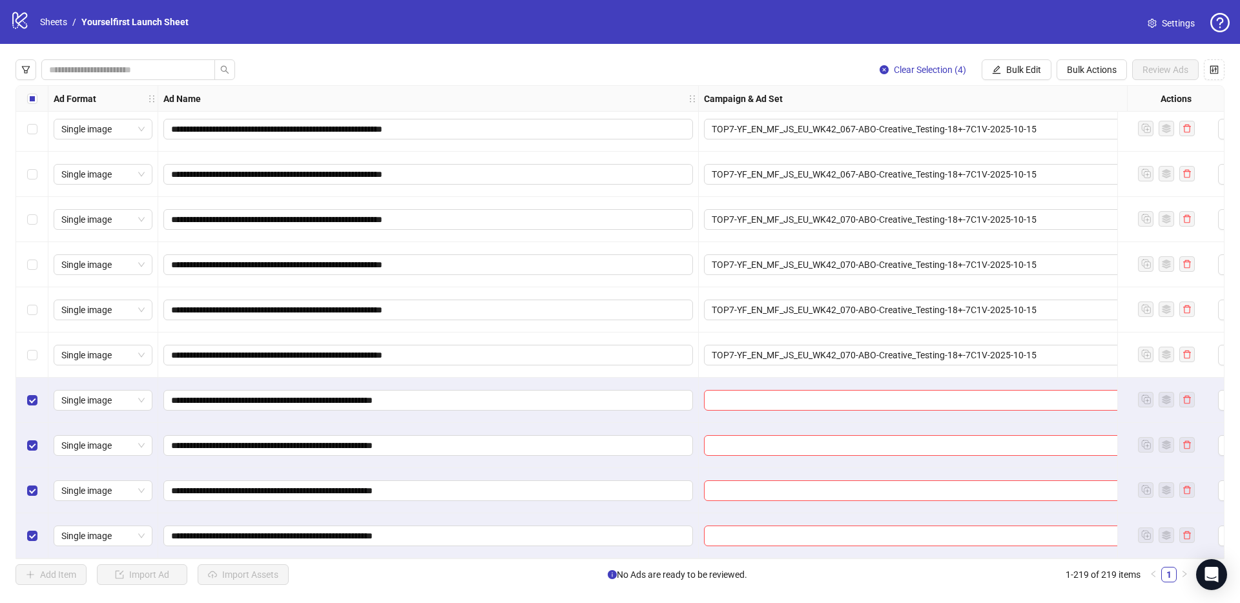
click at [1011, 72] on span "Bulk Edit" at bounding box center [1023, 70] width 35 height 10
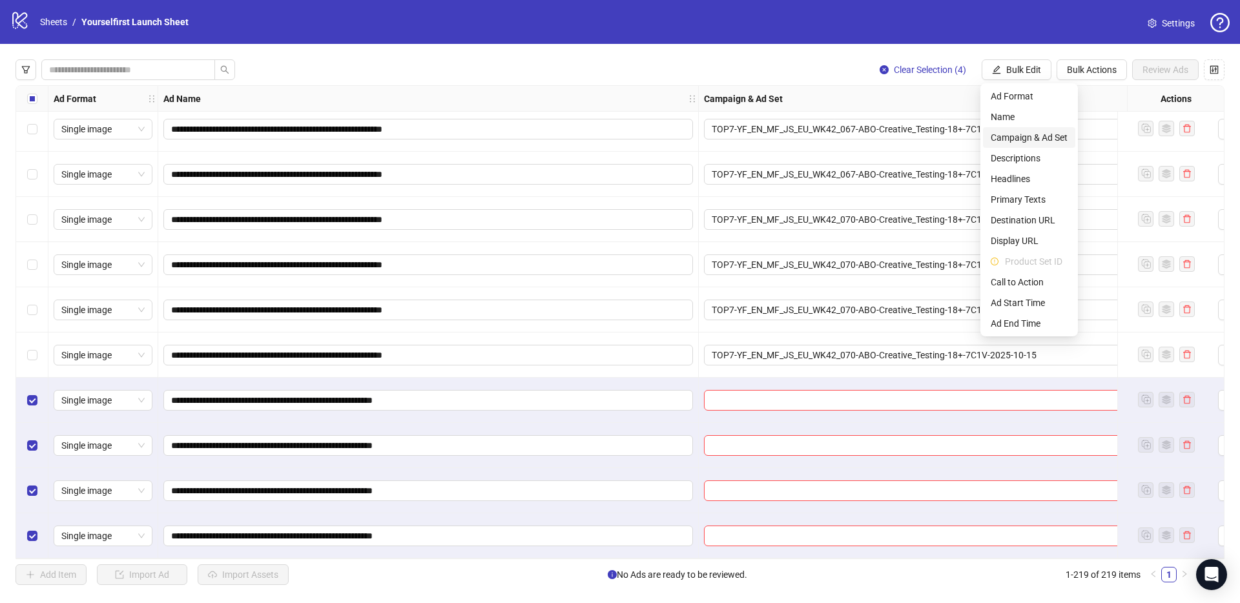
click at [1019, 135] on span "Campaign & Ad Set" at bounding box center [1029, 137] width 77 height 14
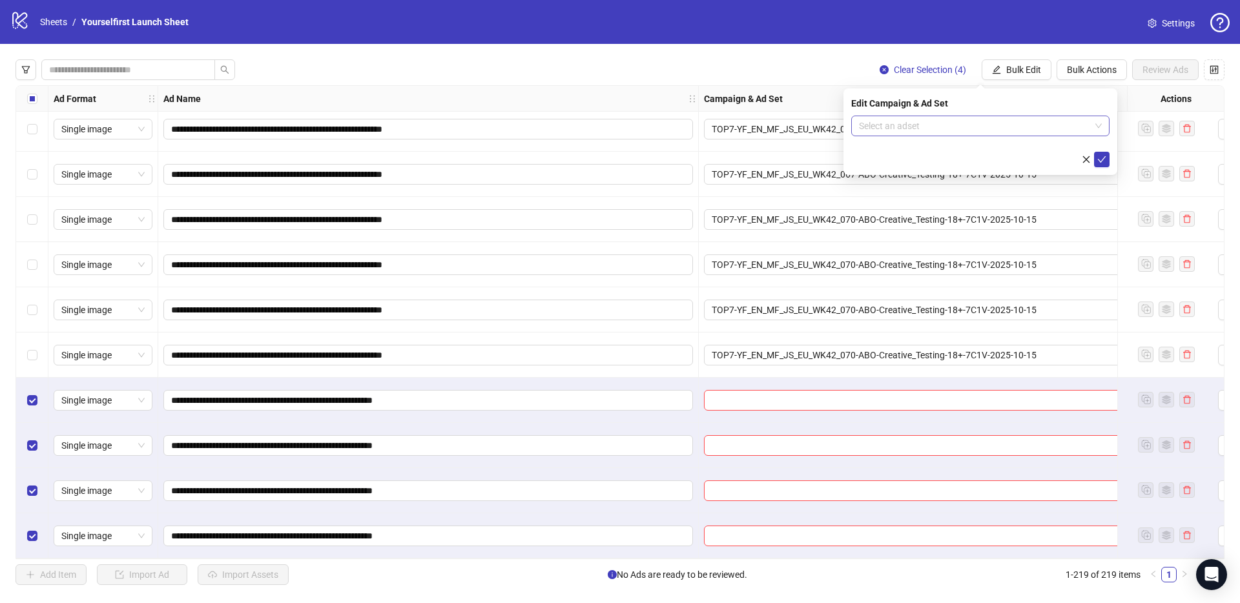
click at [881, 135] on input "search" at bounding box center [974, 125] width 231 height 19
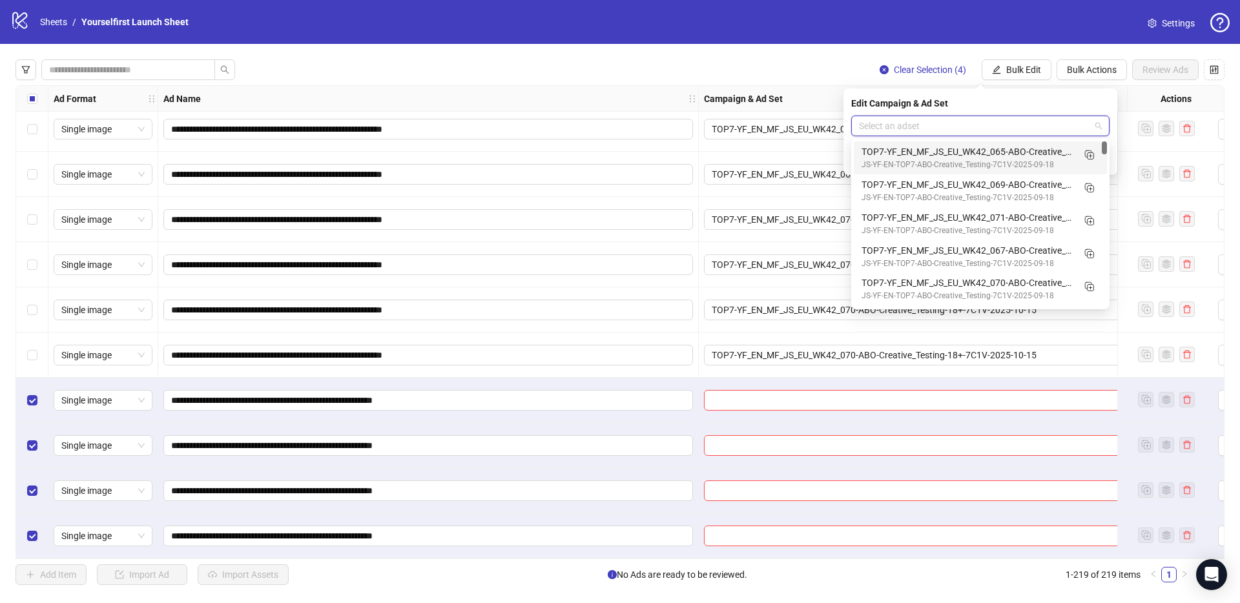
paste input "**********"
type input "**********"
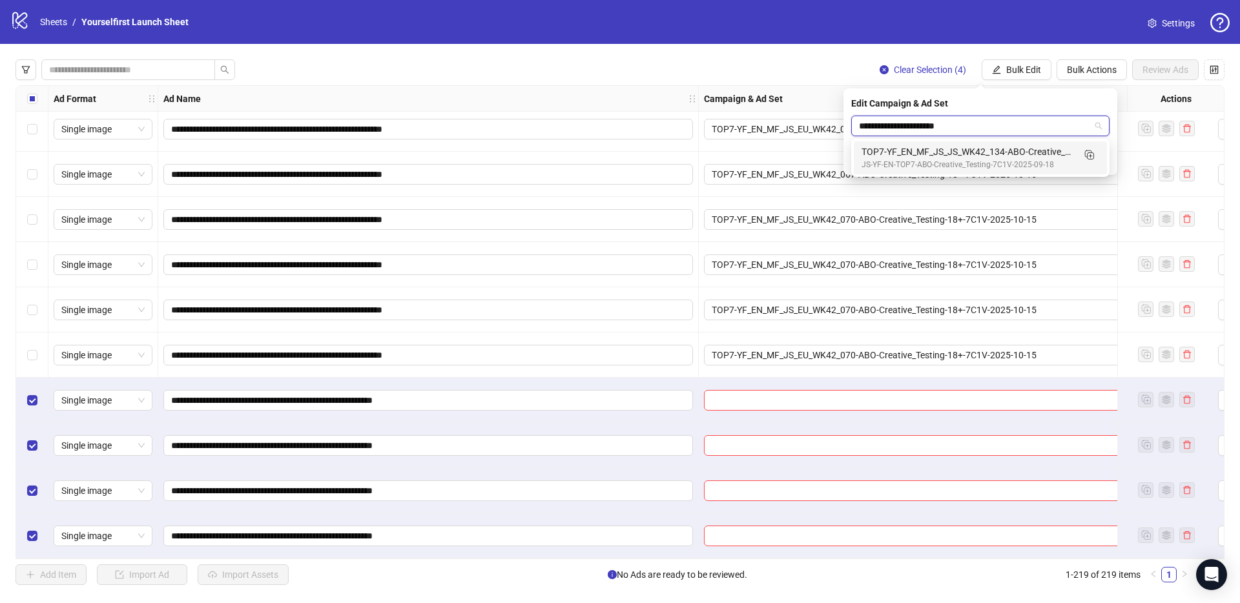
click at [952, 157] on div "TOP7-YF_EN_MF_JS_JS_WK42_134-ABO-Creative_Testing-18+-7C1V-2025-10-15" at bounding box center [967, 152] width 212 height 14
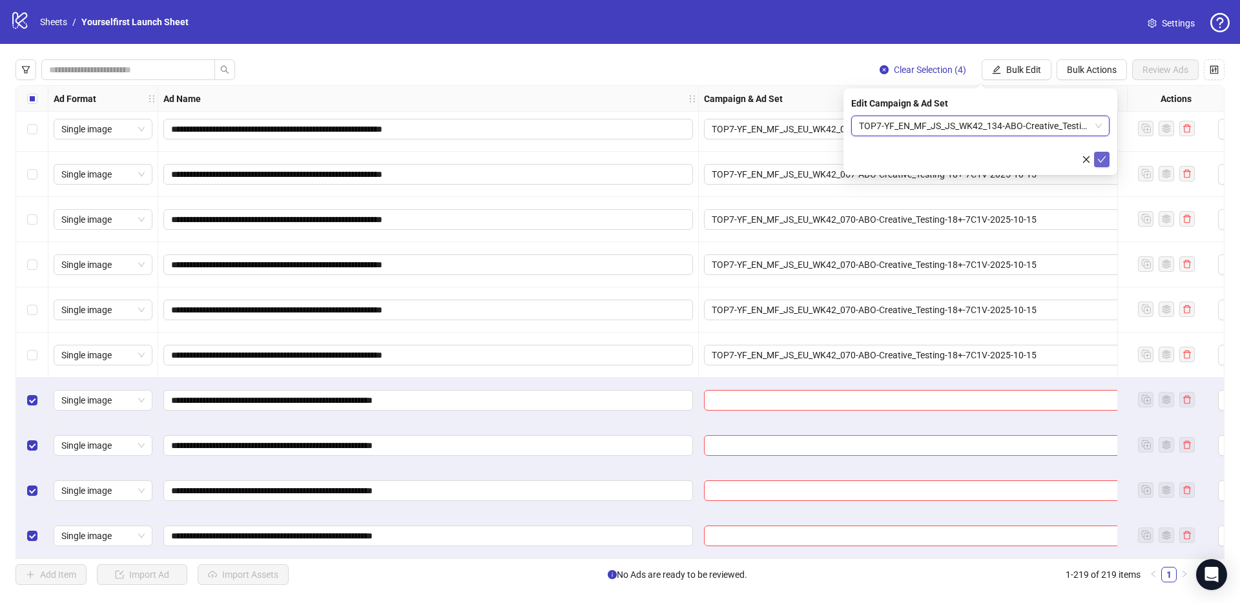
click at [1106, 159] on button "submit" at bounding box center [1101, 159] width 15 height 15
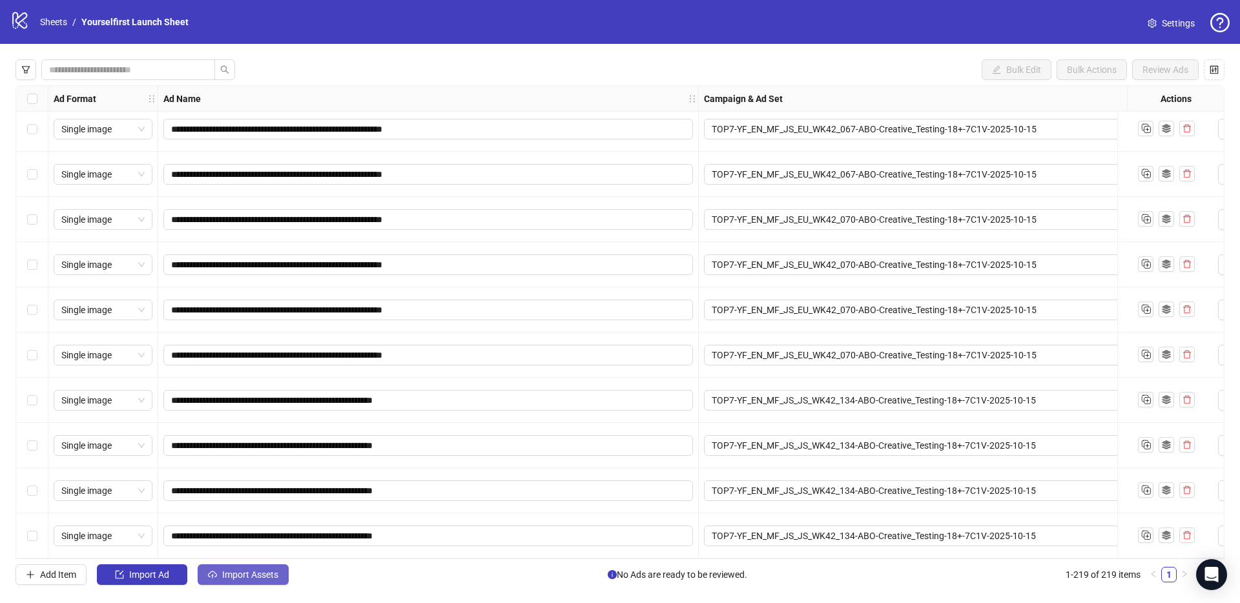
click at [258, 574] on span "Import Assets" at bounding box center [250, 575] width 56 height 10
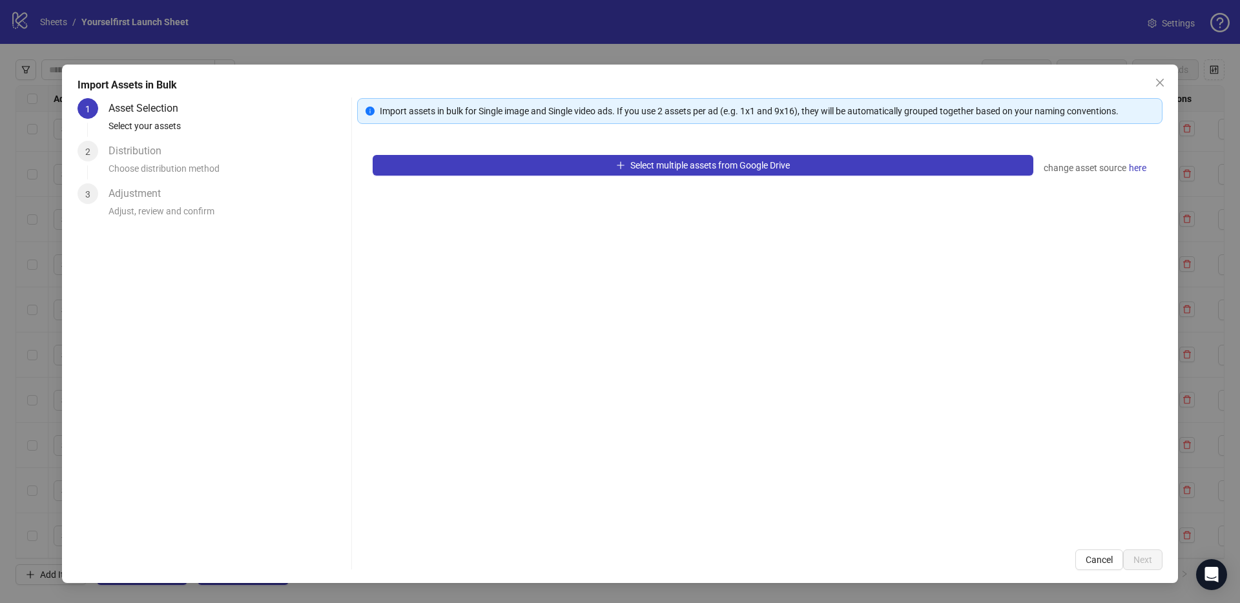
click at [688, 143] on div "Select multiple assets from Google Drive change asset source here" at bounding box center [759, 336] width 805 height 395
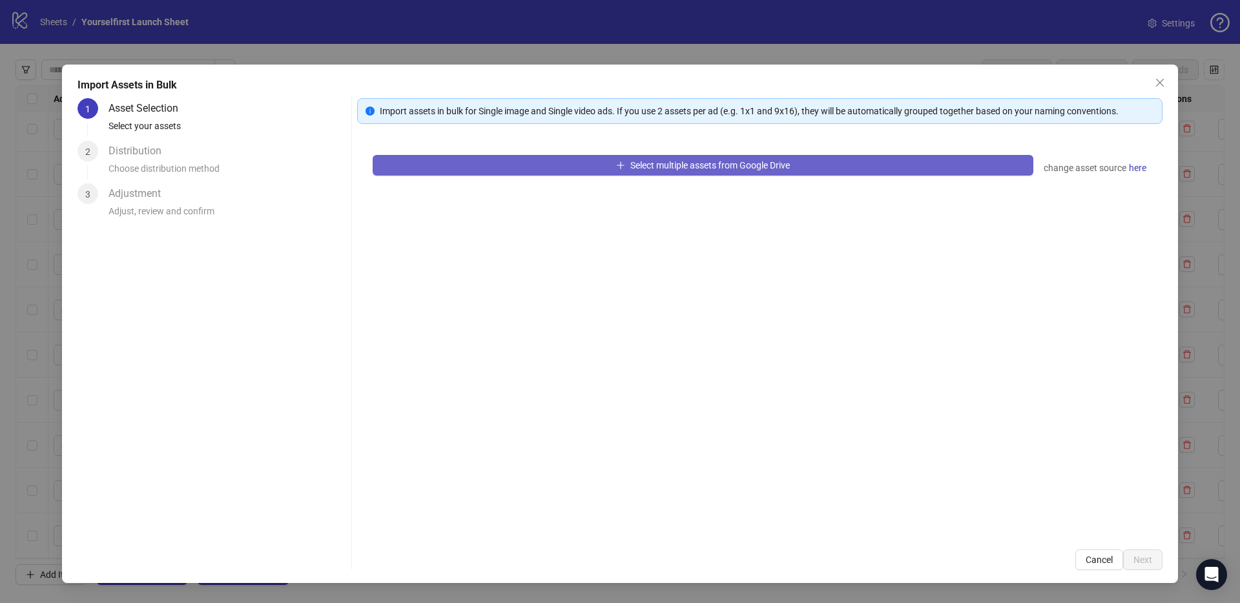
click at [677, 163] on span "Select multiple assets from Google Drive" at bounding box center [709, 165] width 159 height 10
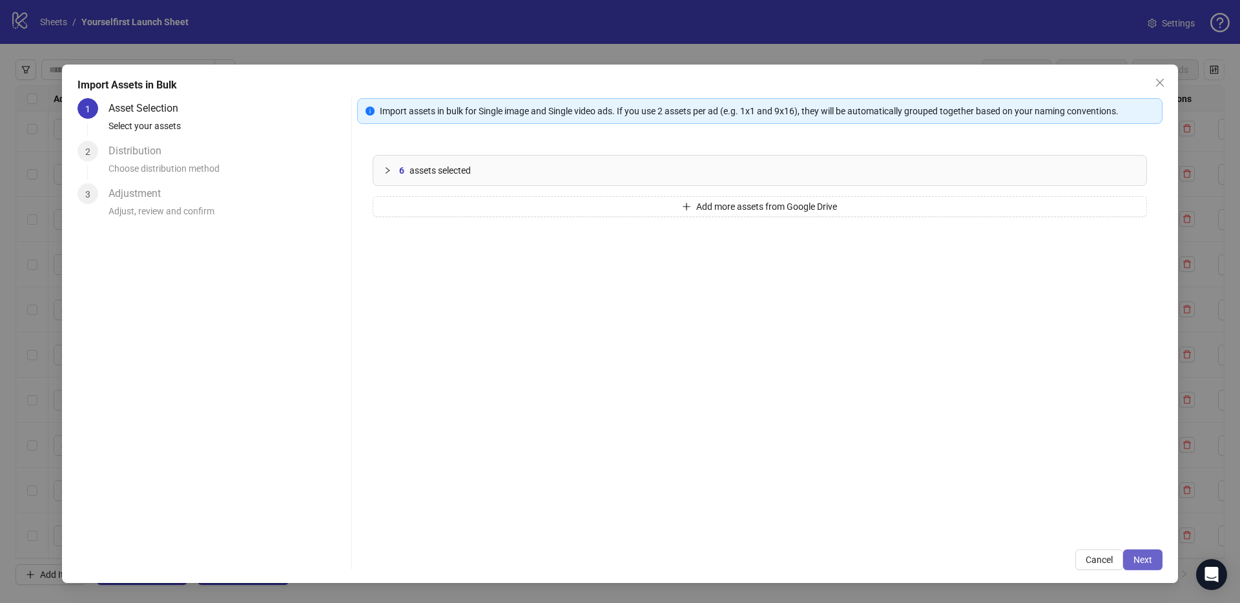
click at [1146, 559] on span "Next" at bounding box center [1142, 560] width 19 height 10
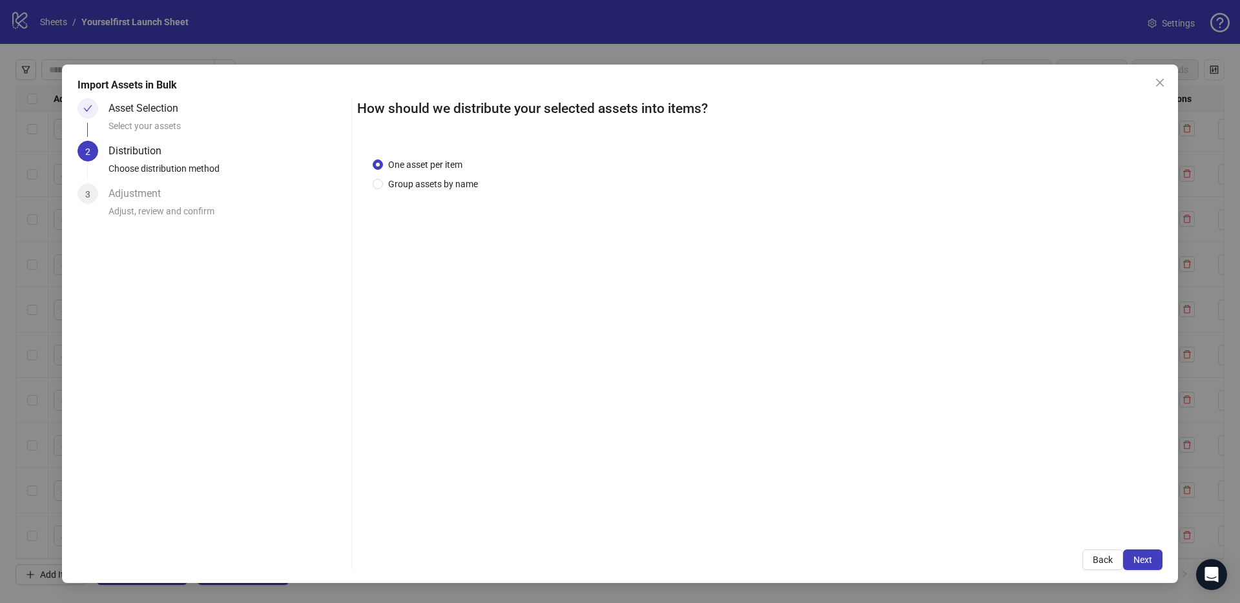
click at [1146, 559] on span "Next" at bounding box center [1142, 560] width 19 height 10
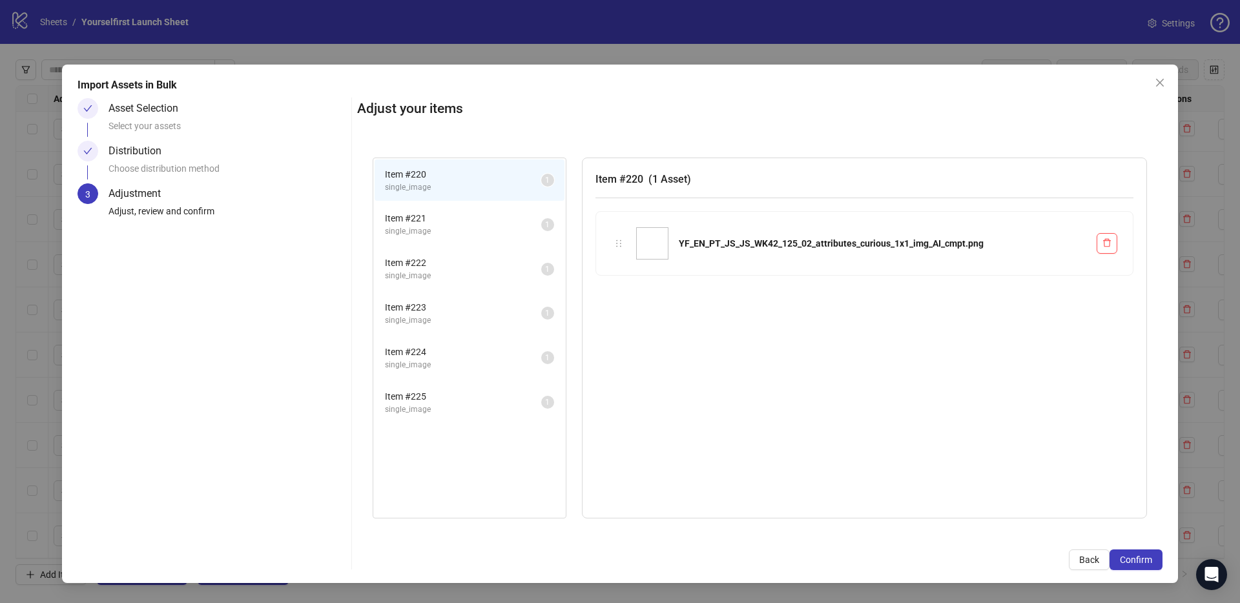
click at [1146, 559] on span "Confirm" at bounding box center [1136, 560] width 32 height 10
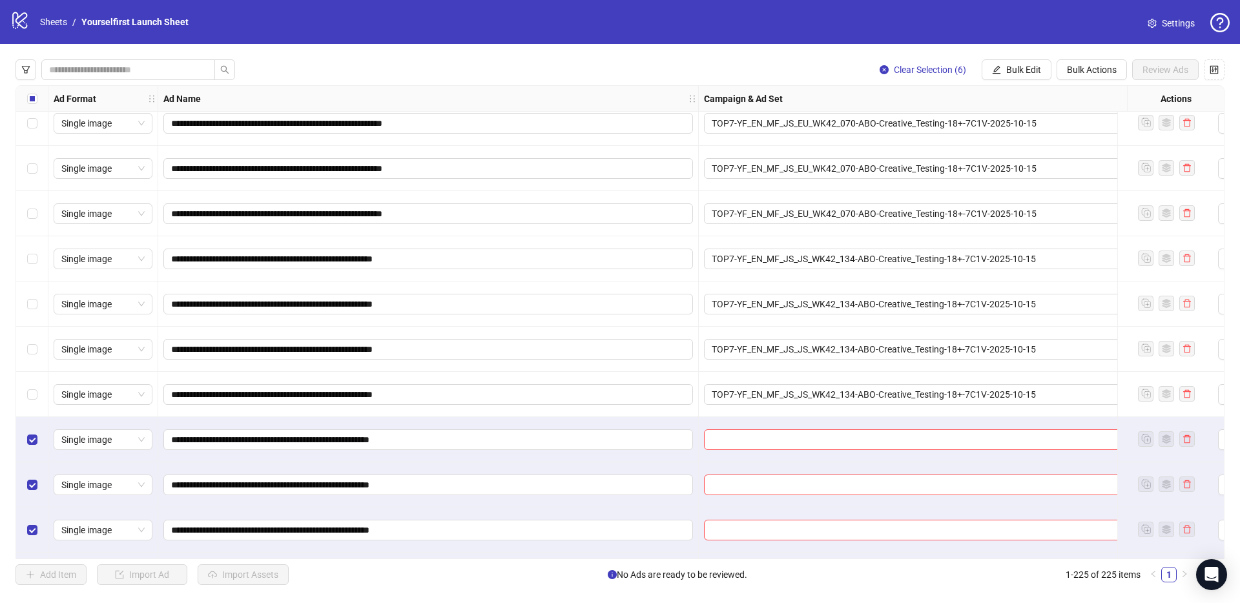
scroll to position [9728, 0]
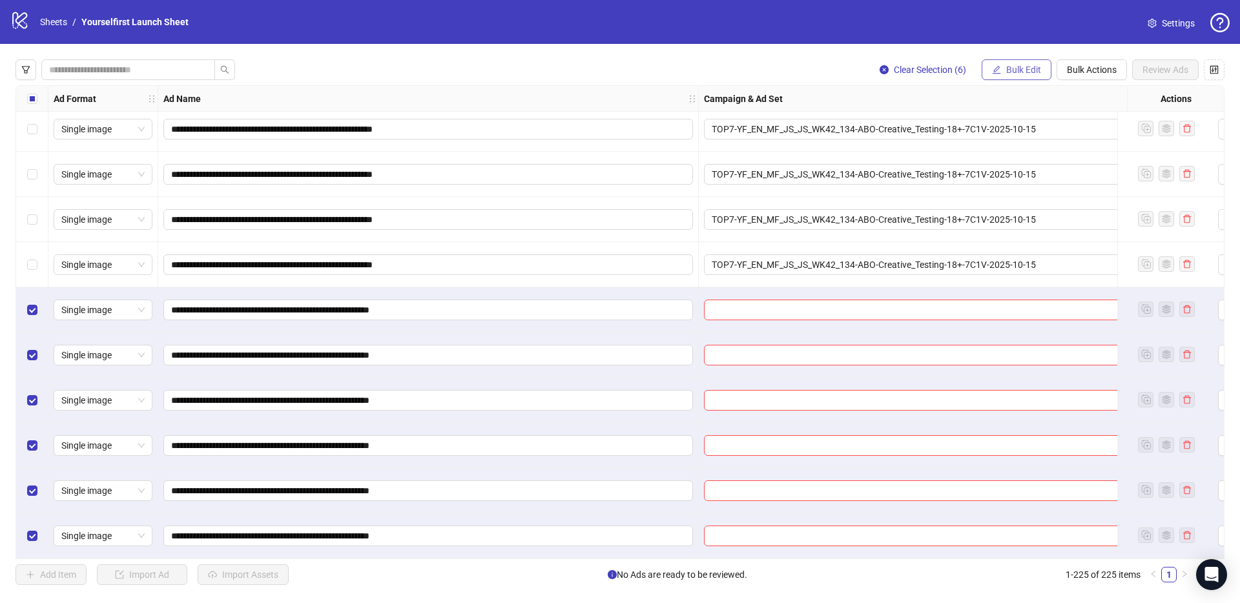
click at [1034, 66] on span "Bulk Edit" at bounding box center [1023, 70] width 35 height 10
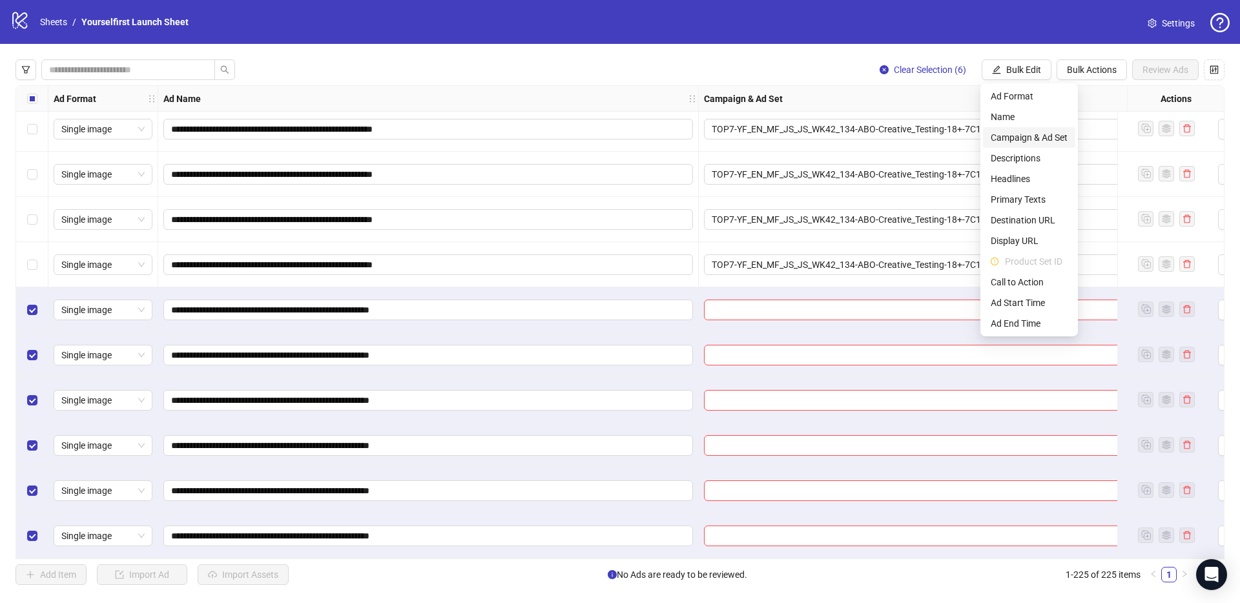
click at [1020, 136] on span "Campaign & Ad Set" at bounding box center [1029, 137] width 77 height 14
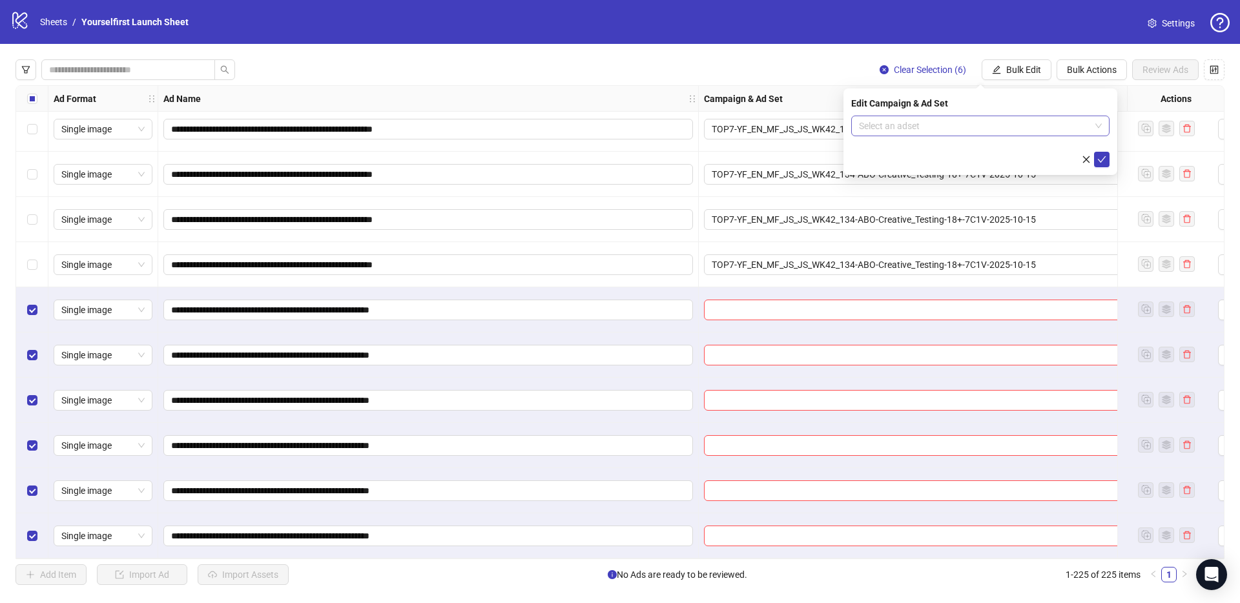
click at [925, 127] on input "search" at bounding box center [974, 125] width 231 height 19
paste input "**********"
type input "**********"
click at [922, 156] on div "TOP7-YF_EN_PT_JS_JS_WK42_125-ABO-Creative_Testing-18+-7C1V-2025-10-15" at bounding box center [967, 152] width 212 height 14
click at [1109, 161] on button "submit" at bounding box center [1101, 159] width 15 height 15
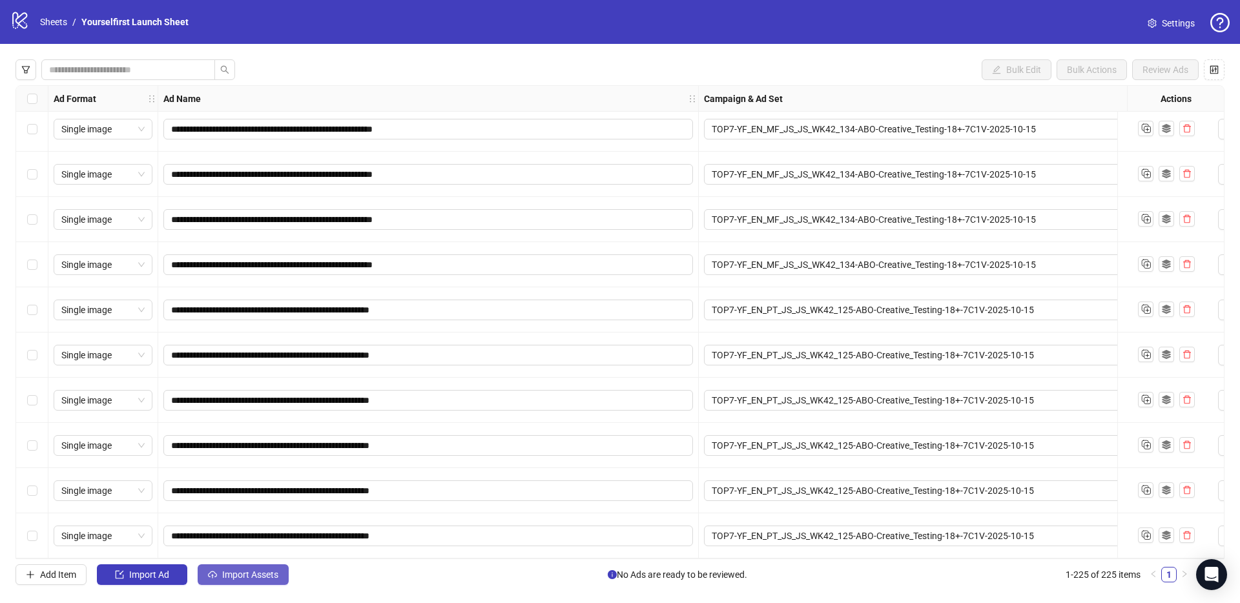
click at [240, 574] on span "Import Assets" at bounding box center [250, 575] width 56 height 10
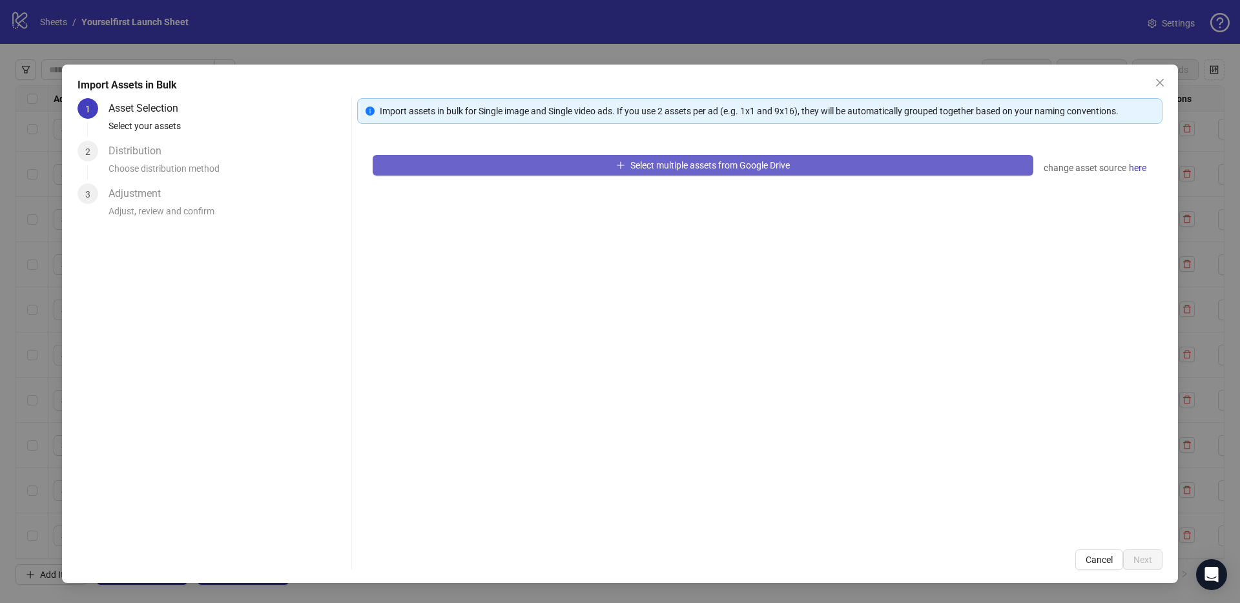
click at [735, 156] on button "Select multiple assets from Google Drive" at bounding box center [703, 165] width 661 height 21
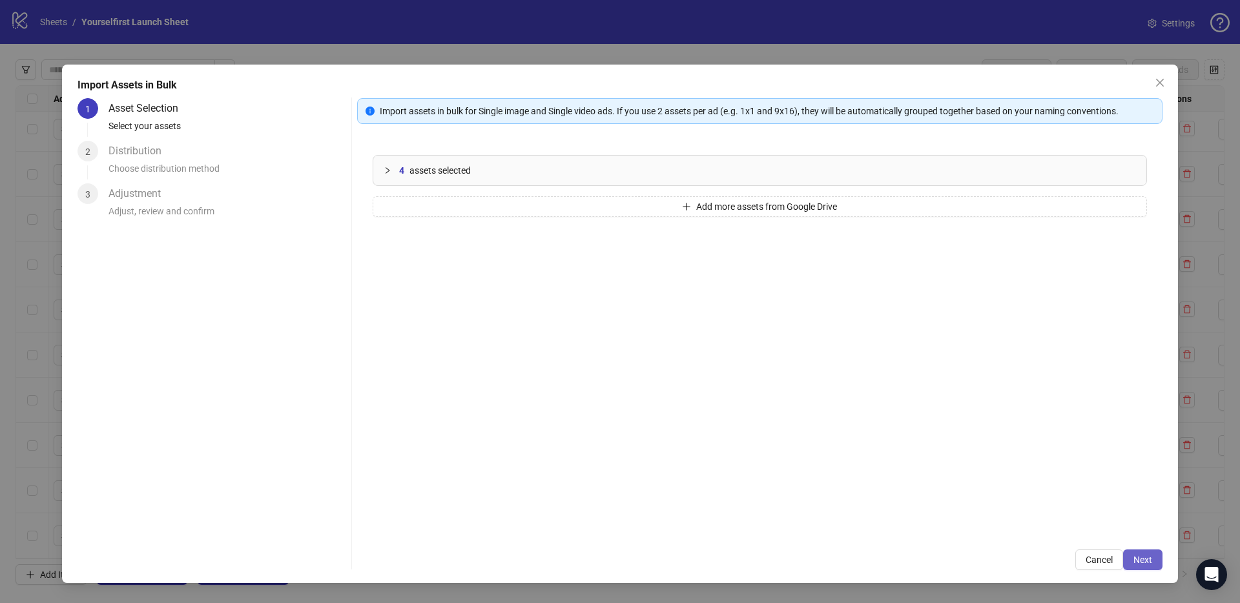
click at [1156, 564] on button "Next" at bounding box center [1142, 559] width 39 height 21
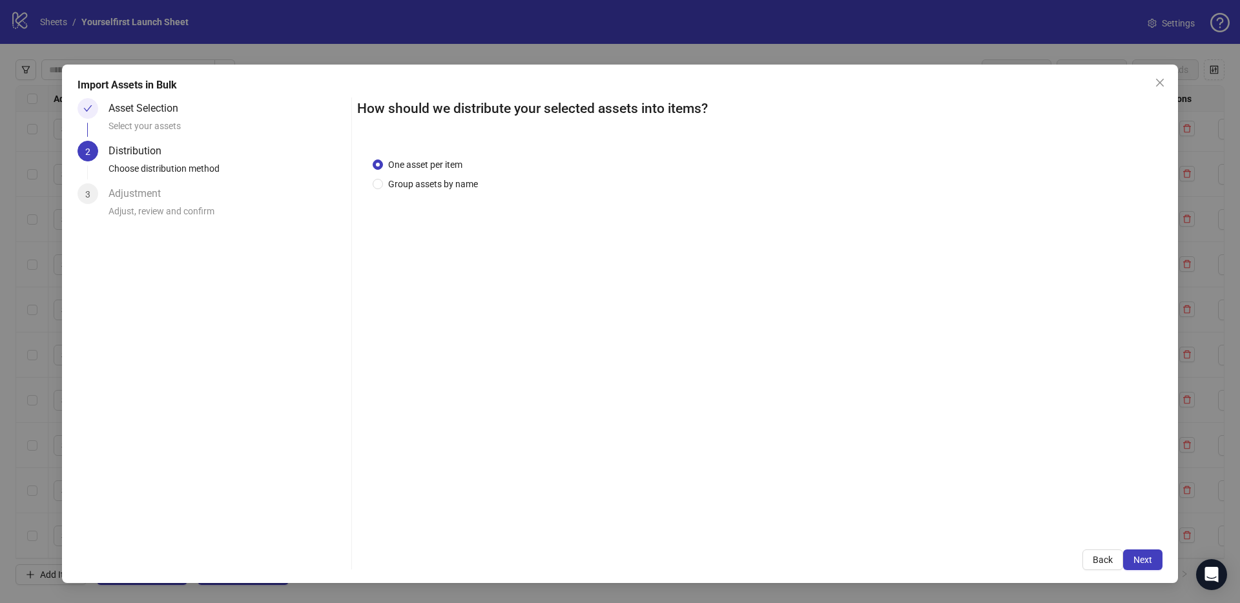
click at [1151, 562] on span "Next" at bounding box center [1142, 560] width 19 height 10
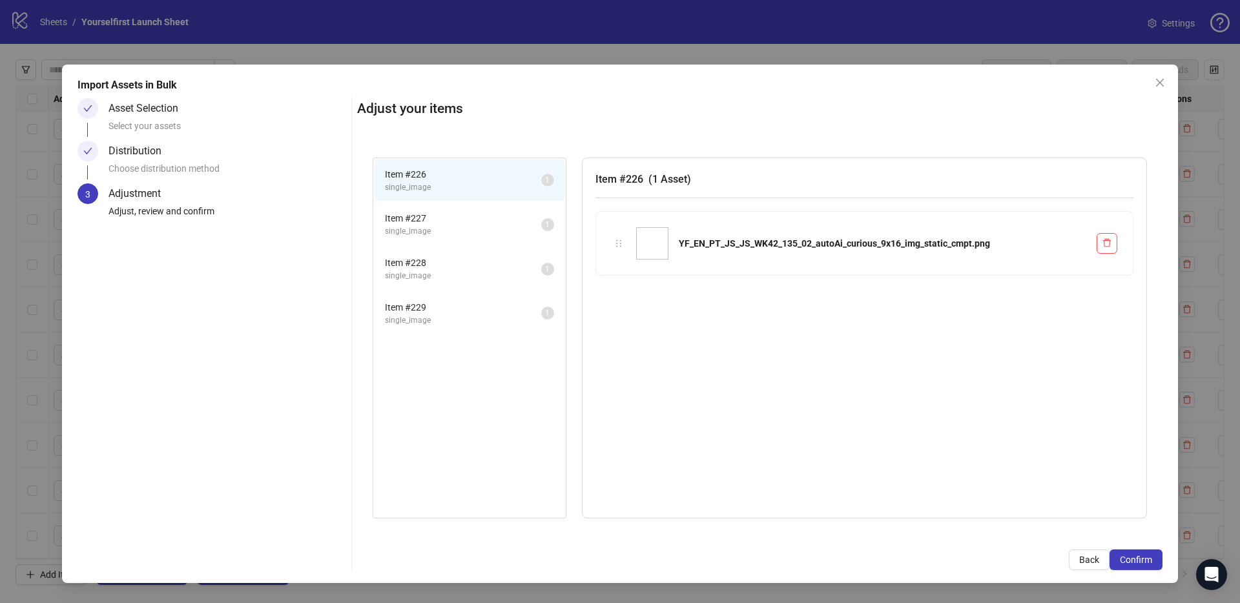
click at [1151, 562] on span "Confirm" at bounding box center [1136, 560] width 32 height 10
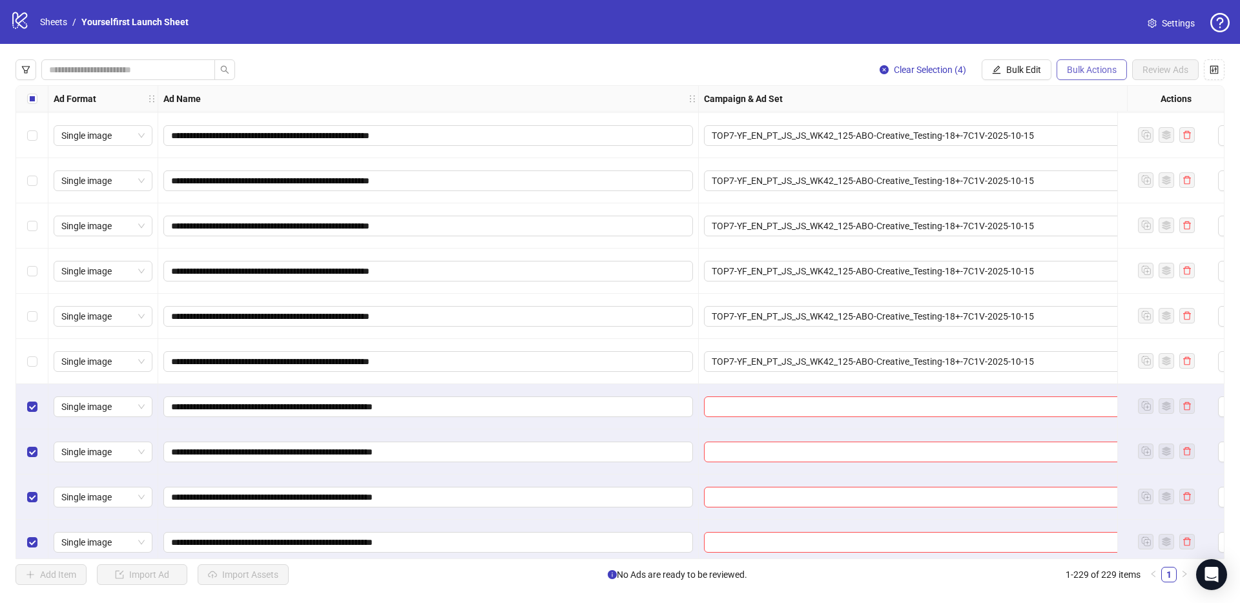
scroll to position [9909, 0]
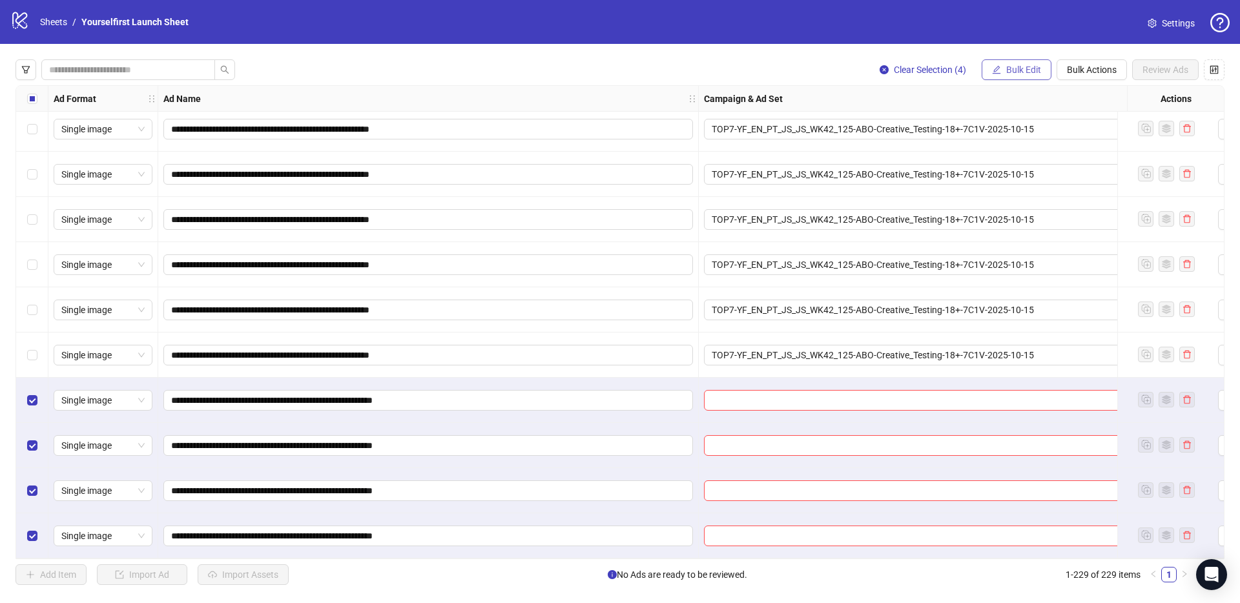
click at [1026, 68] on span "Bulk Edit" at bounding box center [1023, 70] width 35 height 10
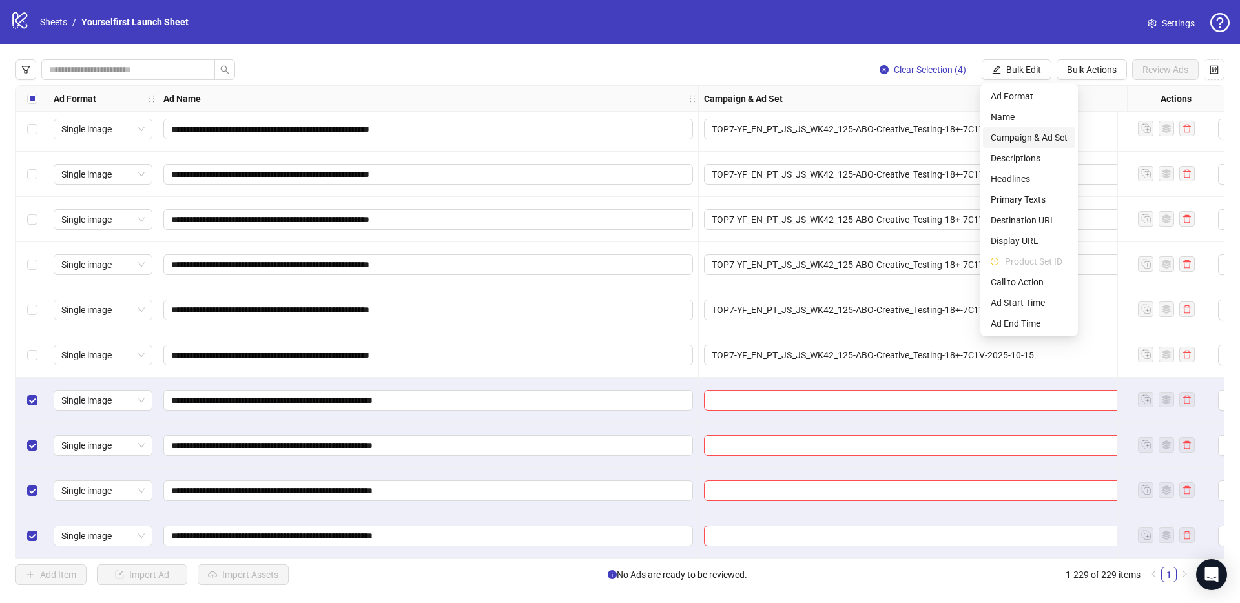
click at [1022, 141] on span "Campaign & Ad Set" at bounding box center [1029, 137] width 77 height 14
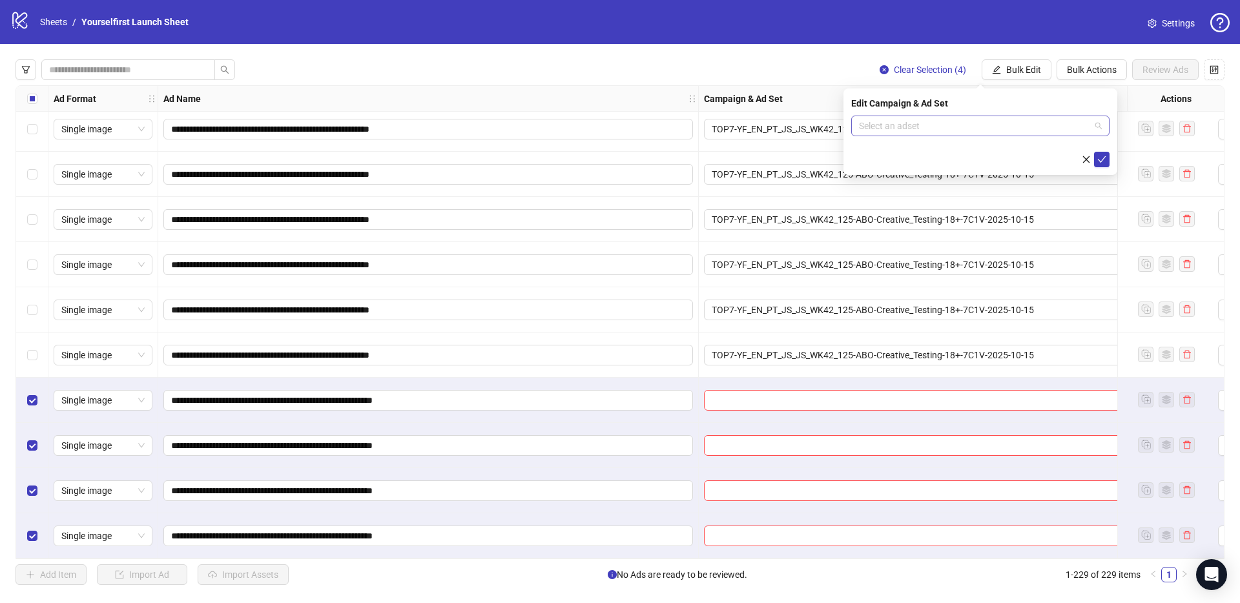
click at [923, 130] on input "search" at bounding box center [974, 125] width 231 height 19
paste input "**********"
type input "**********"
click at [926, 155] on div "TOP7-YF_EN_PT_JS_JS_WK42_135-ABO-Creative_Testing-18+-7C1V-2025-10-15" at bounding box center [967, 152] width 212 height 14
click at [1103, 160] on icon "check" at bounding box center [1101, 159] width 9 height 9
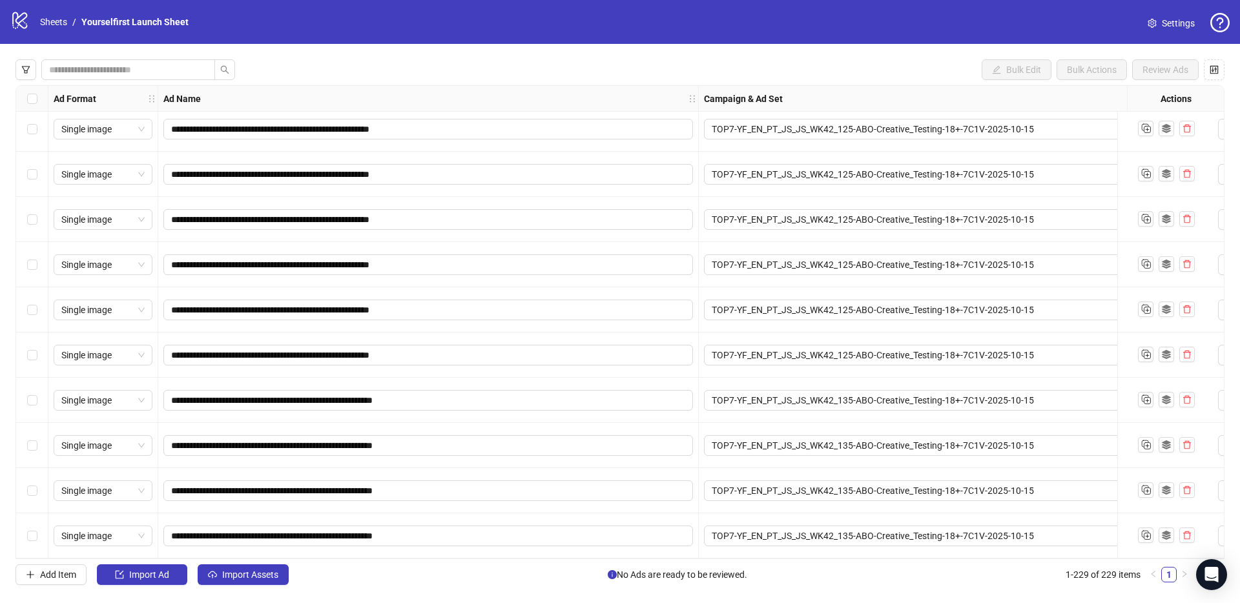
drag, startPoint x: 267, startPoint y: 571, endPoint x: 122, endPoint y: 542, distance: 147.7
click at [267, 571] on span "Import Assets" at bounding box center [250, 575] width 56 height 10
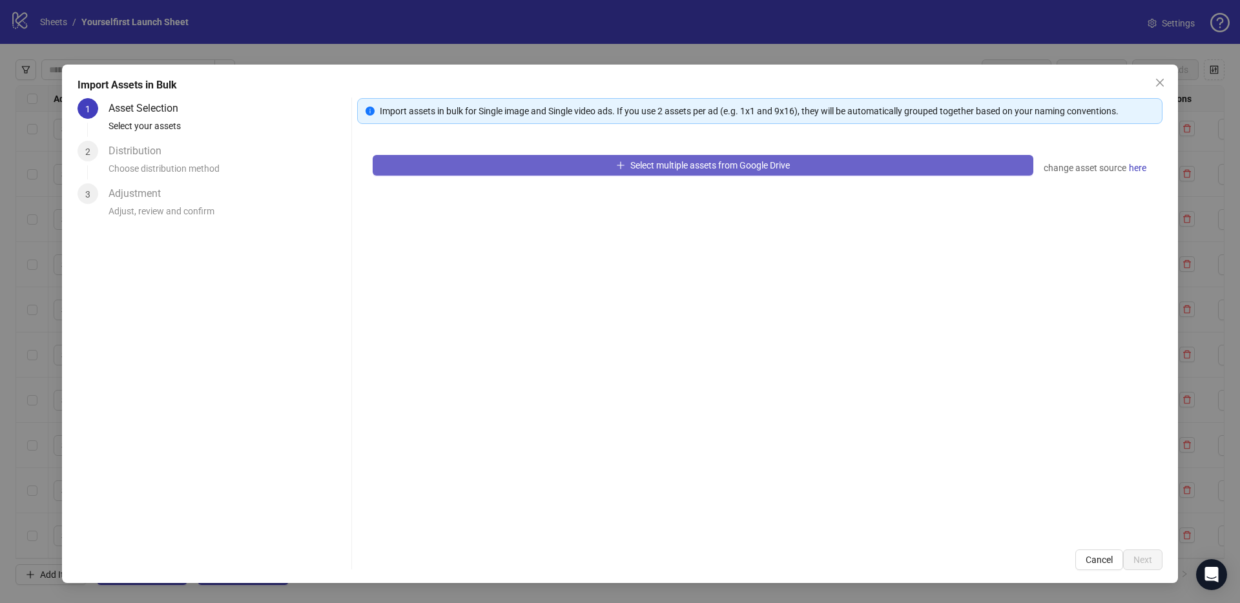
drag, startPoint x: 616, startPoint y: 180, endPoint x: 632, endPoint y: 165, distance: 21.9
click at [617, 180] on div "Select multiple assets from Google Drive change asset source here" at bounding box center [759, 336] width 805 height 395
click at [632, 164] on span "Select multiple assets from Google Drive" at bounding box center [709, 165] width 159 height 10
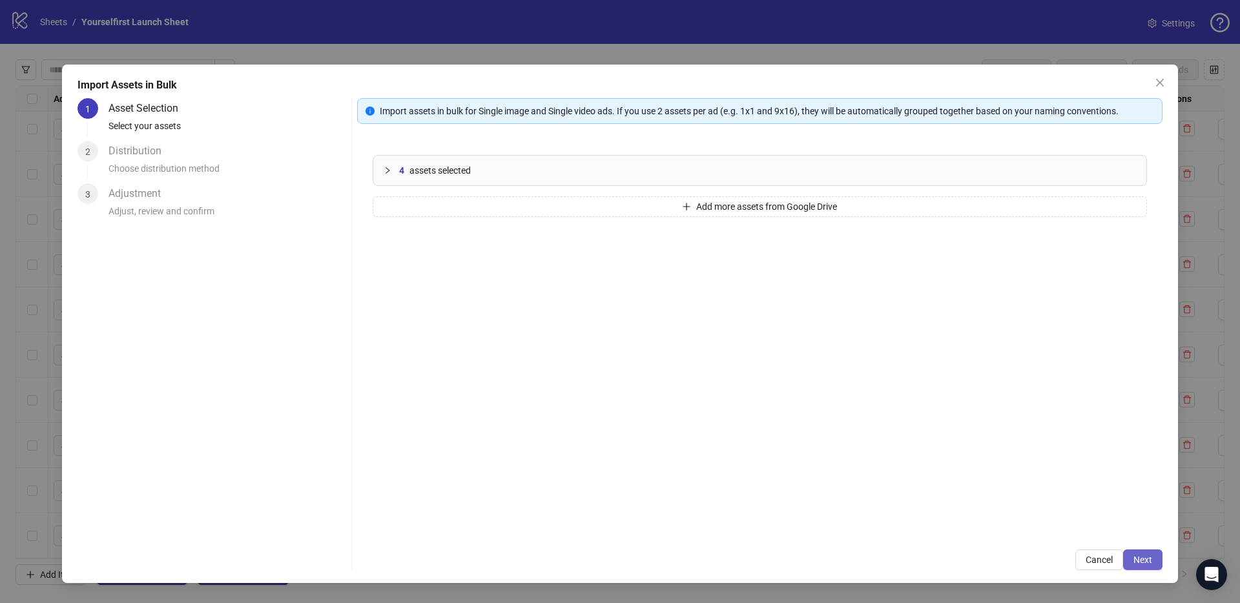
click at [1144, 562] on span "Next" at bounding box center [1142, 560] width 19 height 10
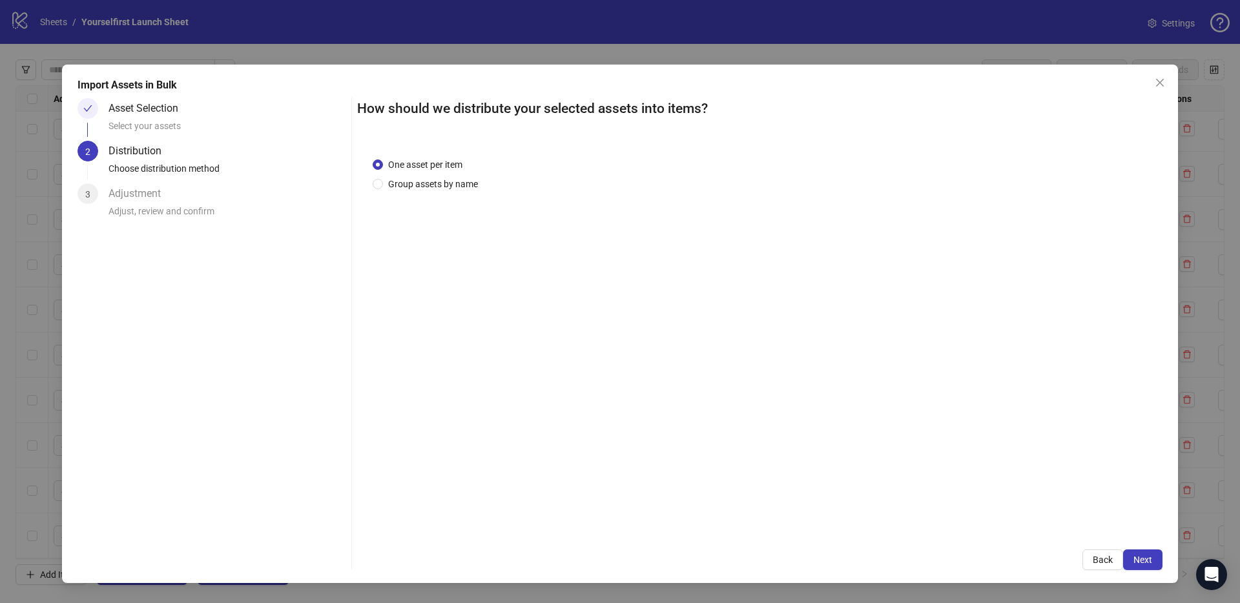
click at [1149, 561] on span "Next" at bounding box center [1142, 560] width 19 height 10
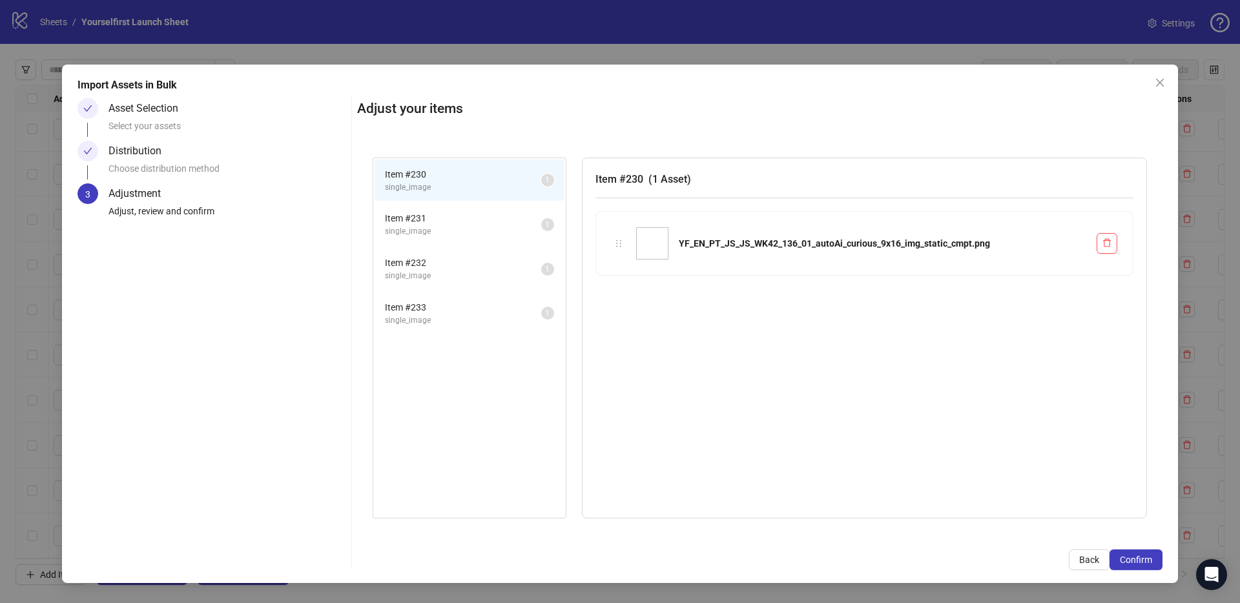
click at [1149, 561] on span "Confirm" at bounding box center [1136, 560] width 32 height 10
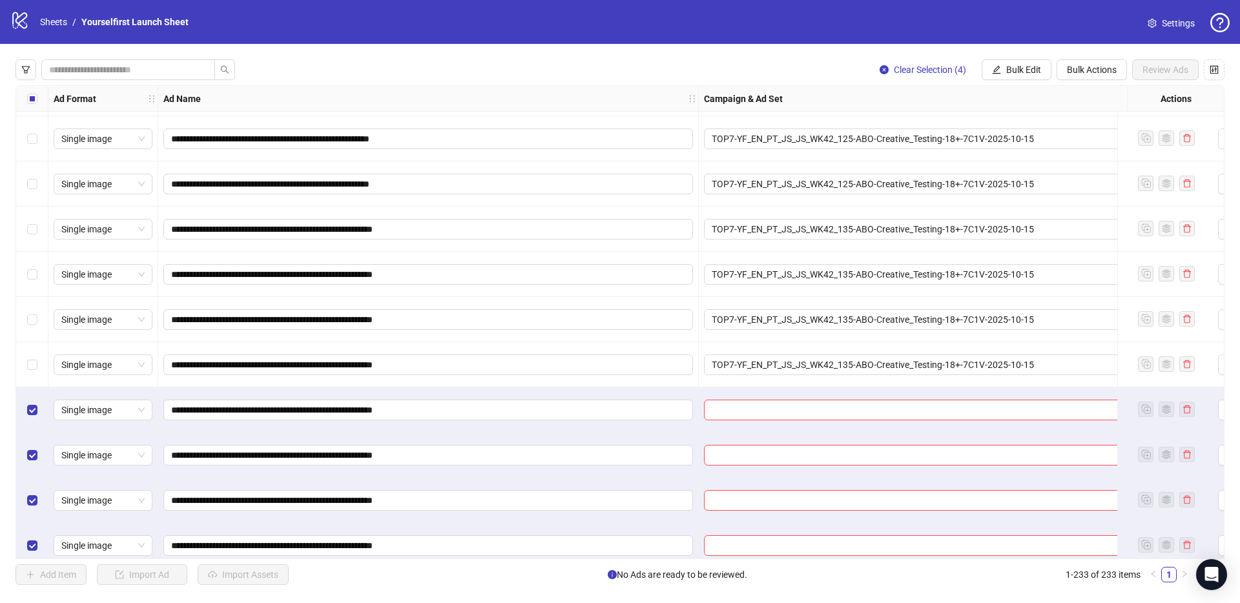
scroll to position [10090, 0]
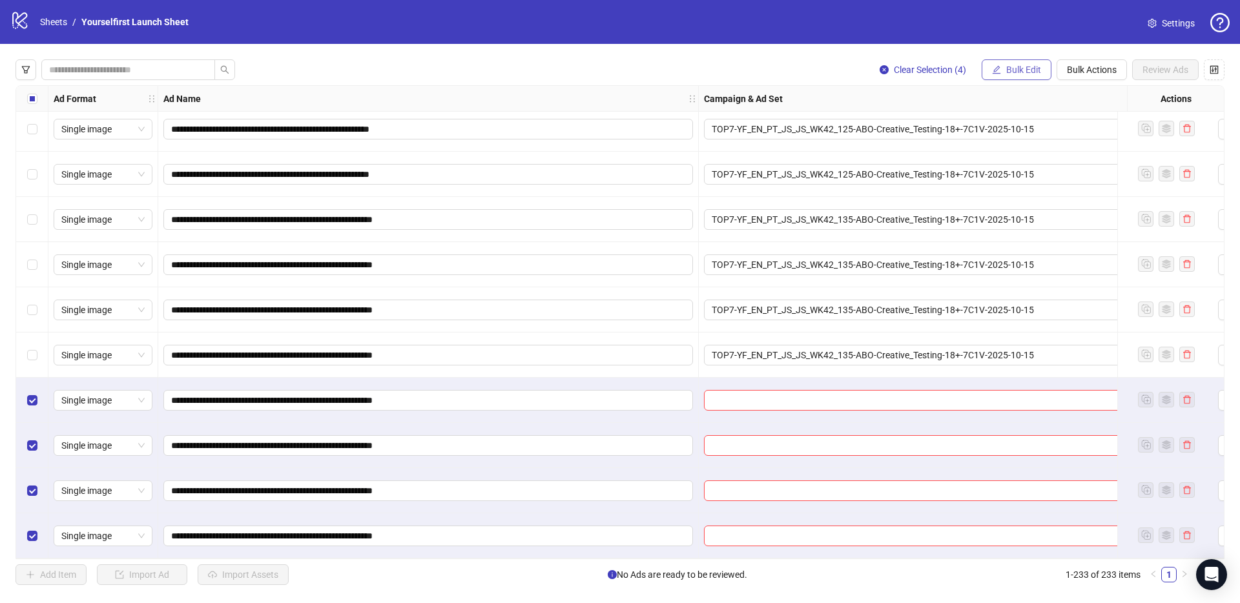
click at [1014, 76] on button "Bulk Edit" at bounding box center [1016, 69] width 70 height 21
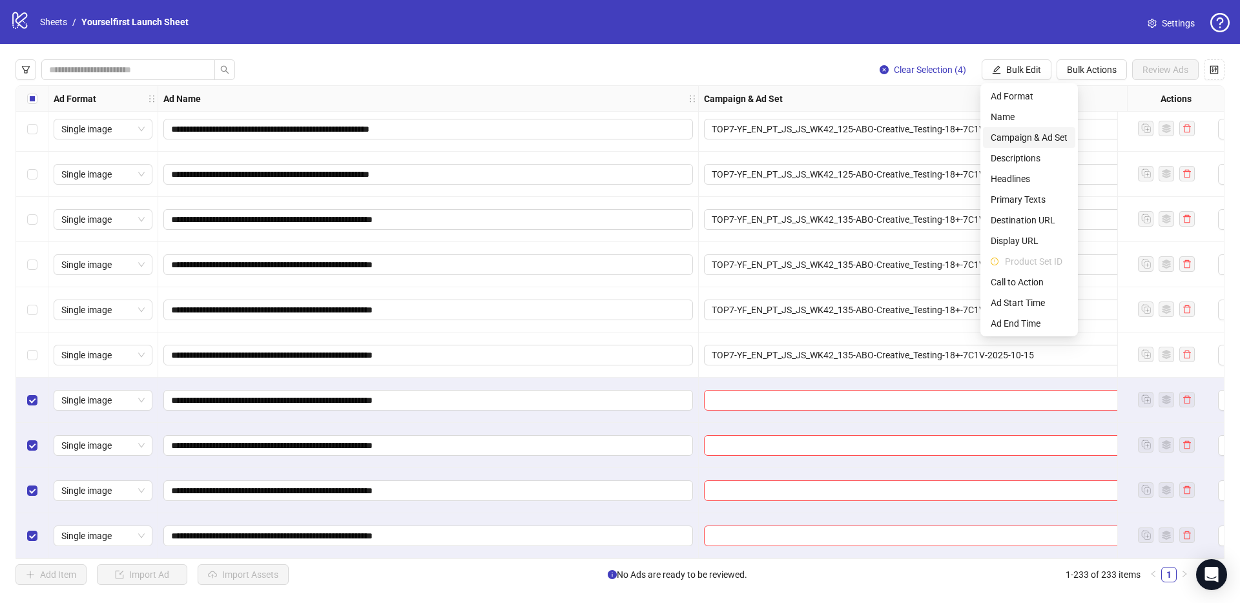
click at [1023, 138] on span "Campaign & Ad Set" at bounding box center [1029, 137] width 77 height 14
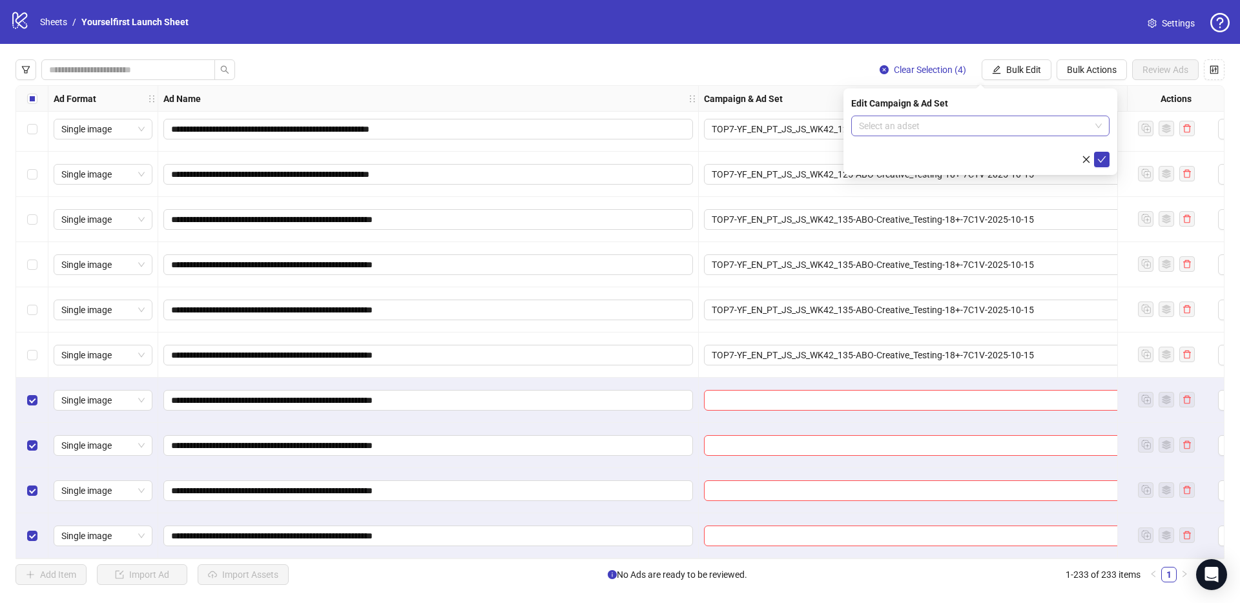
click at [884, 126] on input "search" at bounding box center [974, 125] width 231 height 19
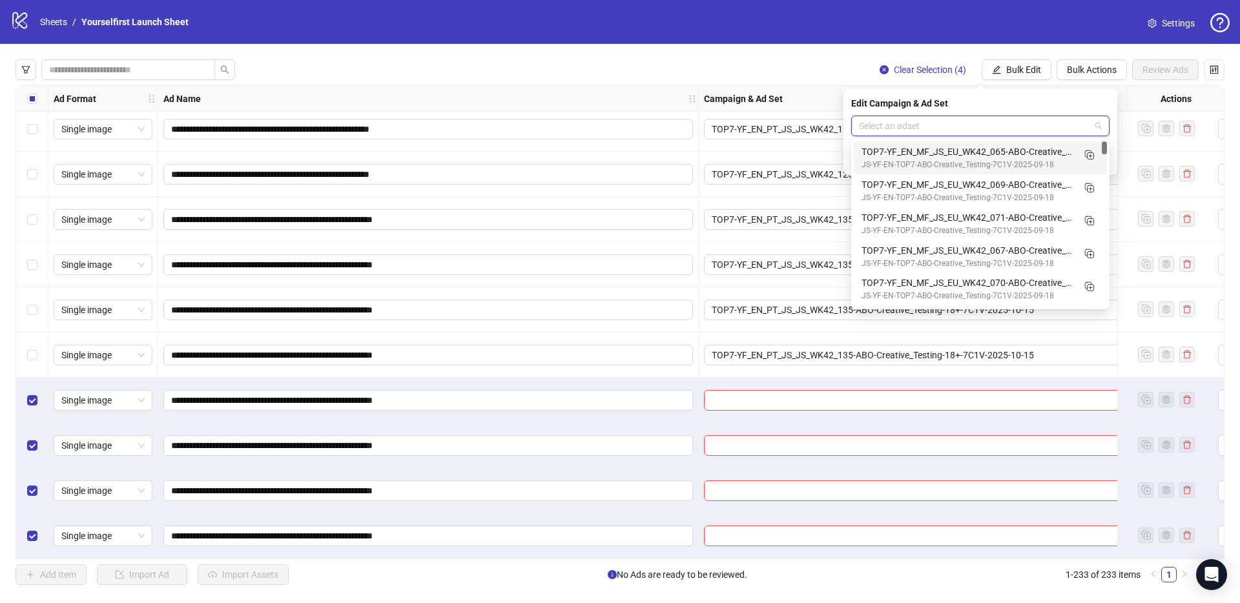
paste input "**********"
type input "**********"
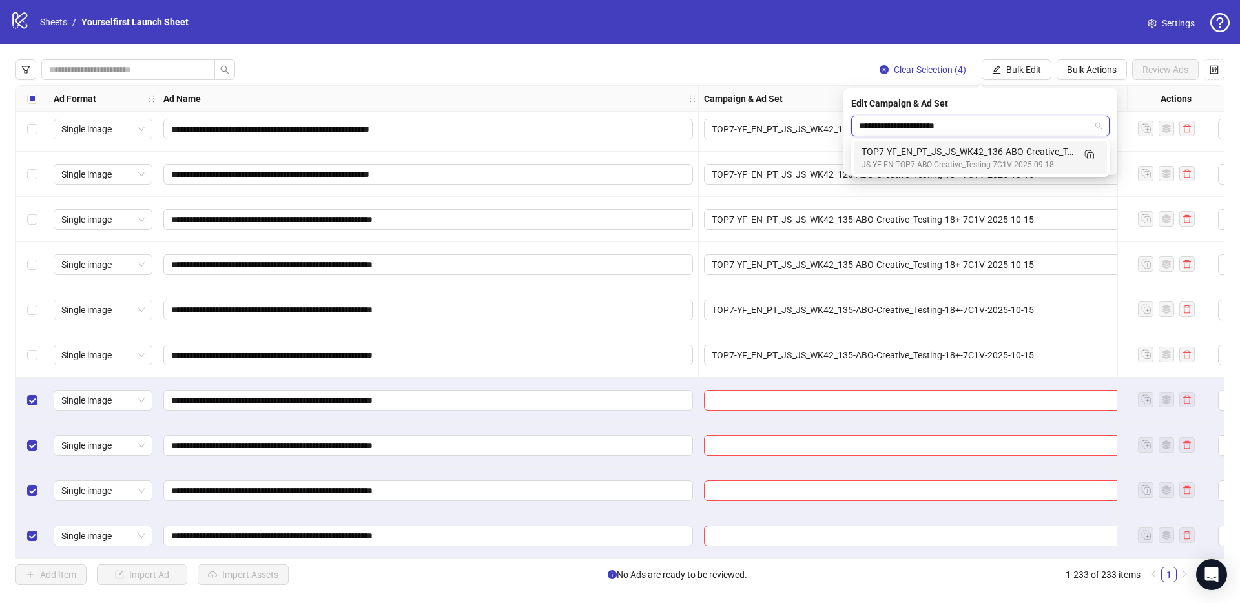
click at [920, 154] on div "TOP7-YF_EN_PT_JS_JS_WK42_136-ABO-Creative_Testing-18+-7C1V-2025-10-15" at bounding box center [967, 152] width 212 height 14
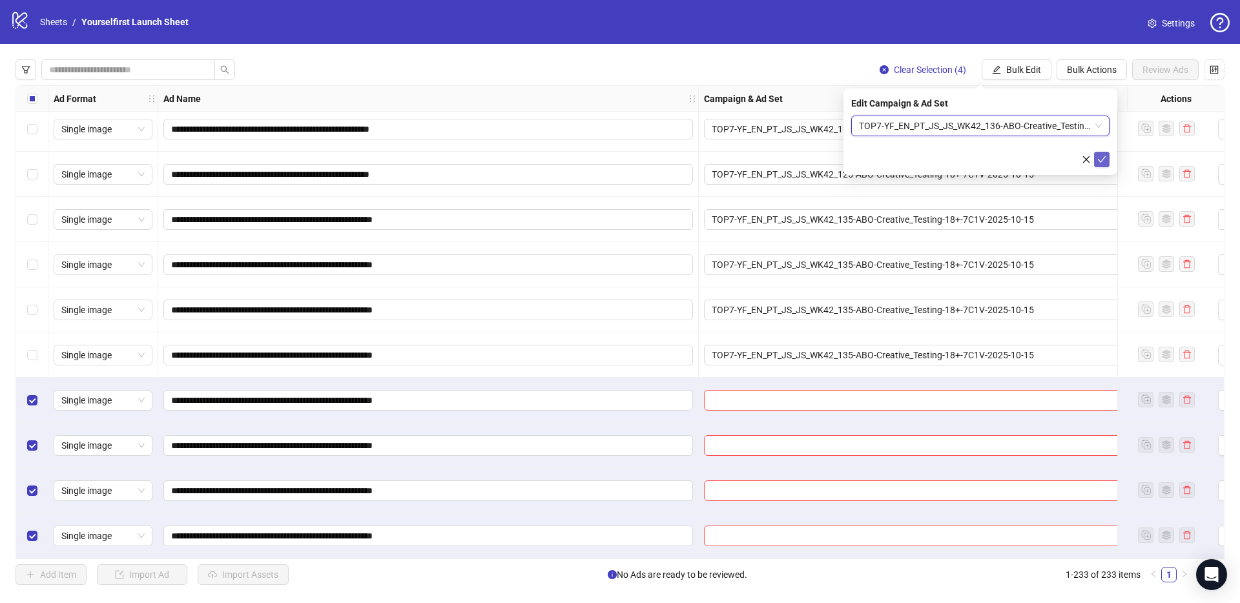
click at [1107, 159] on button "submit" at bounding box center [1101, 159] width 15 height 15
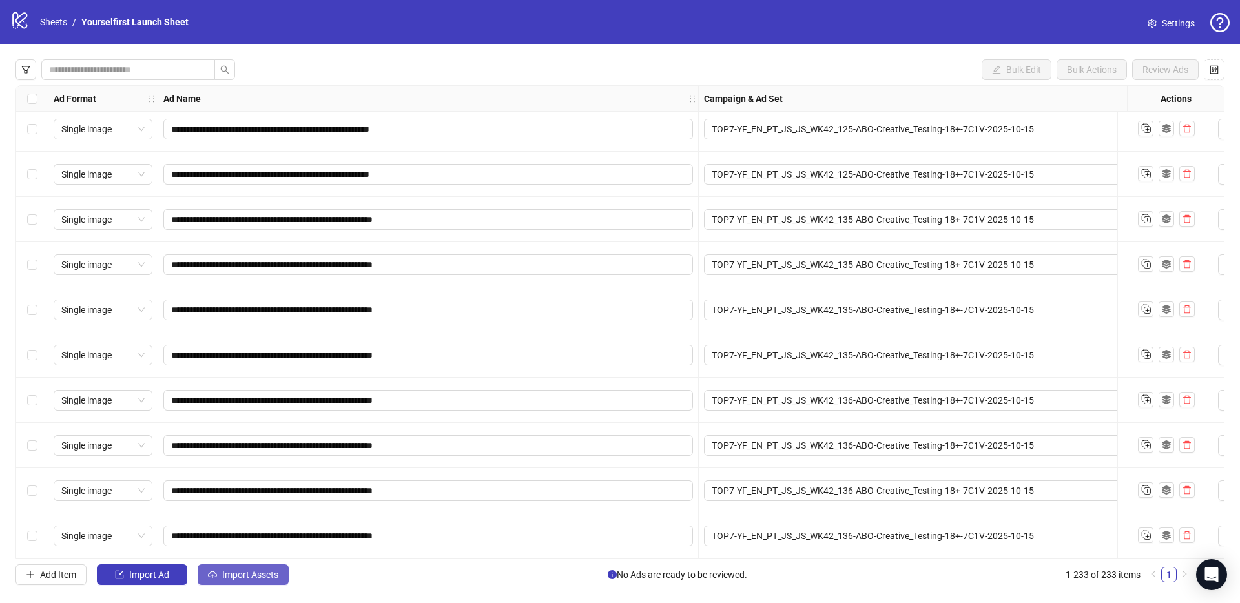
click at [275, 579] on span "Import Assets" at bounding box center [250, 575] width 56 height 10
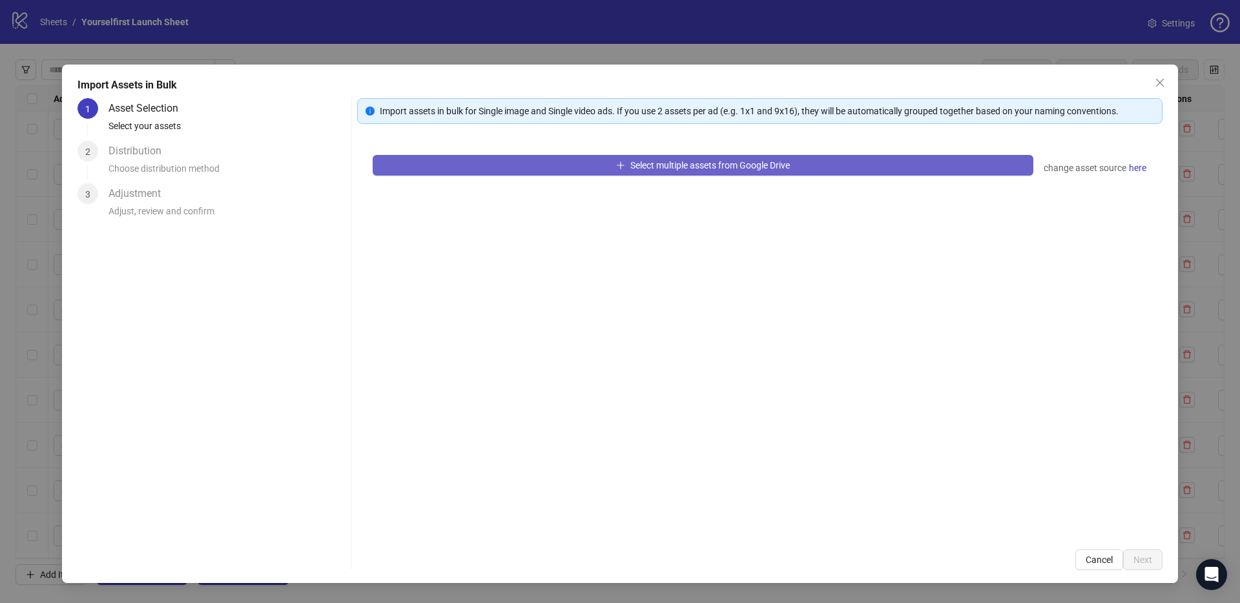
click at [672, 169] on span "Select multiple assets from Google Drive" at bounding box center [709, 165] width 159 height 10
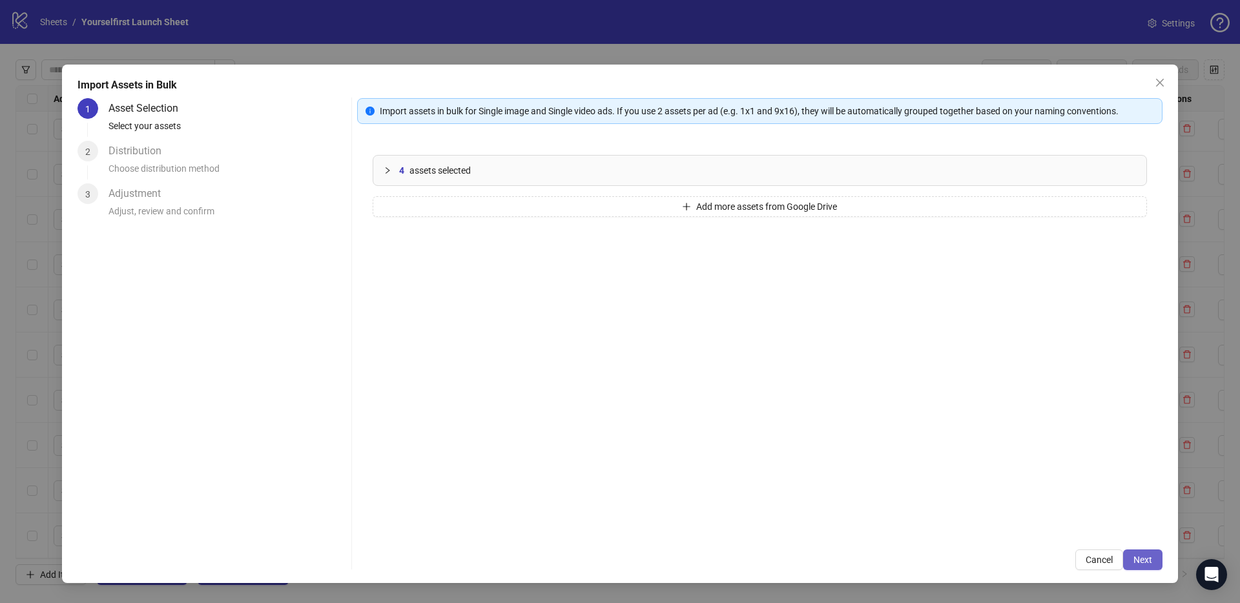
click at [1139, 555] on span "Next" at bounding box center [1142, 560] width 19 height 10
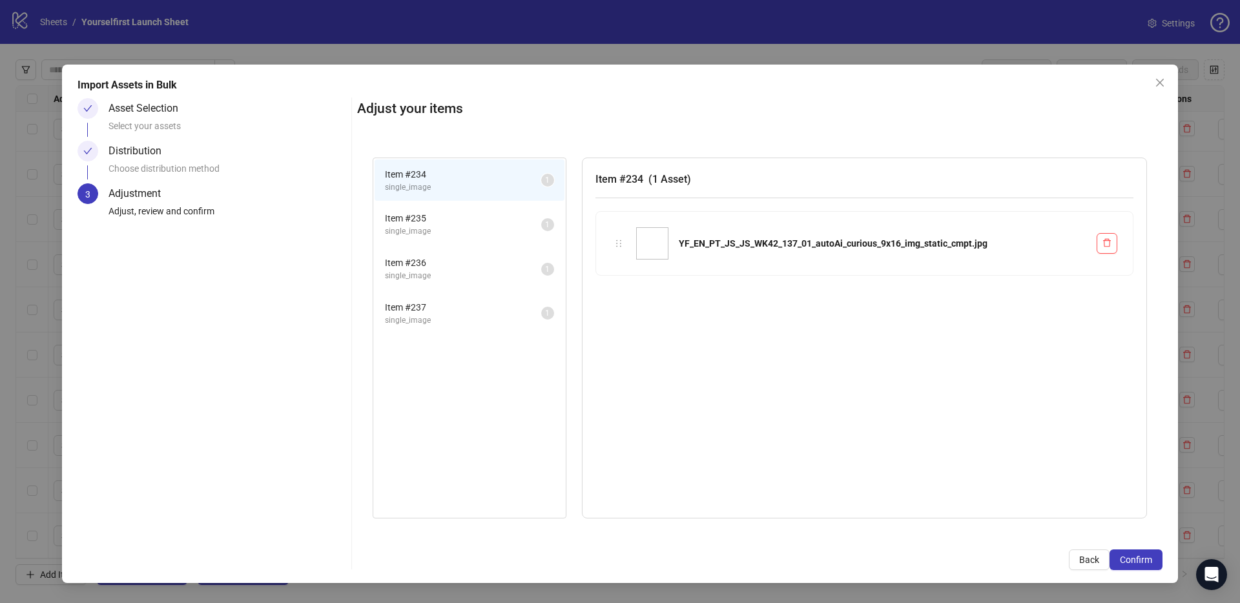
click at [1144, 557] on span "Confirm" at bounding box center [1136, 560] width 32 height 10
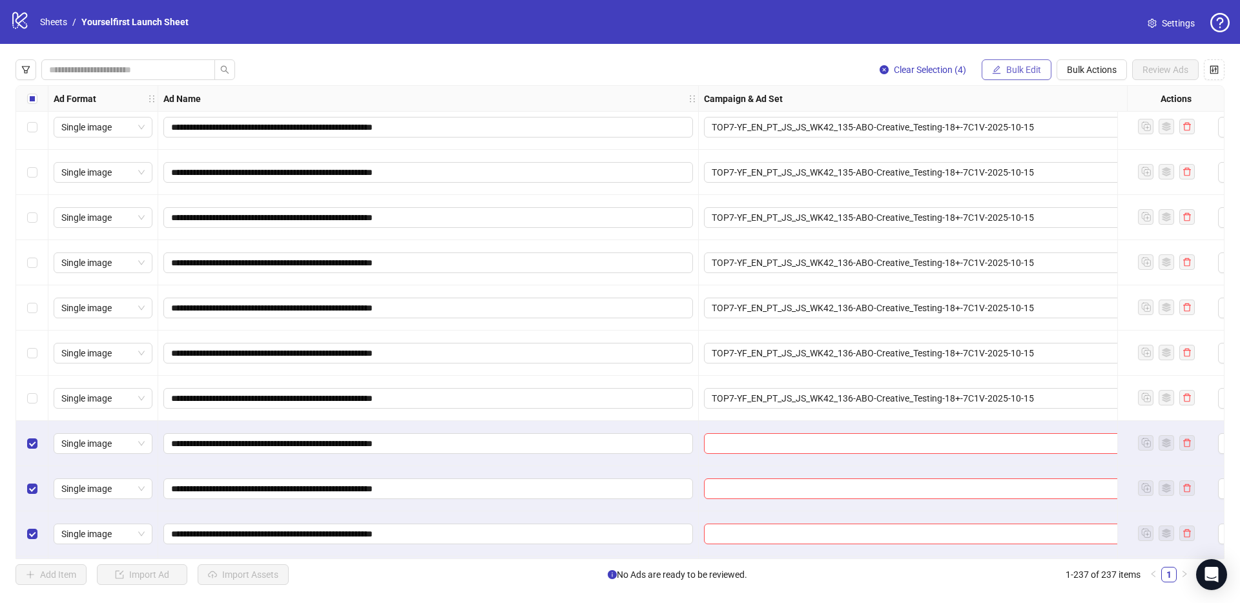
scroll to position [10271, 0]
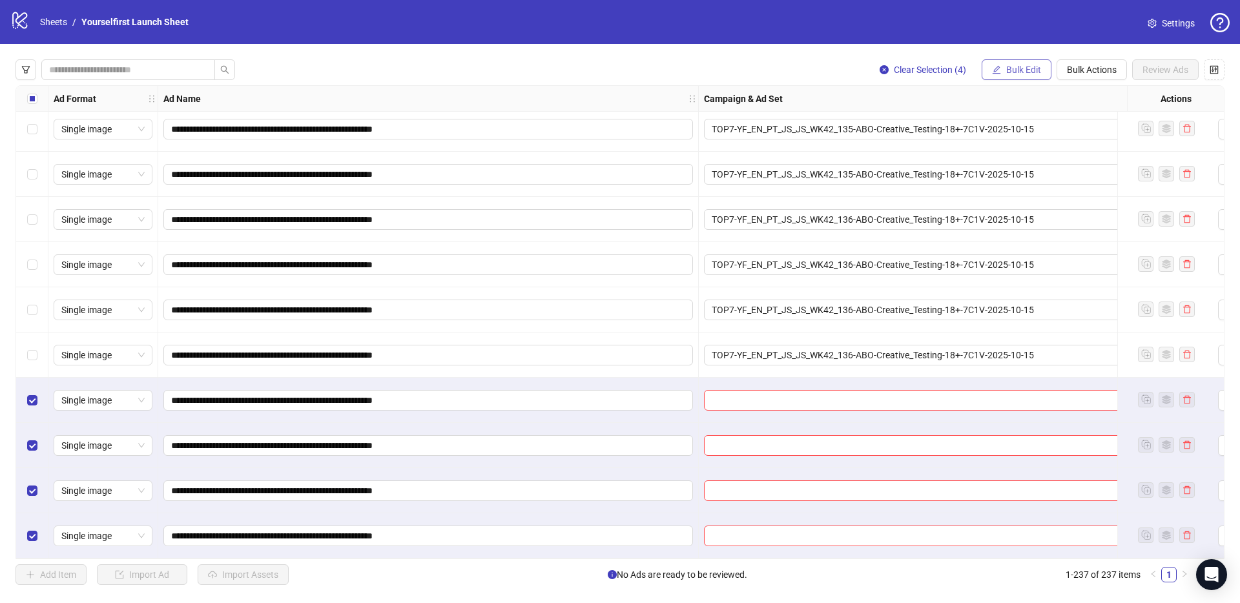
click at [1020, 67] on span "Bulk Edit" at bounding box center [1023, 70] width 35 height 10
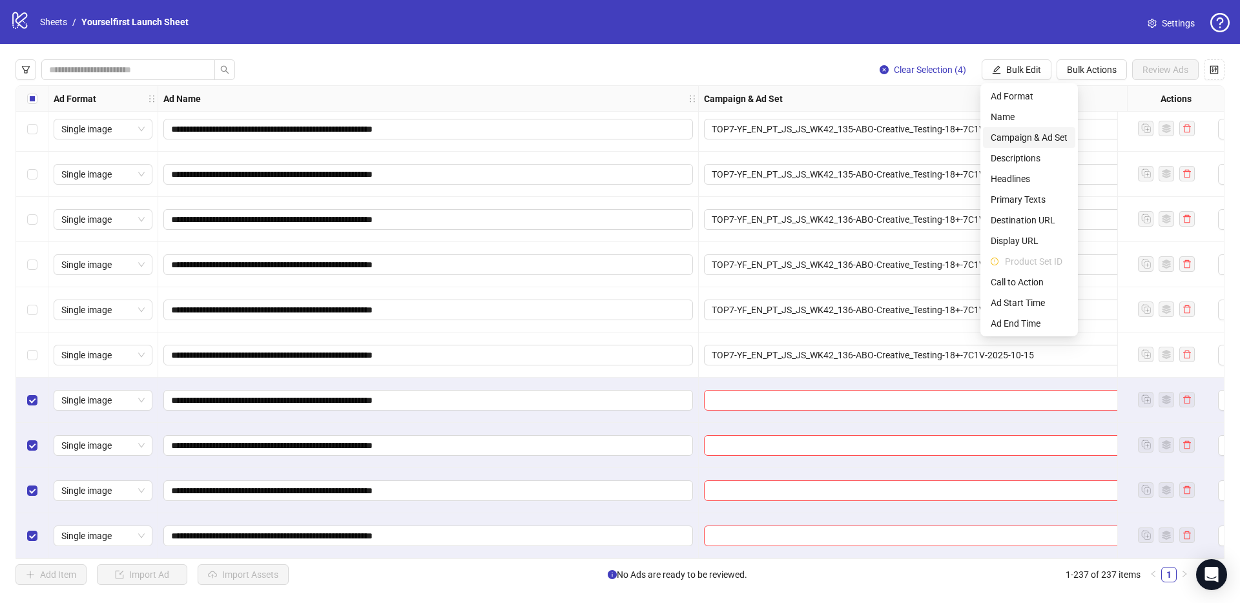
click at [1018, 135] on span "Campaign & Ad Set" at bounding box center [1029, 137] width 77 height 14
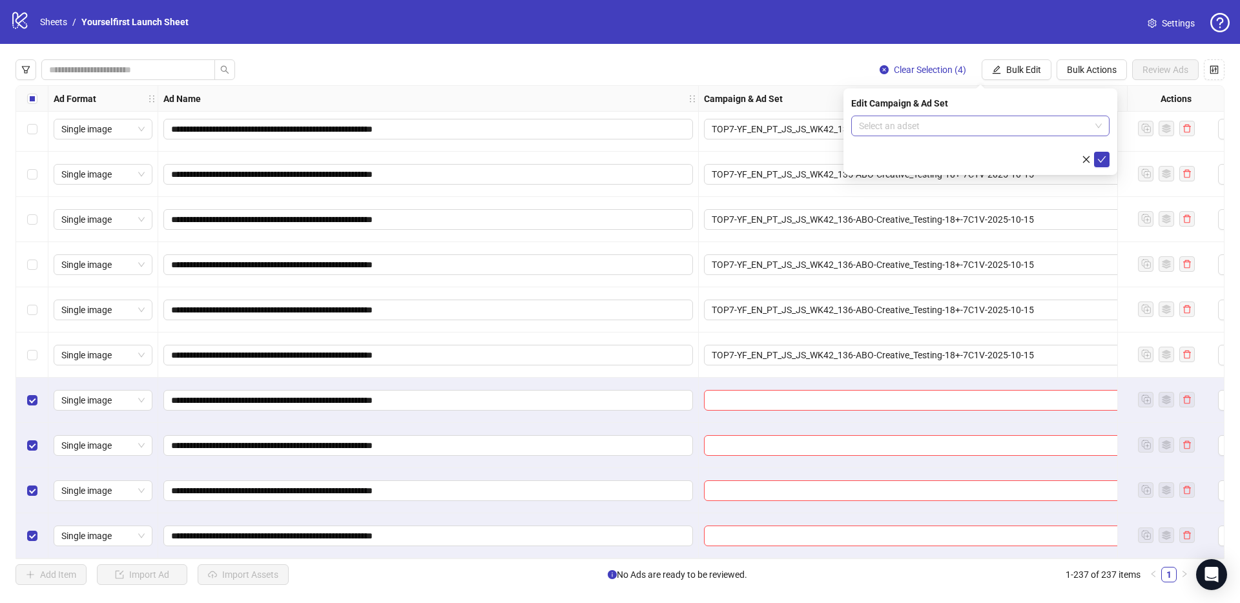
click at [895, 128] on input "search" at bounding box center [974, 125] width 231 height 19
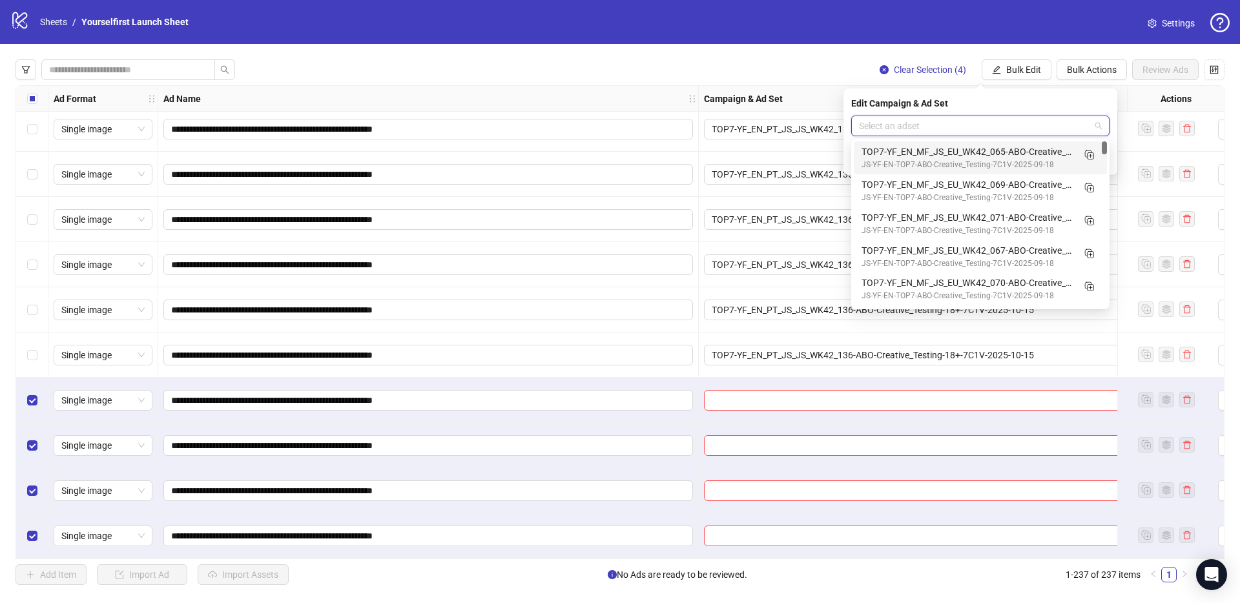
paste input "**********"
type input "**********"
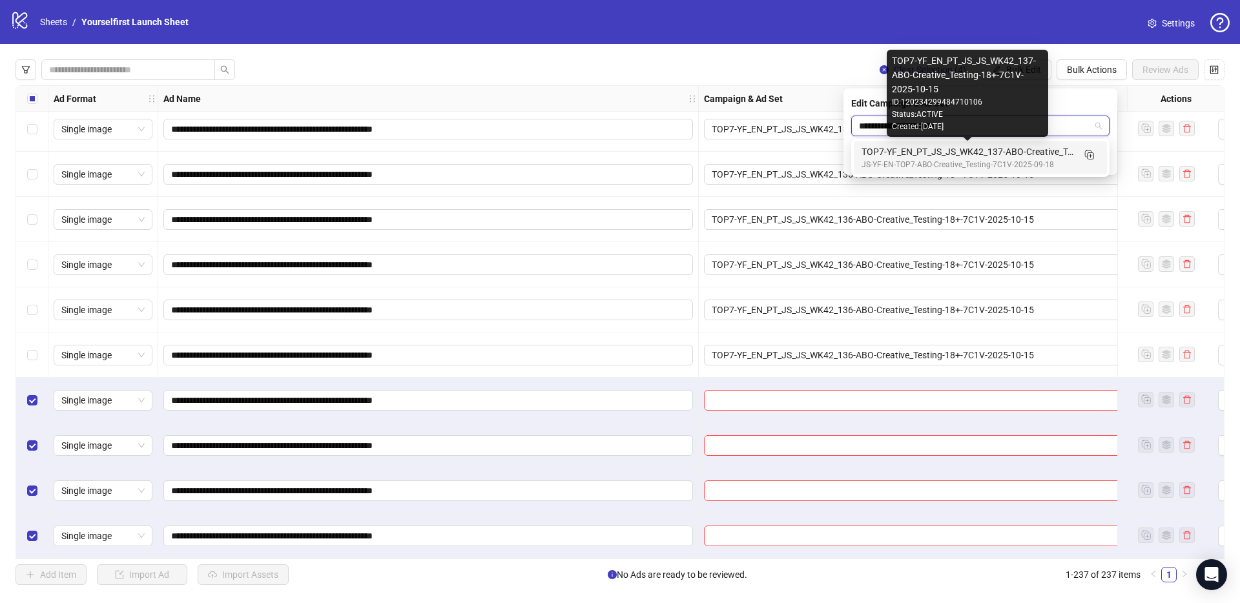
click at [925, 153] on div "TOP7-YF_EN_PT_JS_JS_WK42_137-ABO-Creative_Testing-18+-7C1V-2025-10-15" at bounding box center [967, 152] width 212 height 14
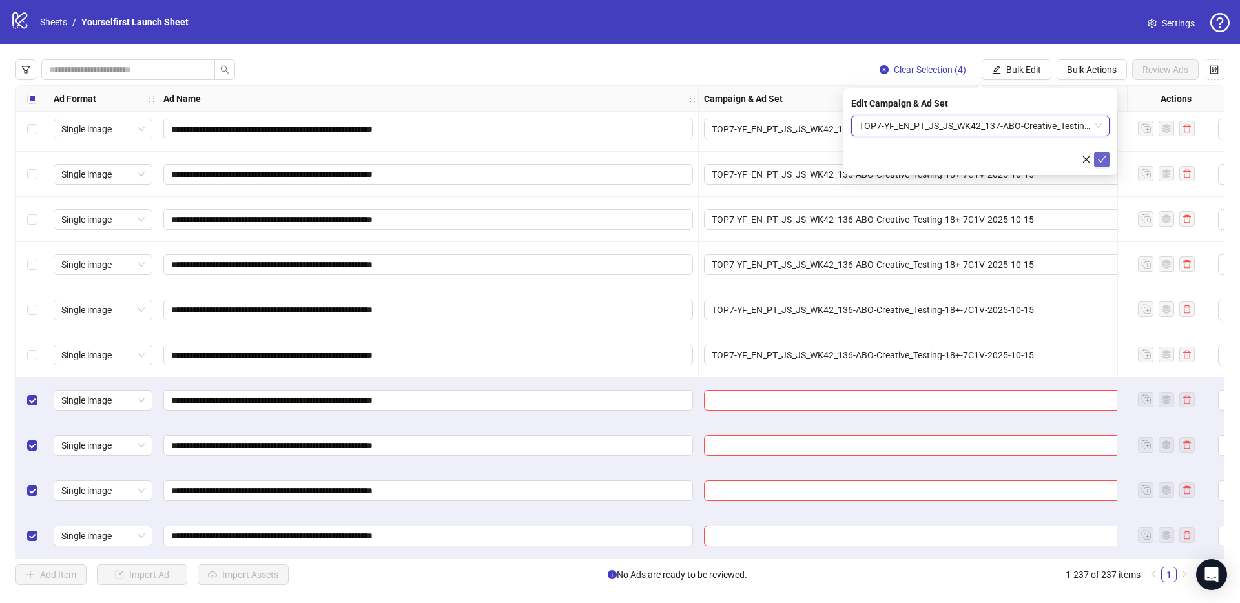
click at [1102, 161] on icon "check" at bounding box center [1102, 159] width 8 height 6
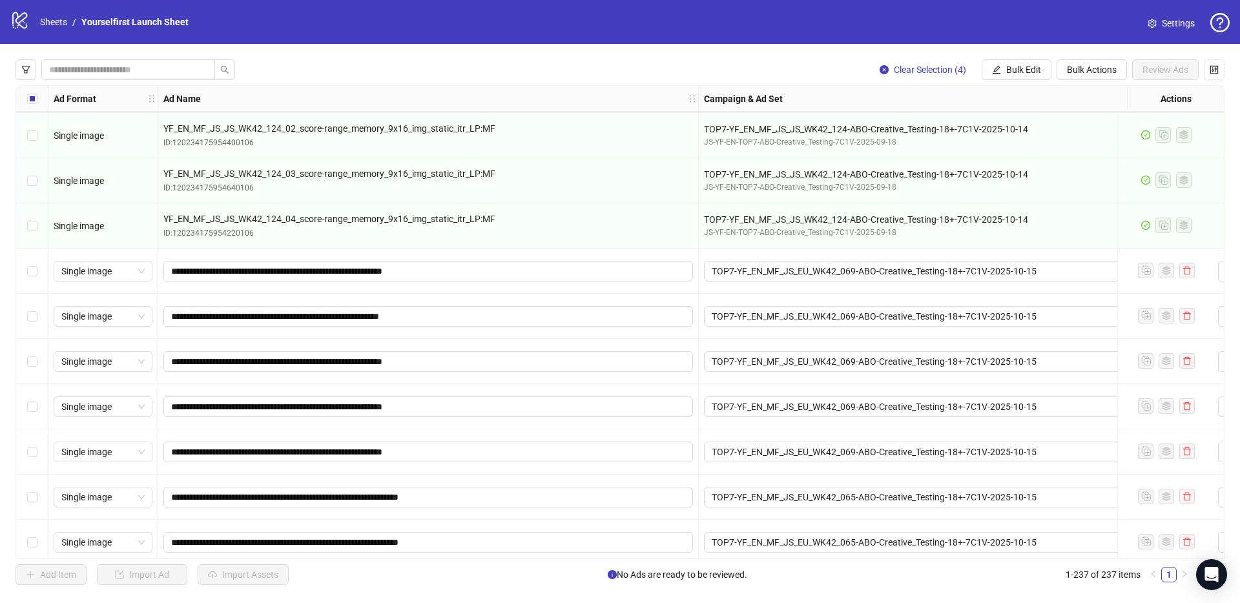
scroll to position [8614, 0]
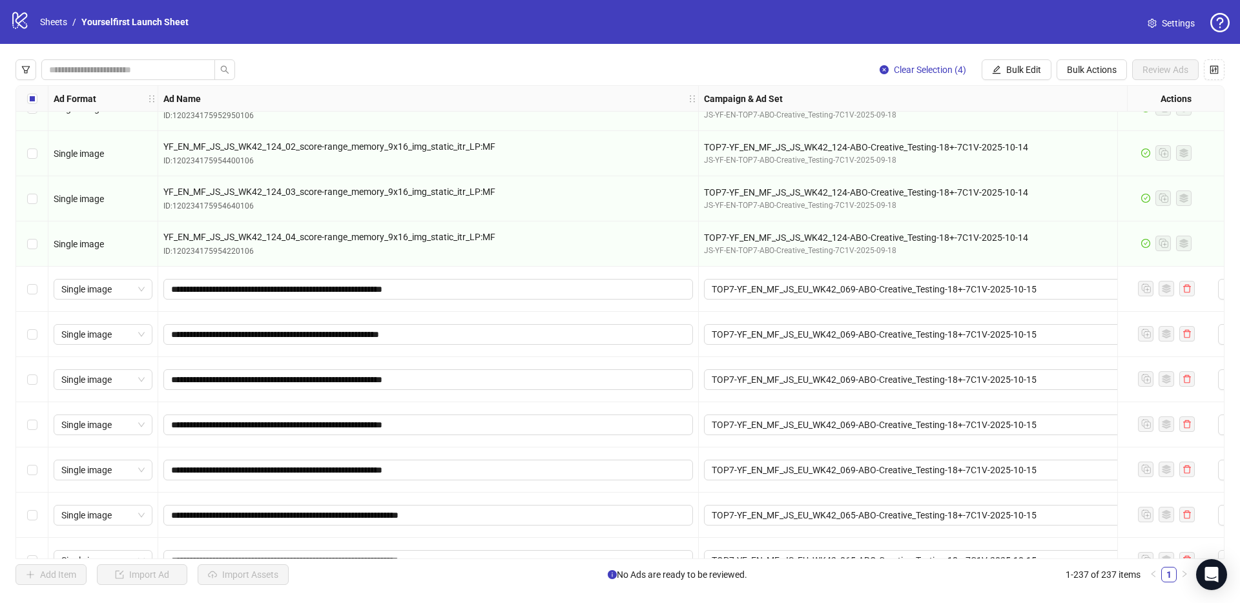
click at [45, 288] on div "Select row 195" at bounding box center [32, 289] width 32 height 45
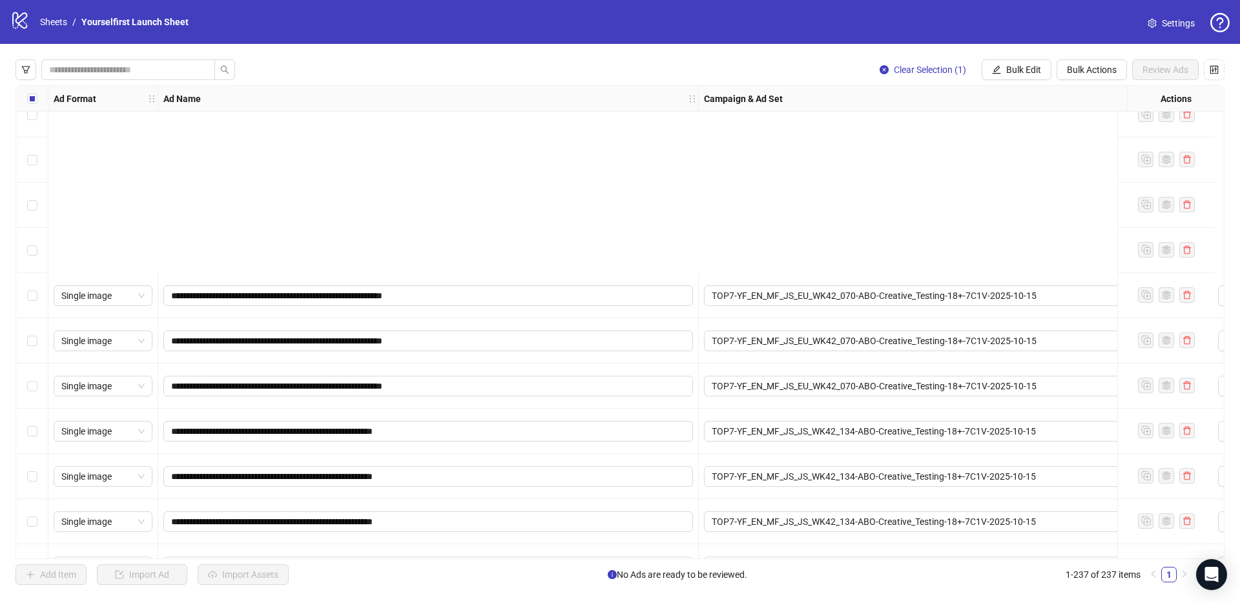
scroll to position [9657, 0]
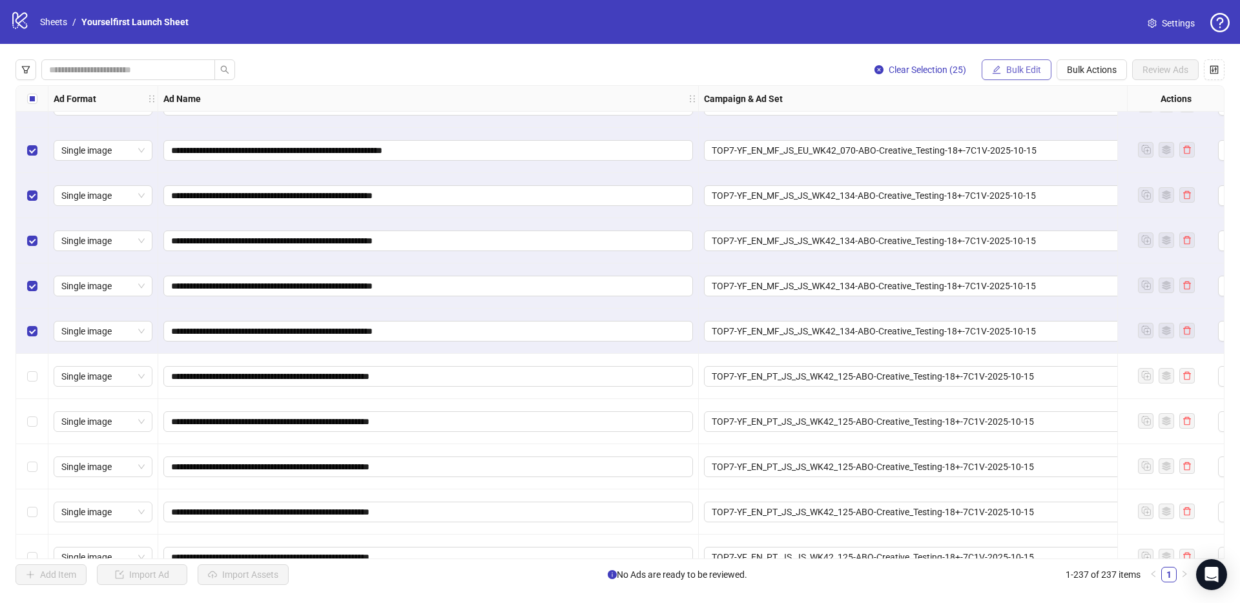
click at [1014, 72] on span "Bulk Edit" at bounding box center [1023, 70] width 35 height 10
click at [1023, 176] on span "Headlines" at bounding box center [1029, 179] width 77 height 14
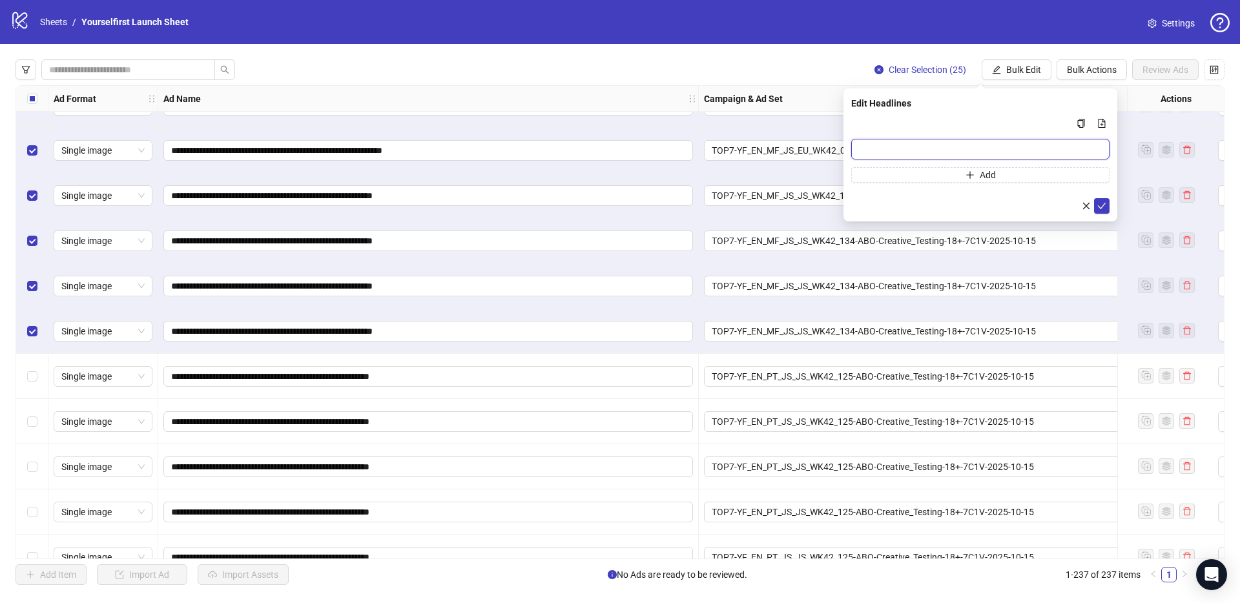
click at [878, 142] on input "Multi-input container - paste or copy values" at bounding box center [980, 149] width 258 height 21
type input "**********"
click at [1104, 206] on icon "check" at bounding box center [1101, 205] width 9 height 9
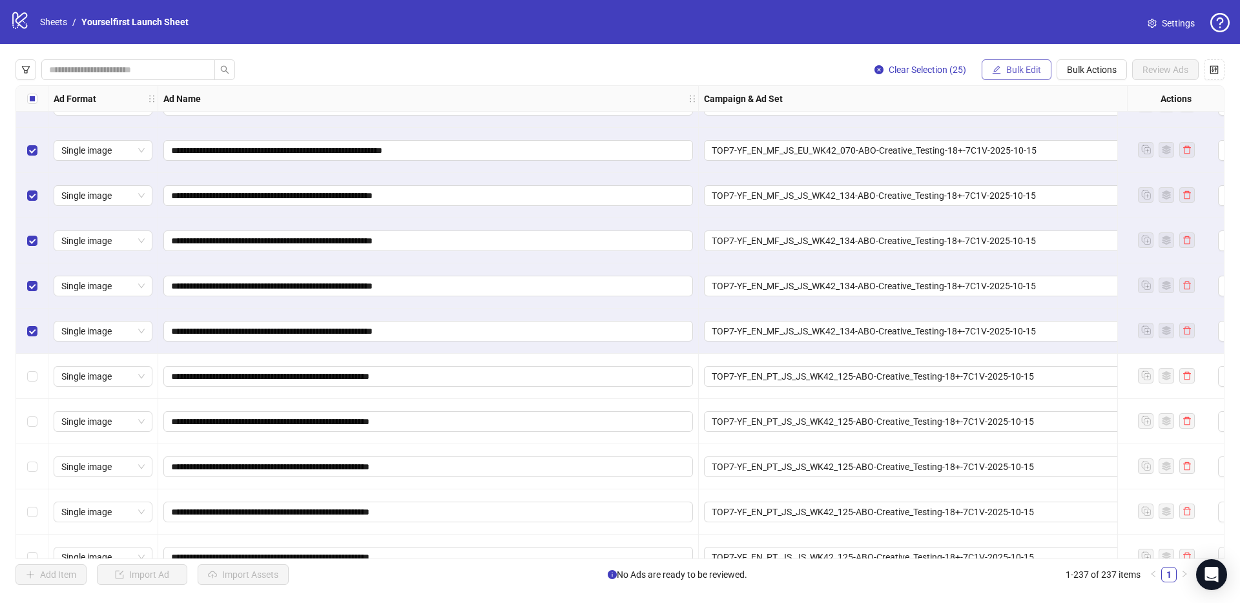
click at [1009, 69] on span "Bulk Edit" at bounding box center [1023, 70] width 35 height 10
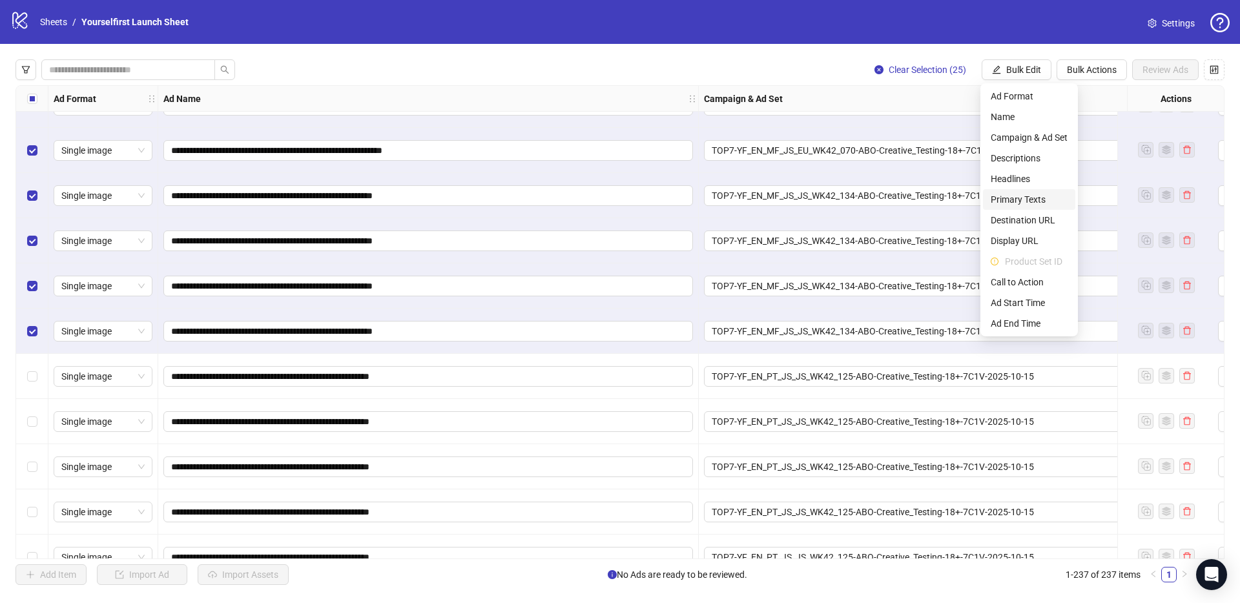
click at [1011, 200] on span "Primary Texts" at bounding box center [1029, 199] width 77 height 14
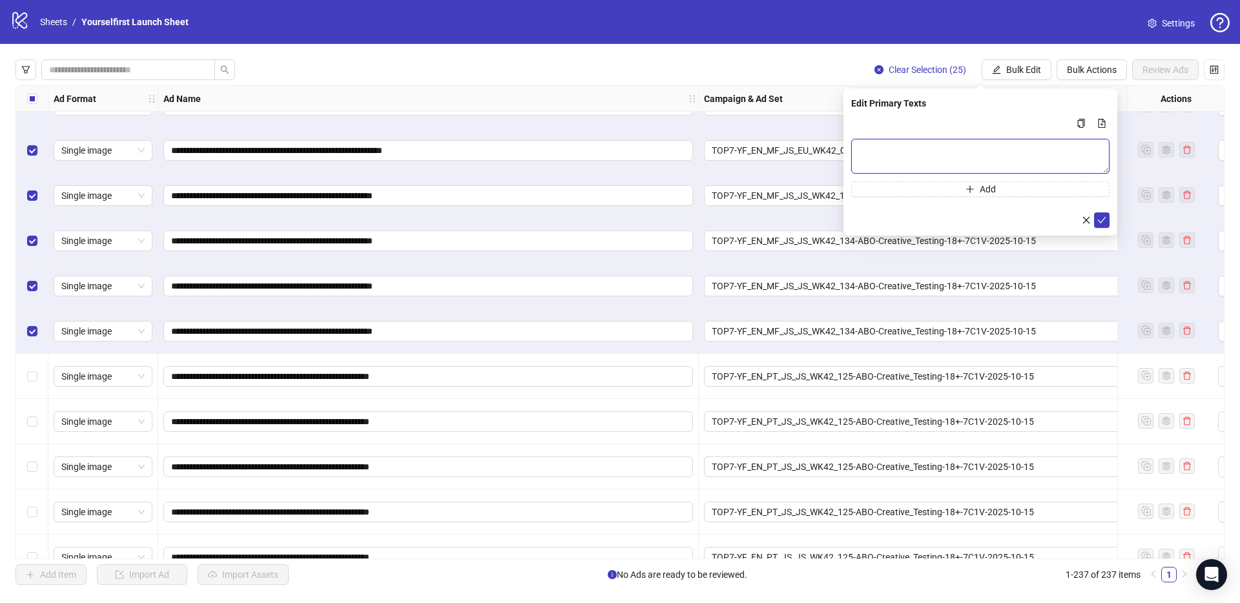
click at [969, 150] on textarea "Multi-text input container - paste or copy values" at bounding box center [980, 156] width 258 height 35
paste textarea "**********"
type textarea "**********"
click at [1099, 220] on icon "check" at bounding box center [1101, 220] width 9 height 9
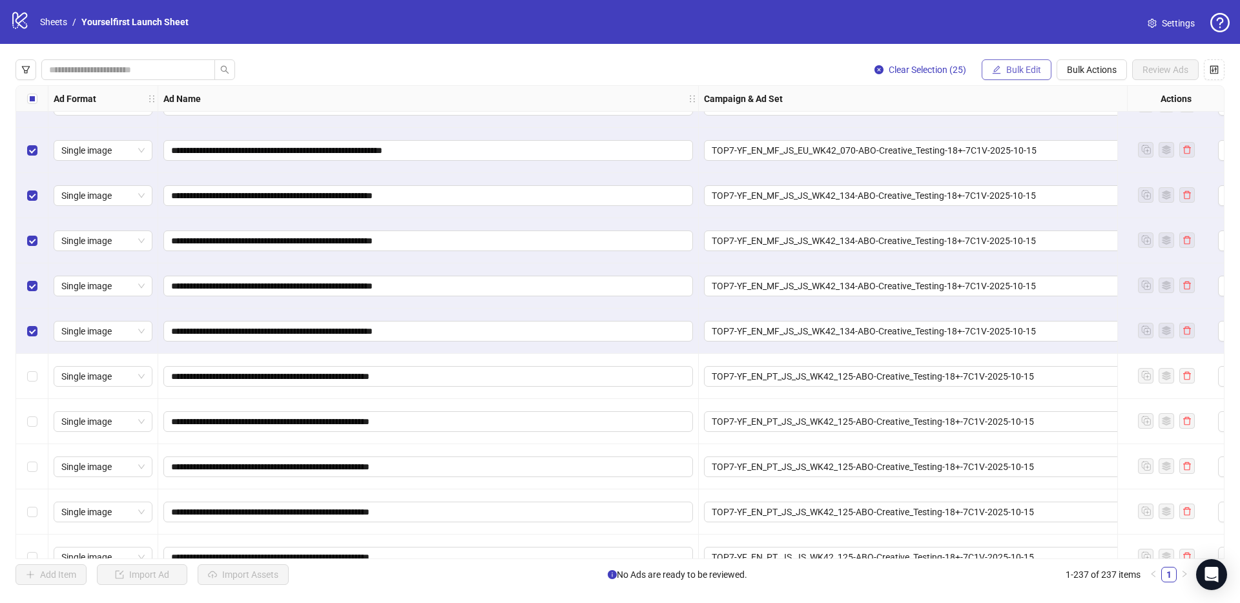
click at [1013, 71] on span "Bulk Edit" at bounding box center [1023, 70] width 35 height 10
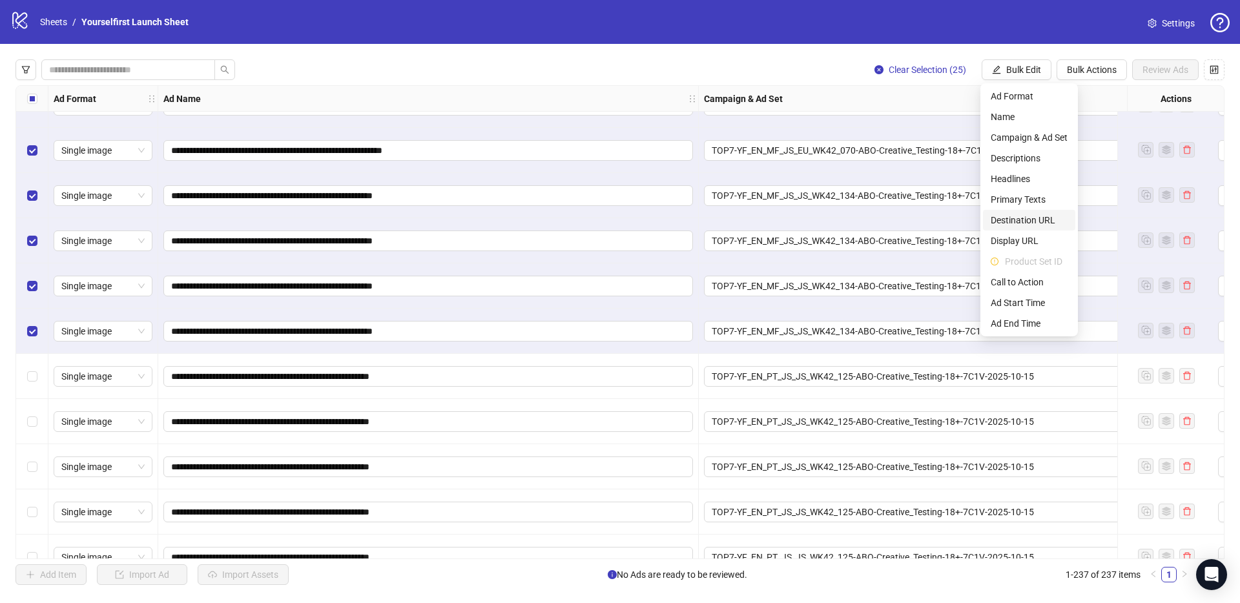
click at [1040, 225] on span "Destination URL" at bounding box center [1029, 220] width 77 height 14
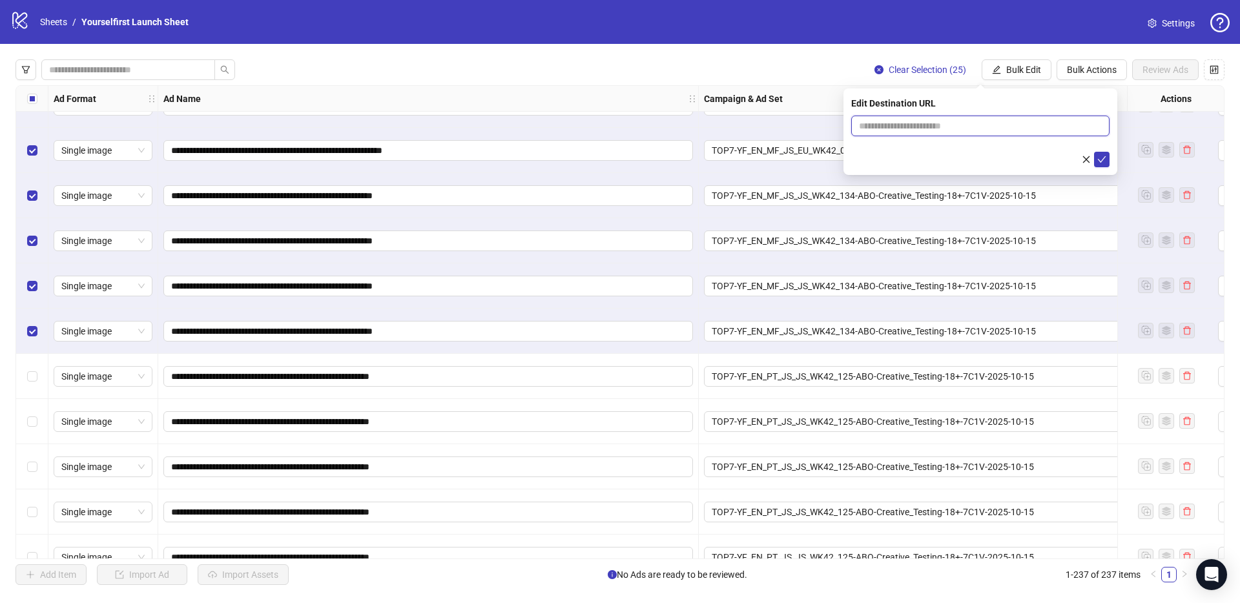
click at [953, 125] on input "text" at bounding box center [975, 126] width 232 height 14
paste input "**********"
type input "**********"
click at [1102, 159] on icon "check" at bounding box center [1101, 159] width 9 height 9
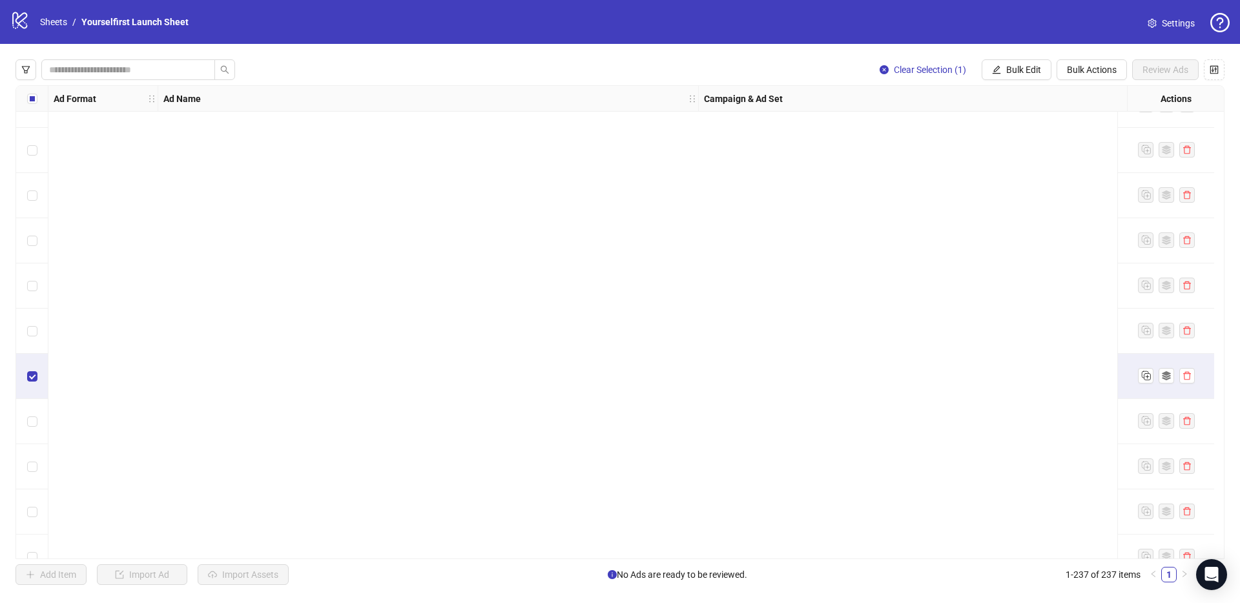
scroll to position [10271, 0]
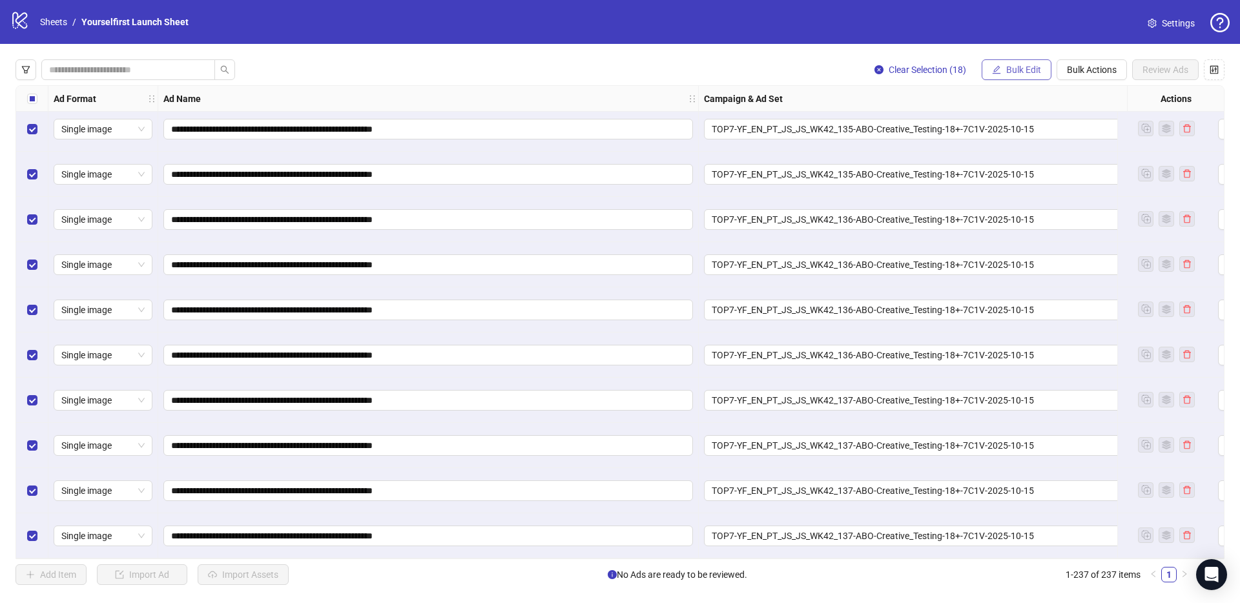
click at [1020, 69] on span "Bulk Edit" at bounding box center [1023, 70] width 35 height 10
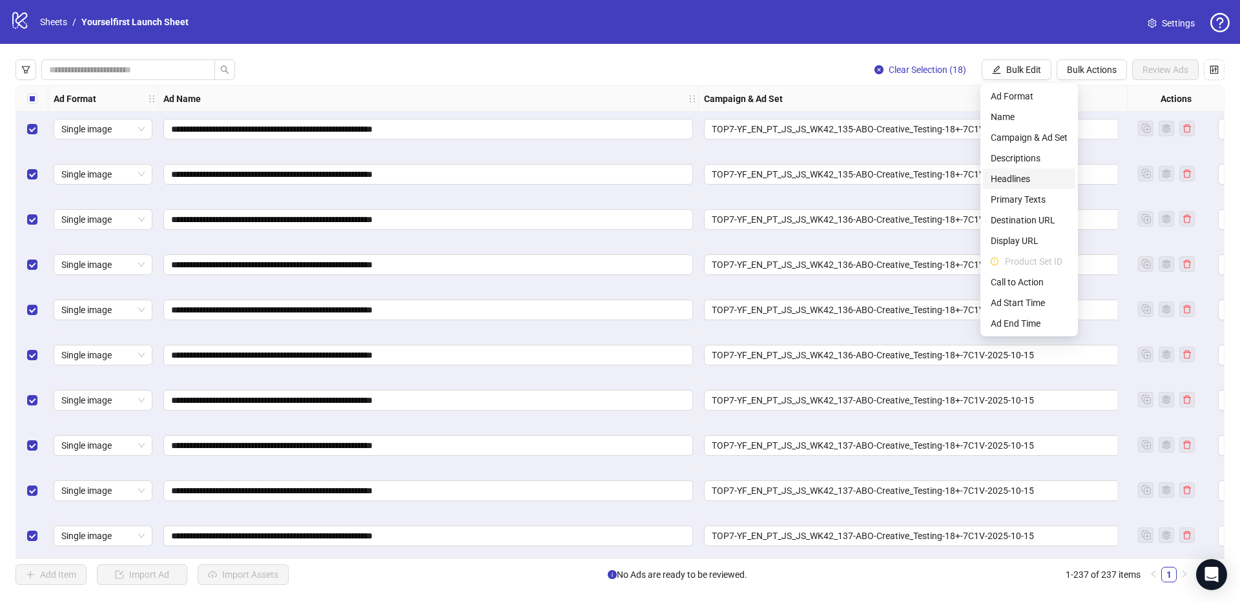
click at [1025, 178] on span "Headlines" at bounding box center [1029, 179] width 77 height 14
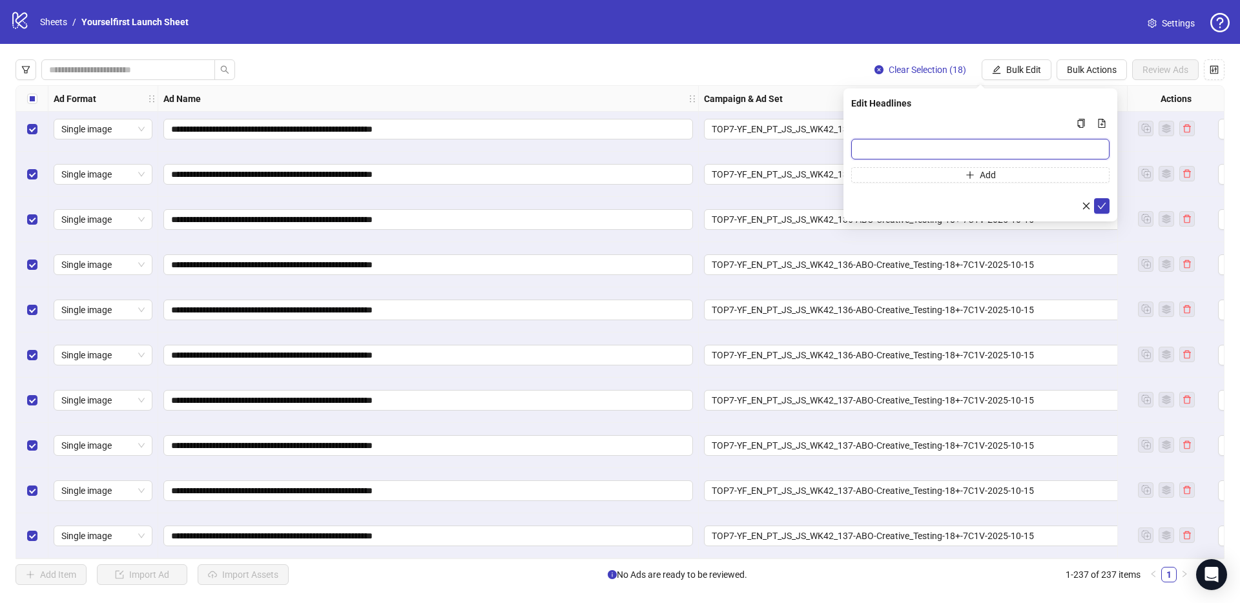
click at [906, 150] on input "Multi-input container - paste or copy values" at bounding box center [980, 149] width 258 height 21
type input "**********"
click at [1104, 207] on icon "check" at bounding box center [1101, 205] width 9 height 9
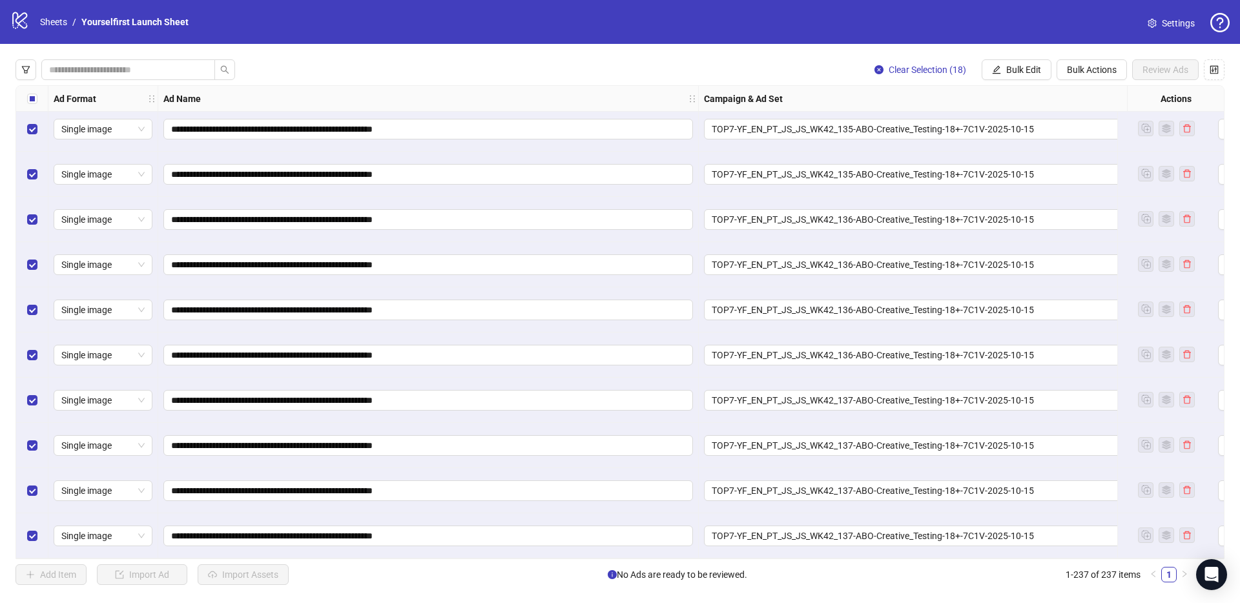
scroll to position [10271, 630]
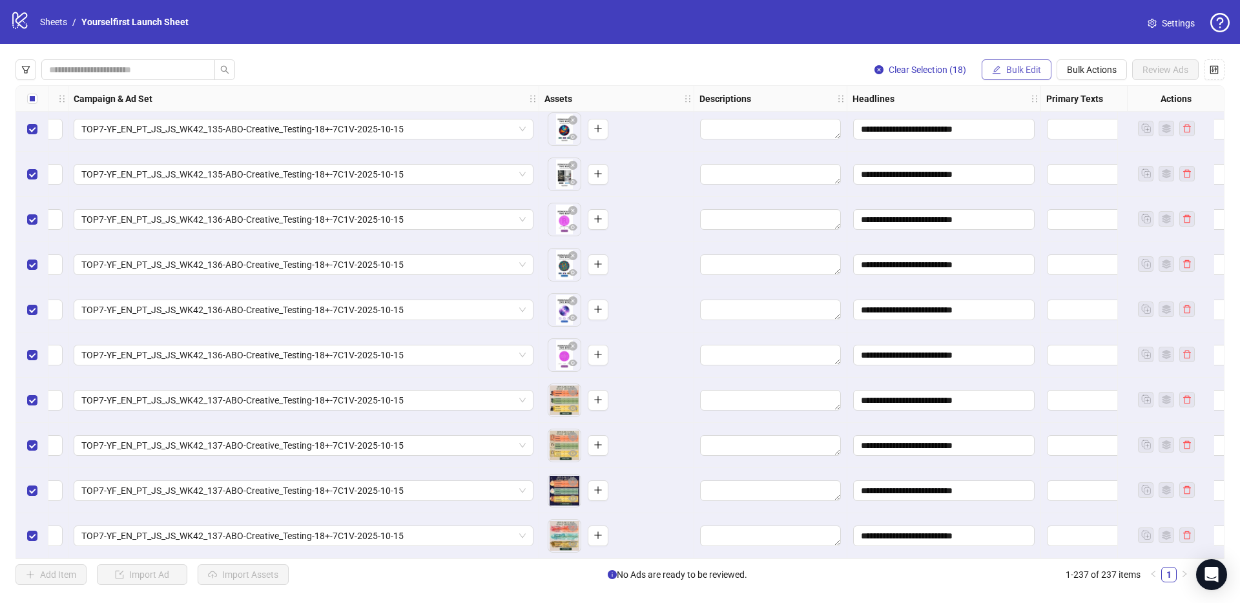
click at [1019, 69] on span "Bulk Edit" at bounding box center [1023, 70] width 35 height 10
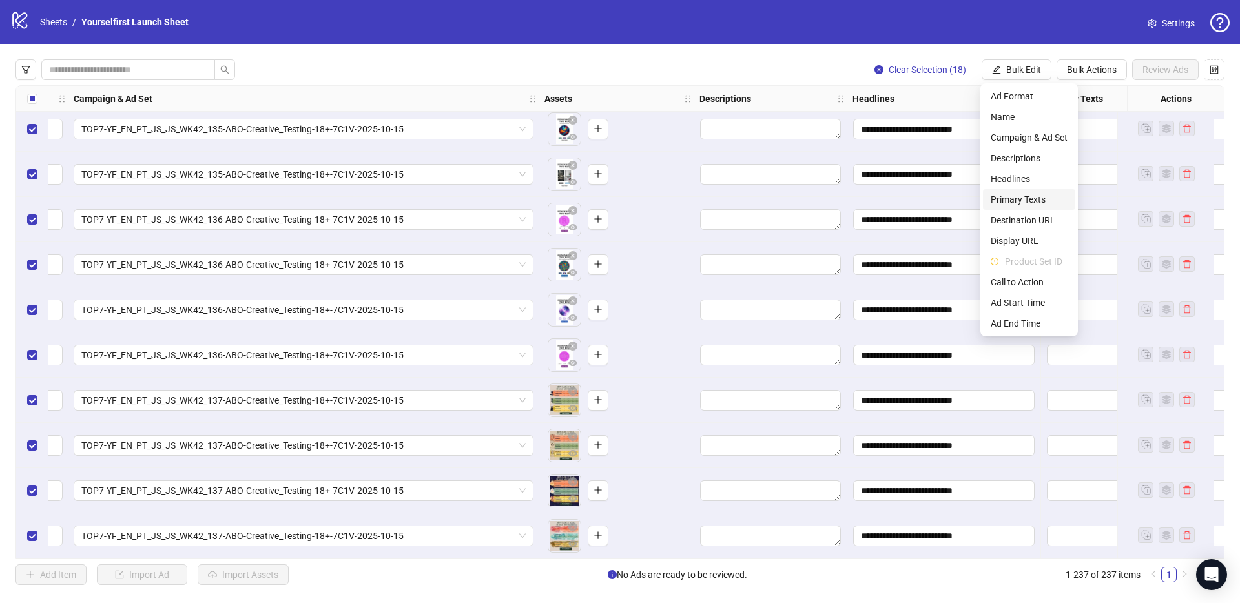
click at [1032, 194] on span "Primary Texts" at bounding box center [1029, 199] width 77 height 14
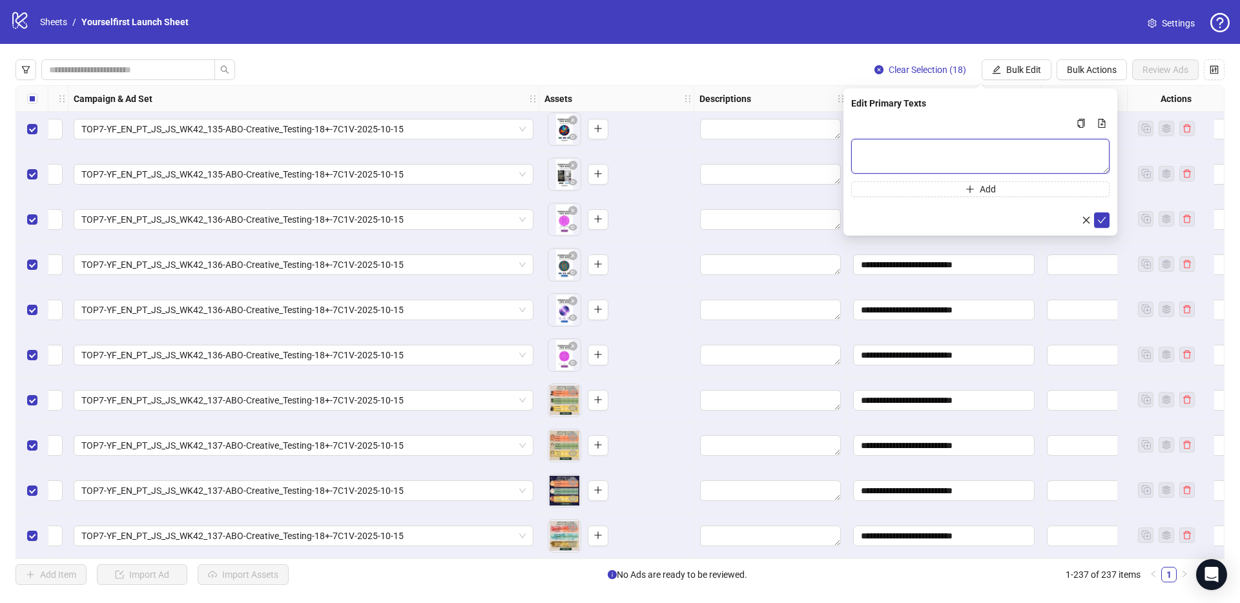
click at [892, 149] on textarea "Multi-text input container - paste or copy values" at bounding box center [980, 156] width 258 height 35
paste textarea "**********"
type textarea "**********"
click at [1106, 219] on button "submit" at bounding box center [1101, 219] width 15 height 15
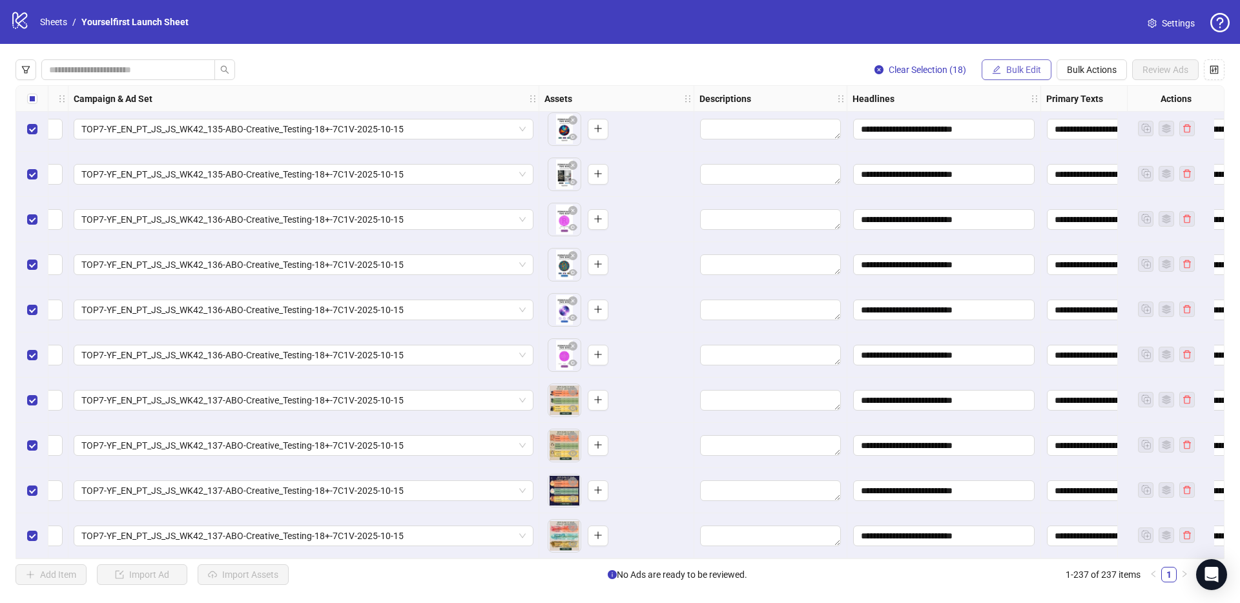
click at [1022, 70] on span "Bulk Edit" at bounding box center [1023, 70] width 35 height 10
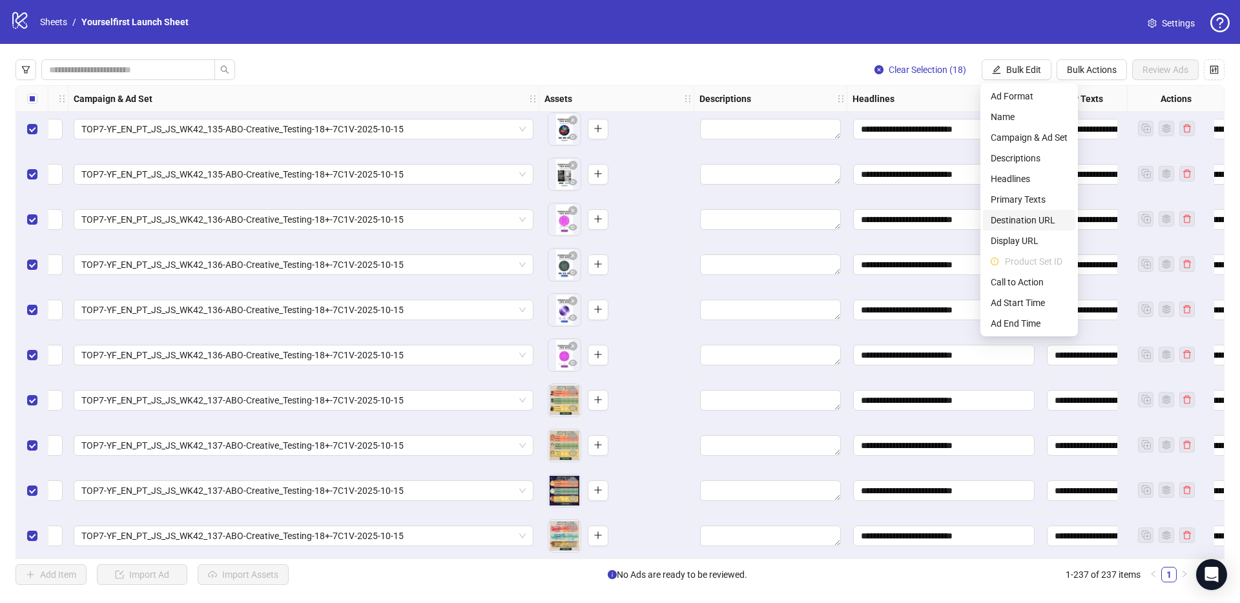
click at [1011, 217] on span "Destination URL" at bounding box center [1029, 220] width 77 height 14
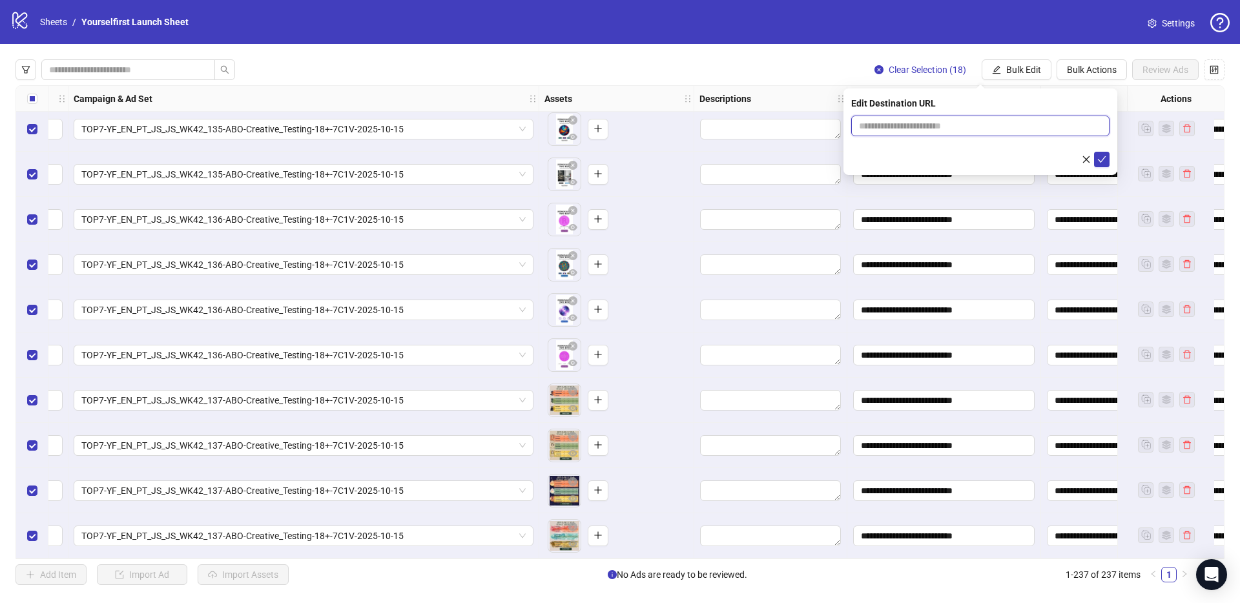
click at [945, 126] on input "text" at bounding box center [975, 126] width 232 height 14
paste input "**********"
type input "**********"
click at [1104, 159] on icon "check" at bounding box center [1101, 159] width 9 height 9
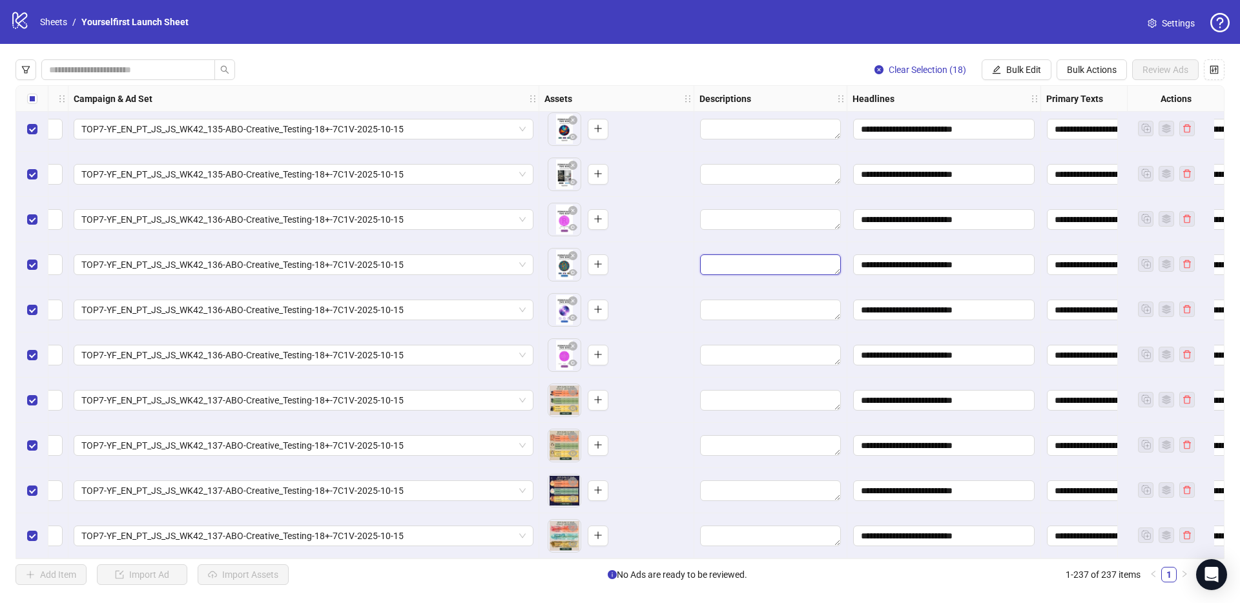
click at [704, 269] on textarea "Edit values" at bounding box center [770, 264] width 141 height 21
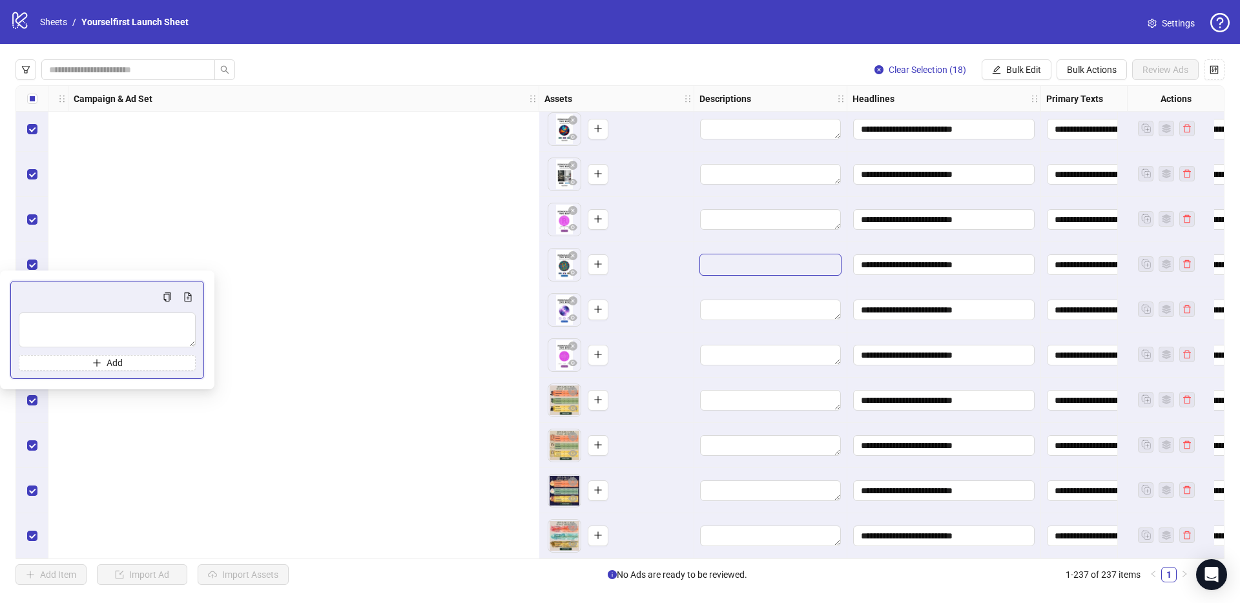
scroll to position [10271, 1424]
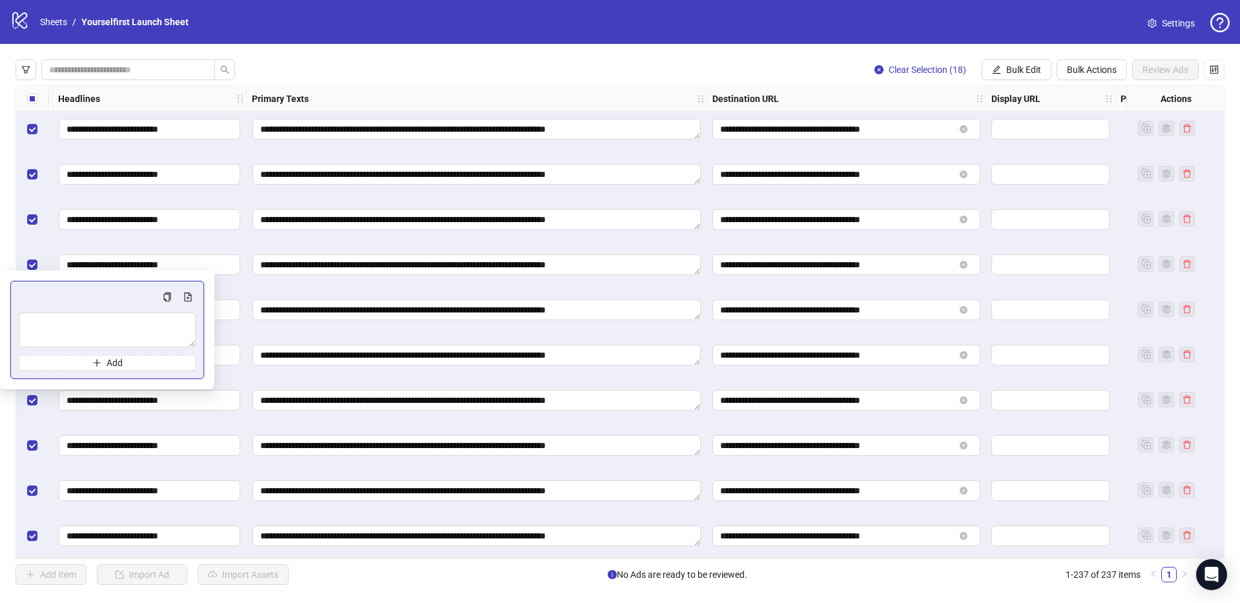
click at [723, 280] on div "**********" at bounding box center [846, 264] width 279 height 45
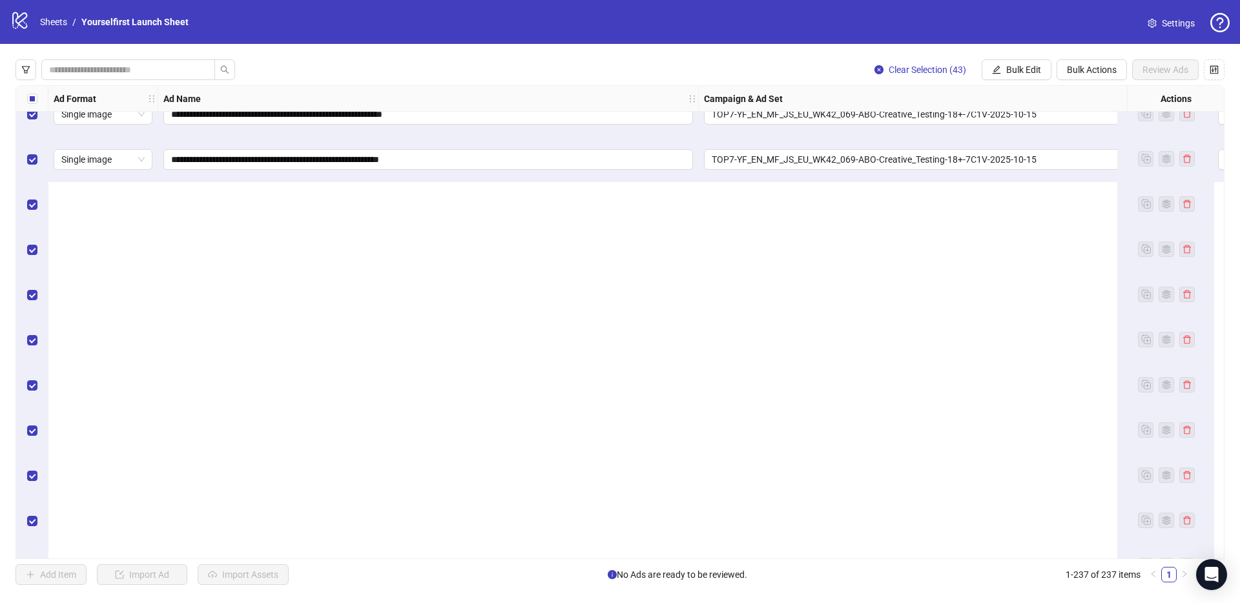
scroll to position [8358, 0]
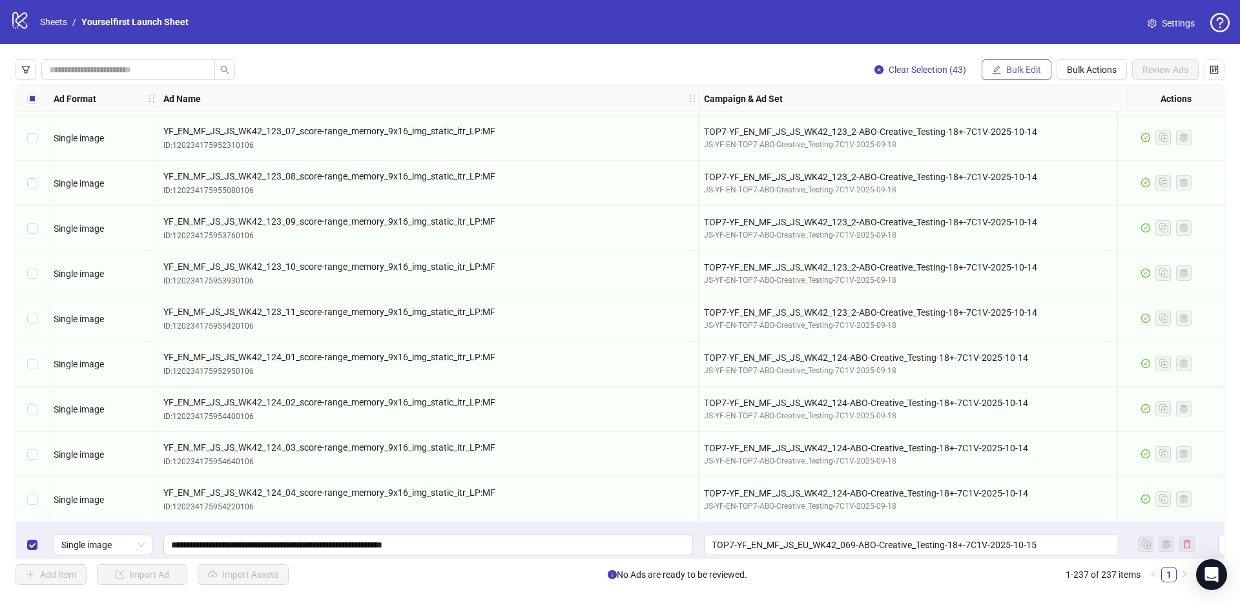
click at [1011, 71] on span "Bulk Edit" at bounding box center [1023, 70] width 35 height 10
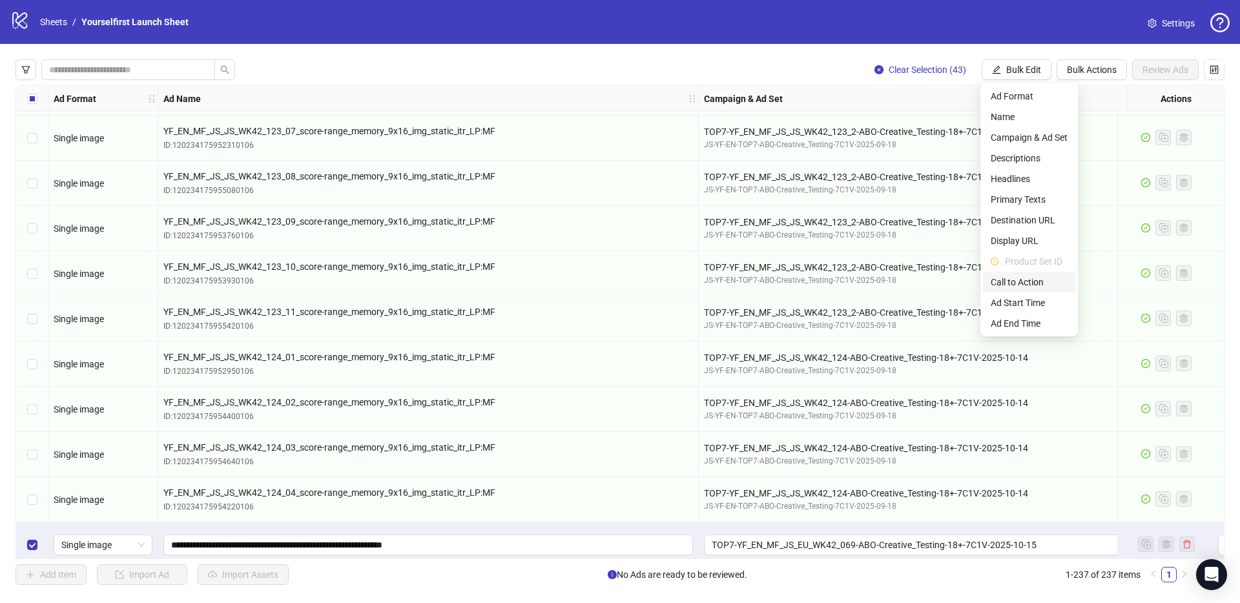
click at [1027, 283] on span "Call to Action" at bounding box center [1029, 282] width 77 height 14
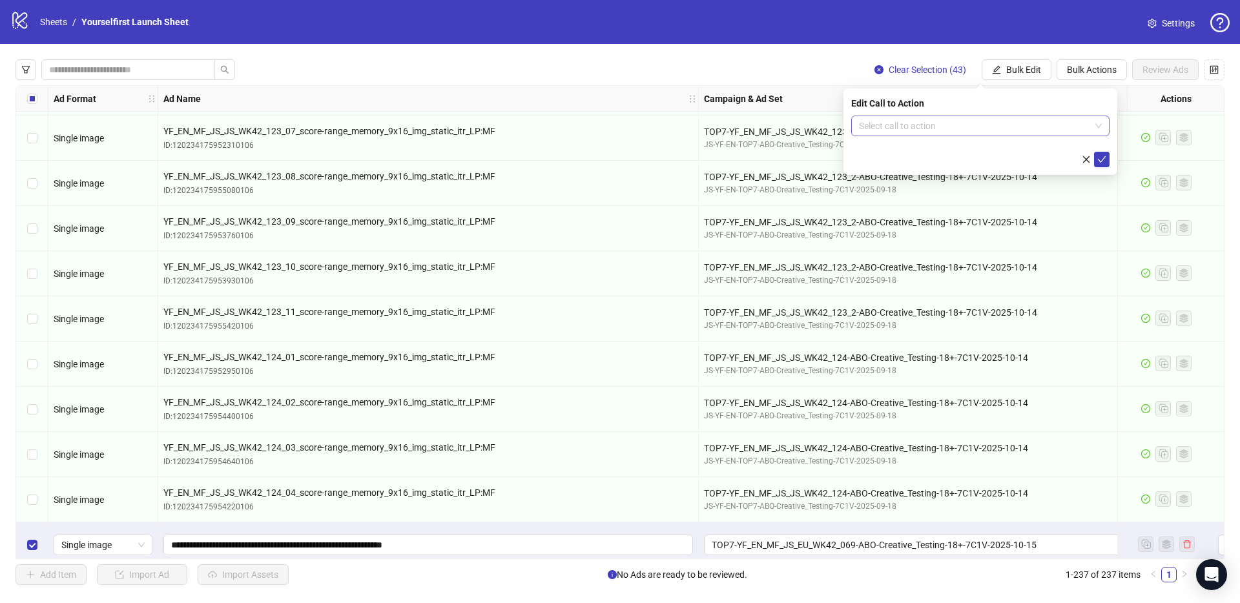
click at [941, 124] on input "search" at bounding box center [974, 125] width 231 height 19
type input "*****"
click at [925, 151] on div "Learn more" at bounding box center [980, 152] width 238 height 14
click at [1102, 158] on icon "check" at bounding box center [1101, 159] width 9 height 9
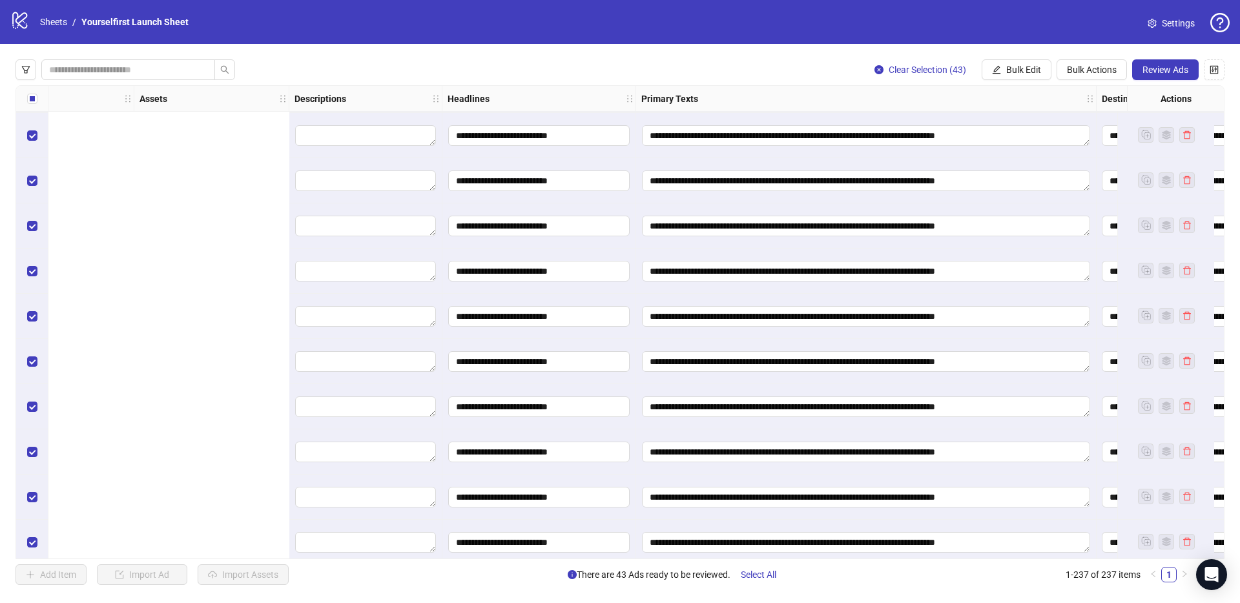
scroll to position [10033, 1523]
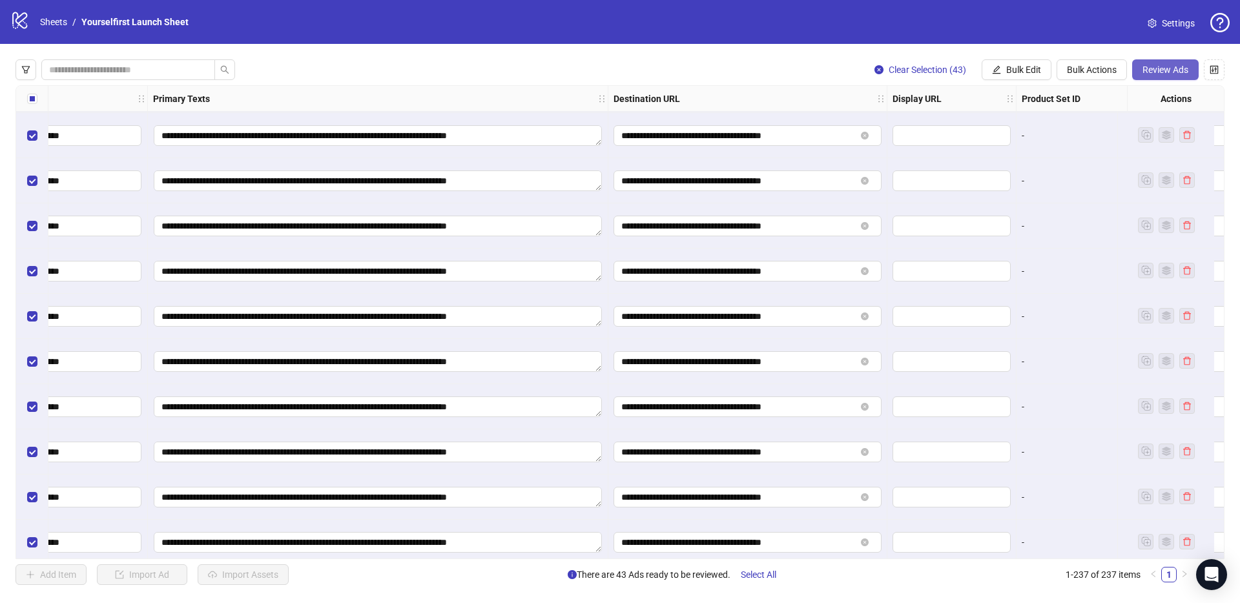
click at [1178, 70] on span "Review Ads" at bounding box center [1165, 70] width 46 height 10
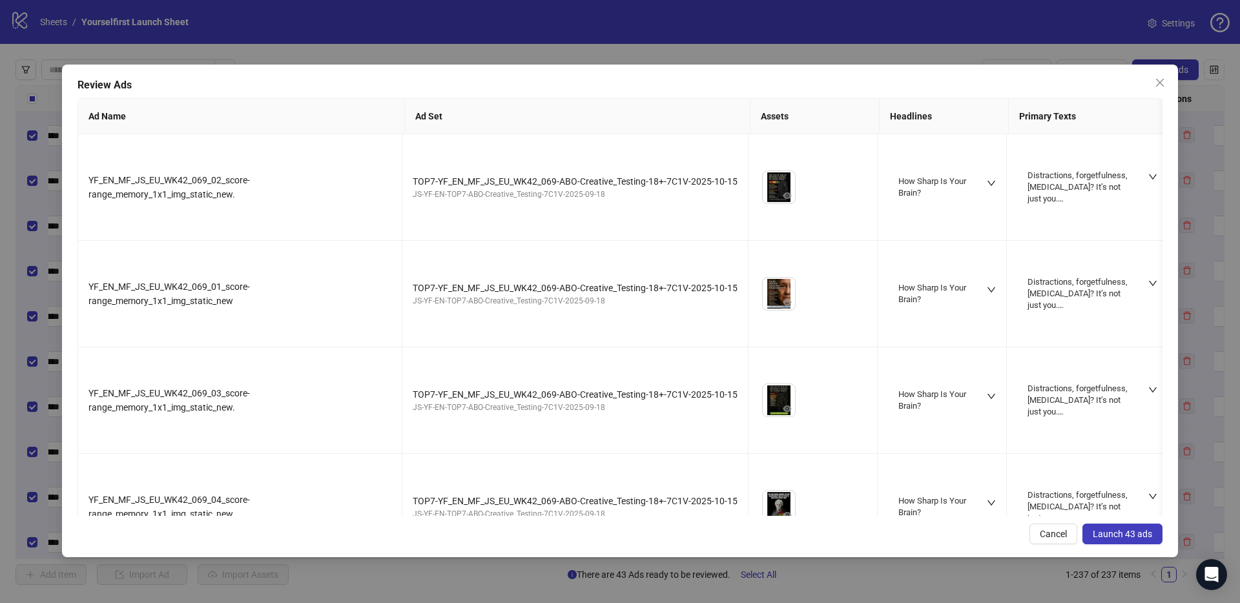
click at [1134, 536] on span "Launch 43 ads" at bounding box center [1122, 534] width 59 height 10
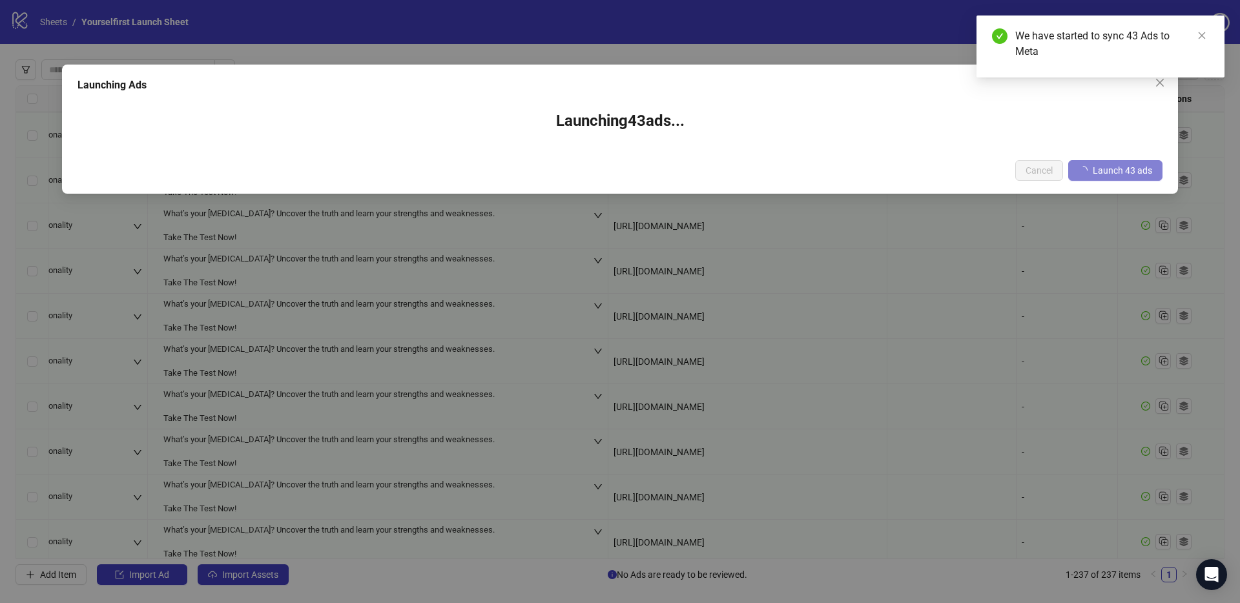
scroll to position [10025, 1523]
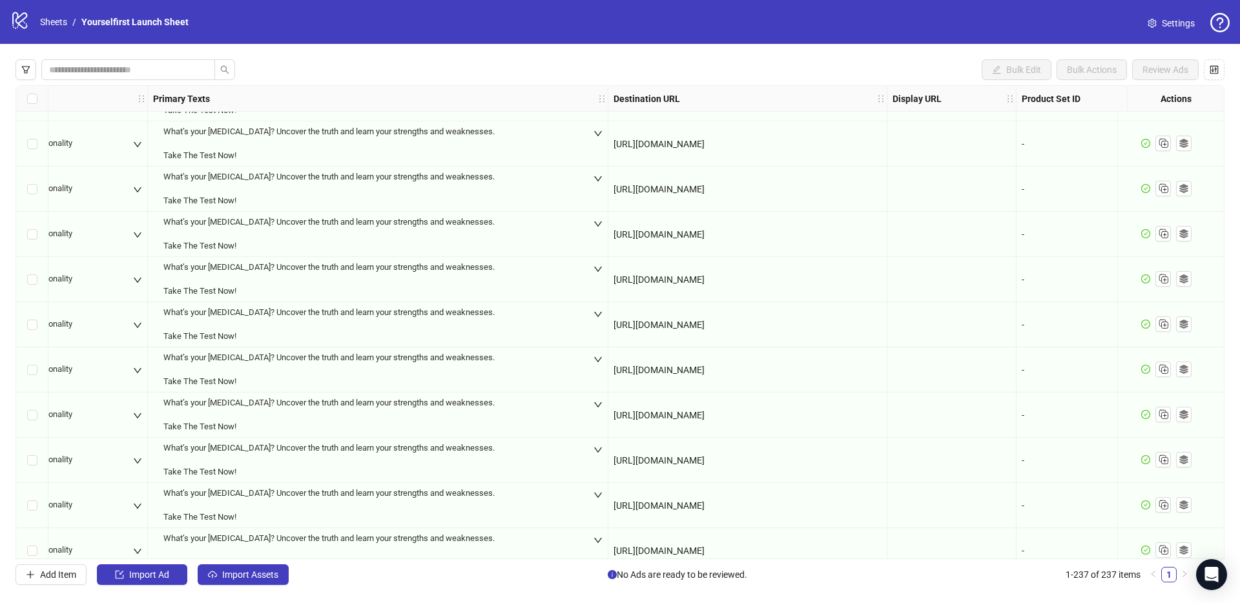
click at [456, 51] on div "Bulk Edit Bulk Actions Review Ads Ad Format Ad Name Campaign & Ad Set Assets De…" at bounding box center [620, 322] width 1240 height 557
click at [21, 21] on icon "logo/logo-mobile" at bounding box center [19, 19] width 19 height 19
click at [50, 17] on link "Sheets" at bounding box center [53, 22] width 32 height 14
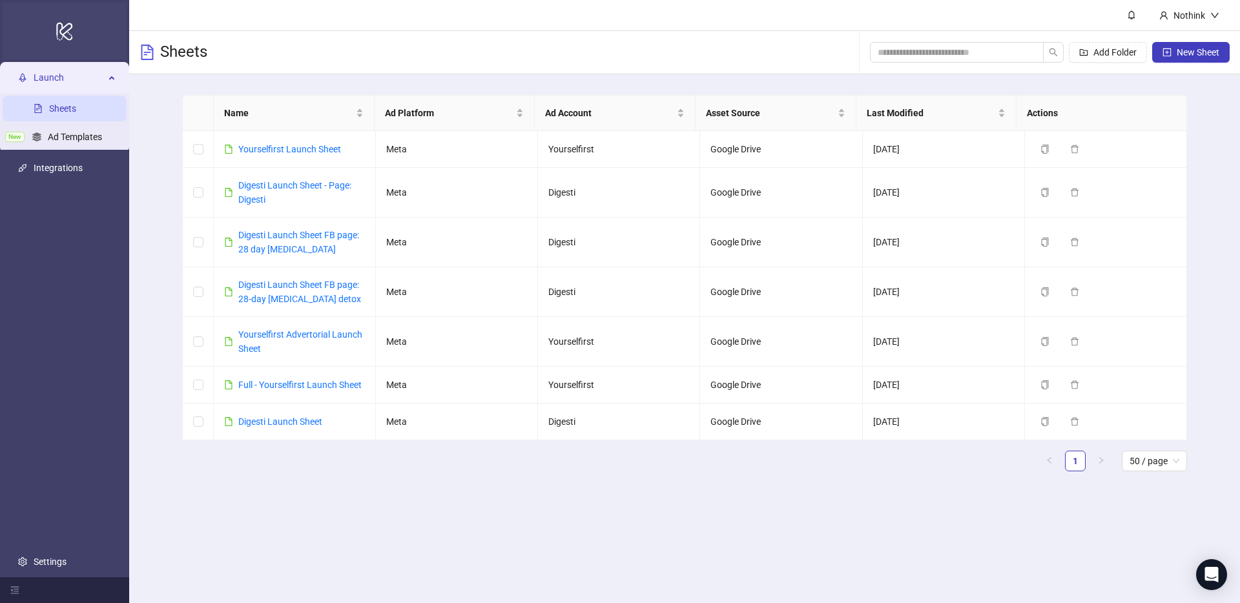
click at [61, 28] on icon at bounding box center [64, 32] width 16 height 18
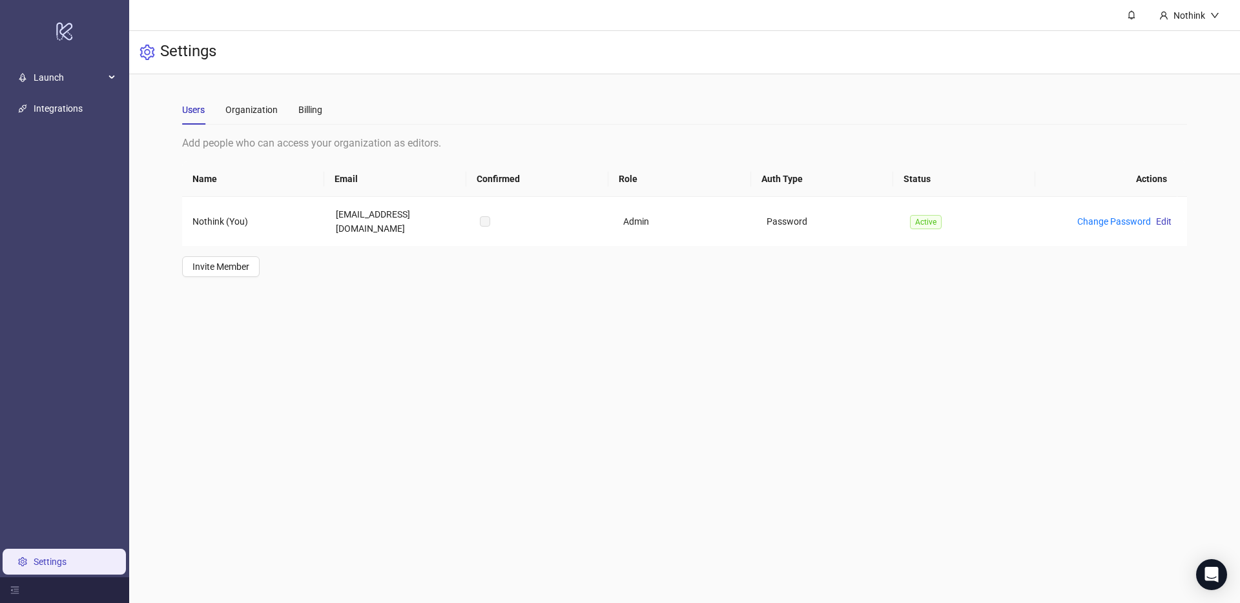
click at [63, 557] on link "Settings" at bounding box center [50, 562] width 33 height 10
click at [322, 105] on div "Billing" at bounding box center [310, 110] width 24 height 14
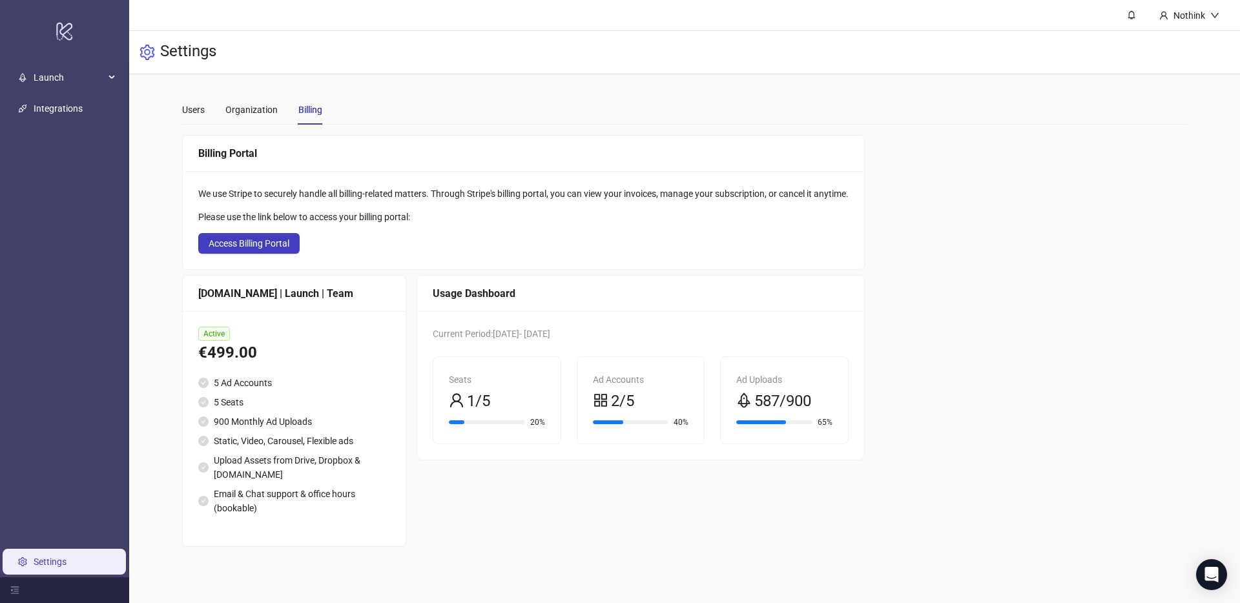
click at [587, 79] on main "Users Organization Billing Add people who can access your organization as edito…" at bounding box center [684, 320] width 1025 height 493
click at [584, 96] on div "Users Organization Billing" at bounding box center [684, 110] width 1005 height 30
click at [71, 35] on icon at bounding box center [64, 32] width 16 height 18
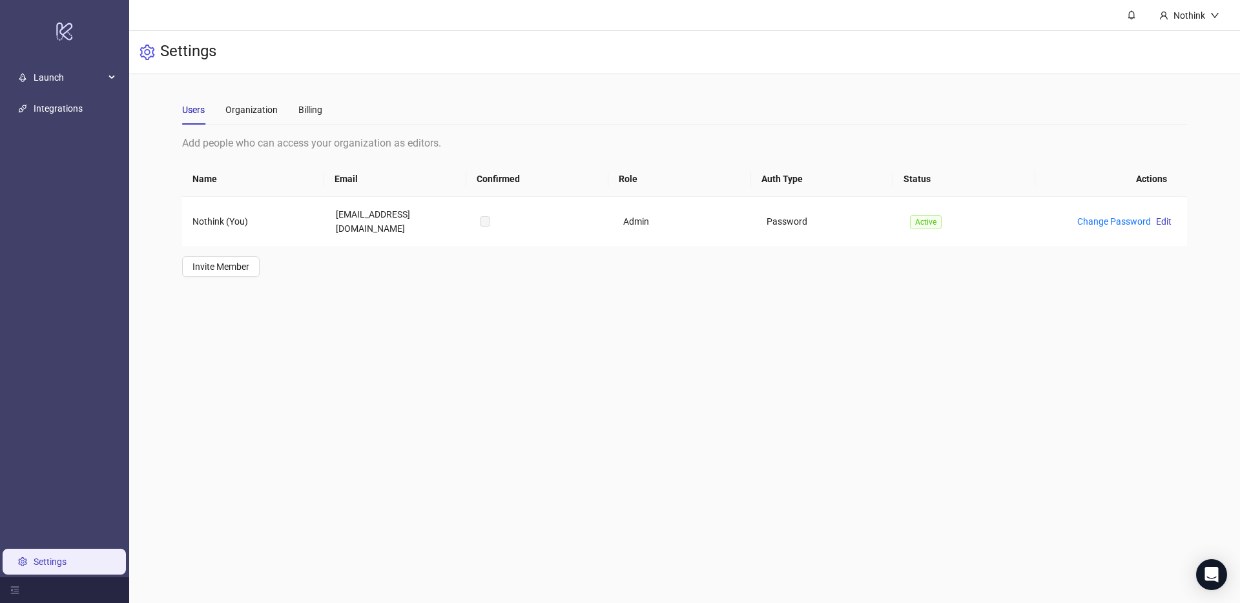
click at [993, 406] on main "Nothink Settings Users Organization Billing Add people who can access your orga…" at bounding box center [684, 301] width 1111 height 603
